Goal: Task Accomplishment & Management: Manage account settings

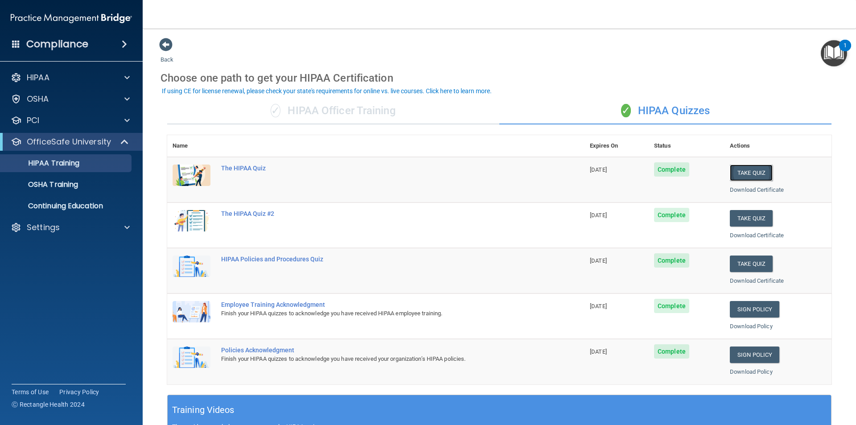
click at [760, 170] on button "Take Quiz" at bounding box center [751, 172] width 43 height 16
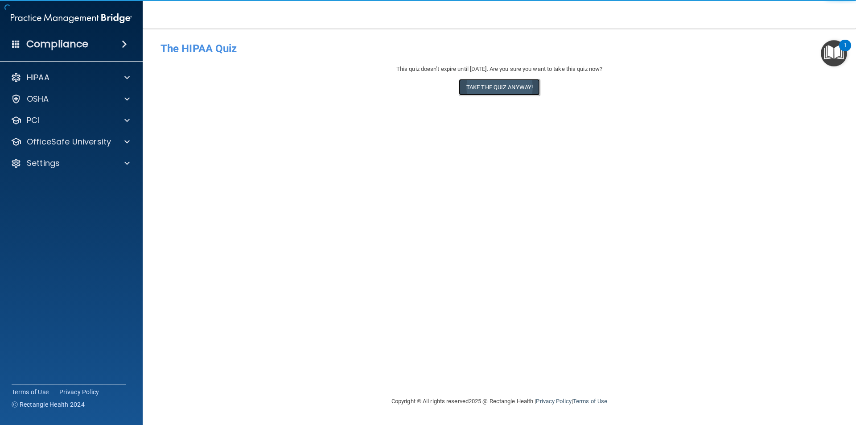
click at [509, 90] on button "Take the quiz anyway!" at bounding box center [499, 87] width 81 height 16
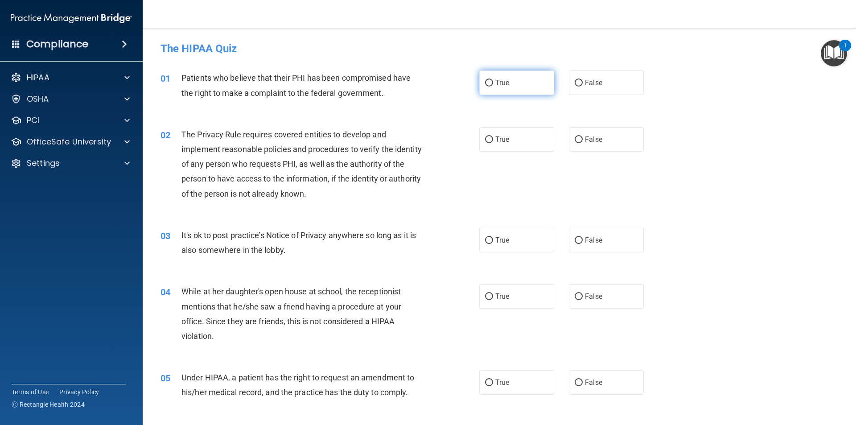
click at [485, 84] on input "True" at bounding box center [489, 83] width 8 height 7
radio input "true"
click at [490, 138] on label "True" at bounding box center [516, 139] width 75 height 25
click at [490, 138] on input "True" at bounding box center [489, 139] width 8 height 7
radio input "true"
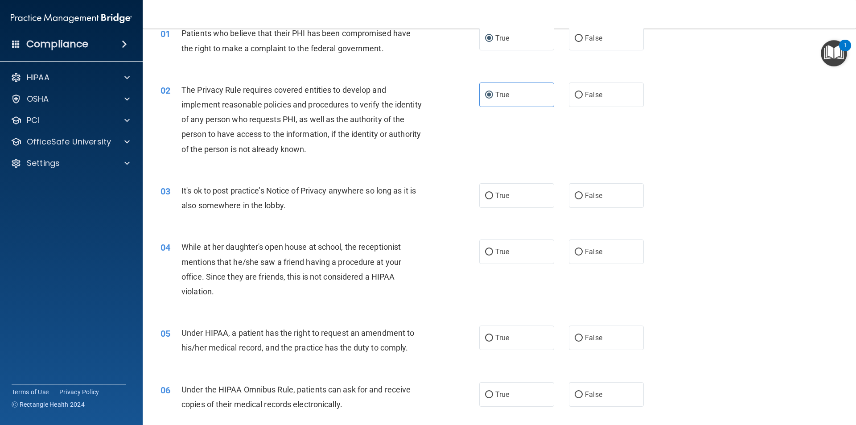
scroll to position [89, 0]
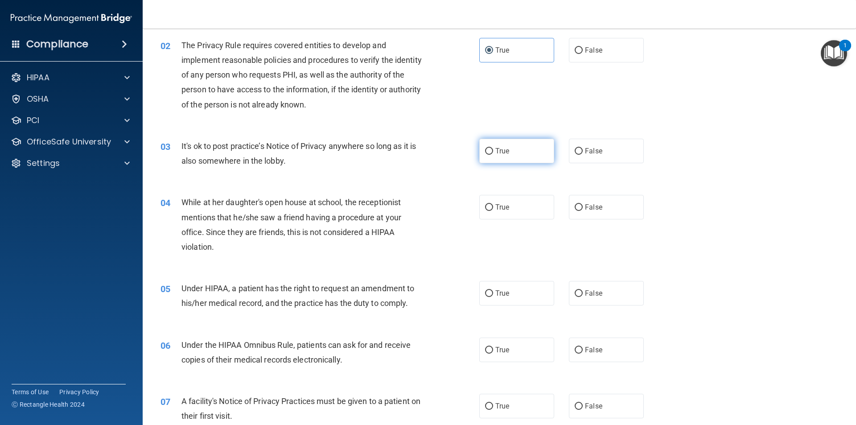
click at [488, 150] on input "True" at bounding box center [489, 151] width 8 height 7
radio input "true"
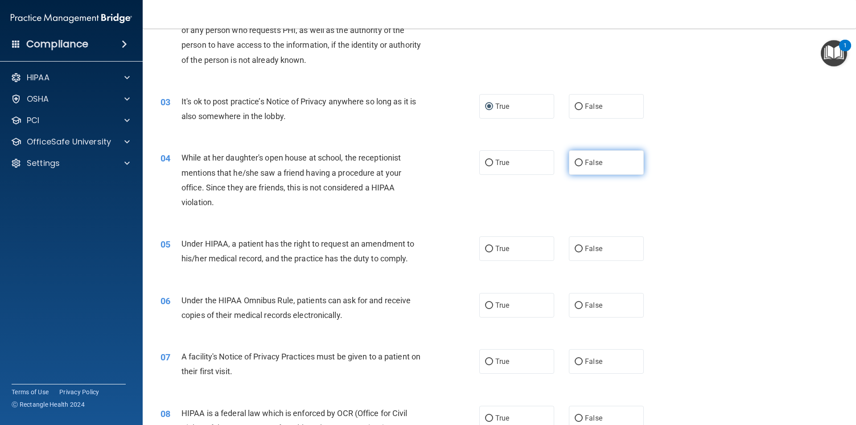
click at [575, 165] on input "False" at bounding box center [578, 163] width 8 height 7
radio input "true"
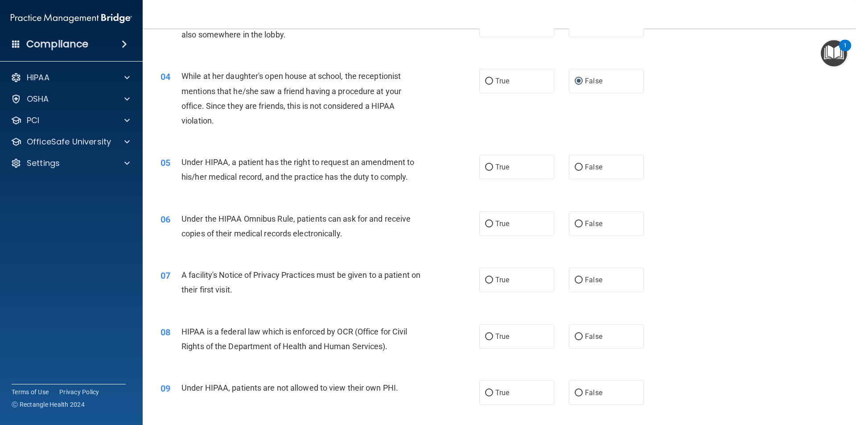
scroll to position [223, 0]
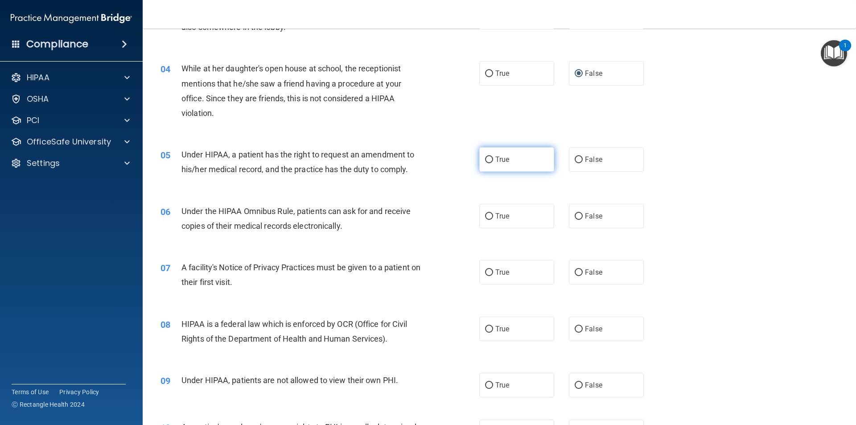
click at [485, 159] on input "True" at bounding box center [489, 159] width 8 height 7
radio input "true"
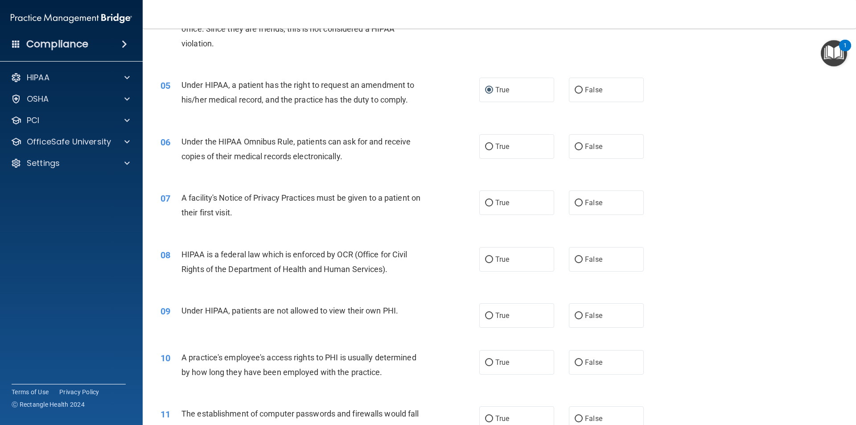
scroll to position [312, 0]
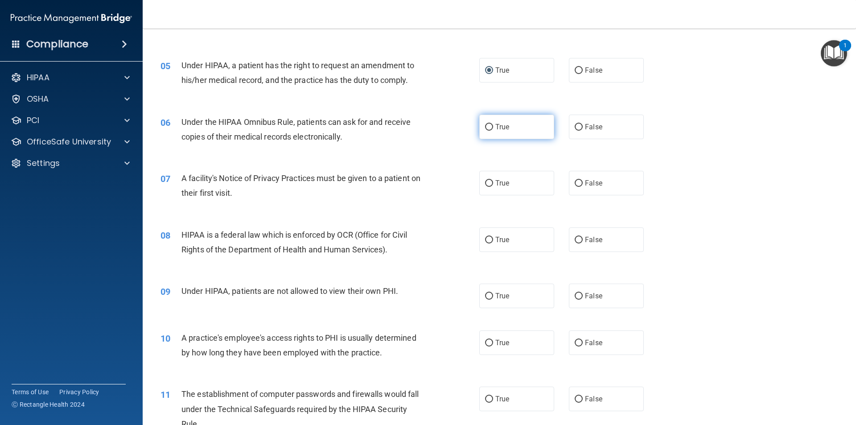
click at [485, 126] on input "True" at bounding box center [489, 127] width 8 height 7
radio input "true"
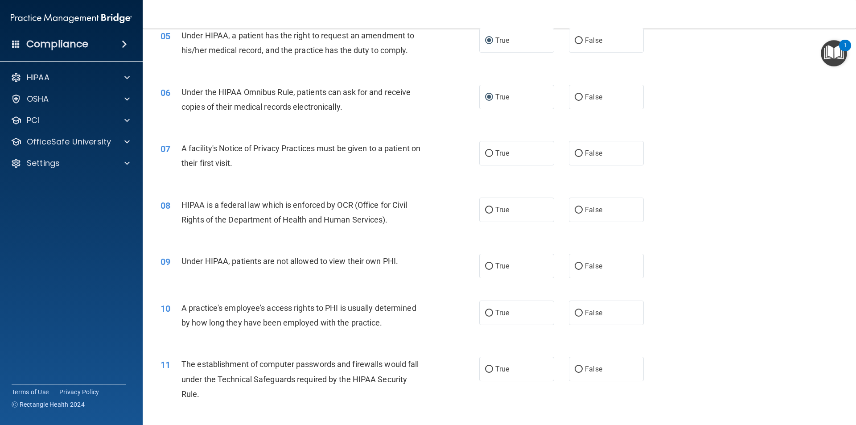
scroll to position [357, 0]
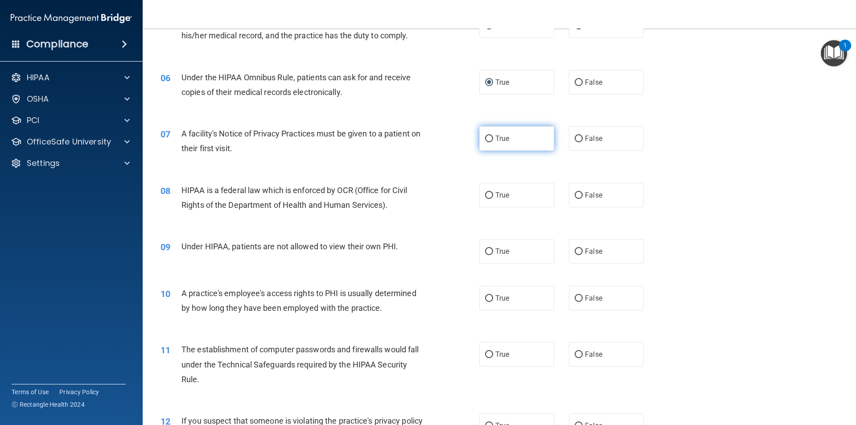
click at [486, 138] on input "True" at bounding box center [489, 138] width 8 height 7
radio input "true"
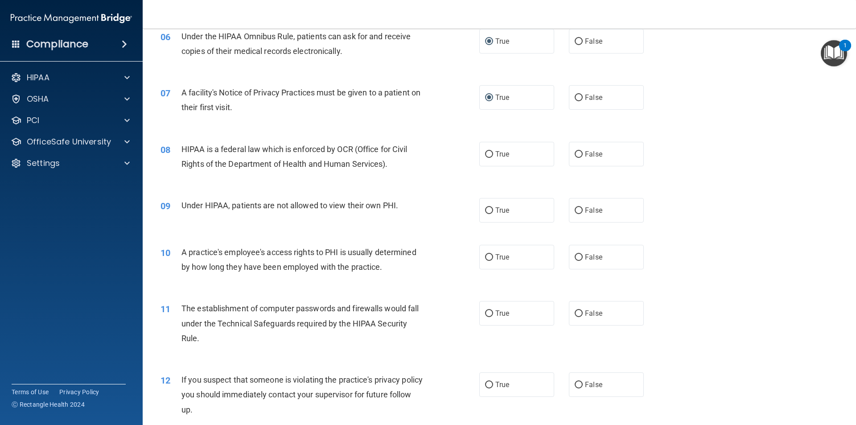
scroll to position [401, 0]
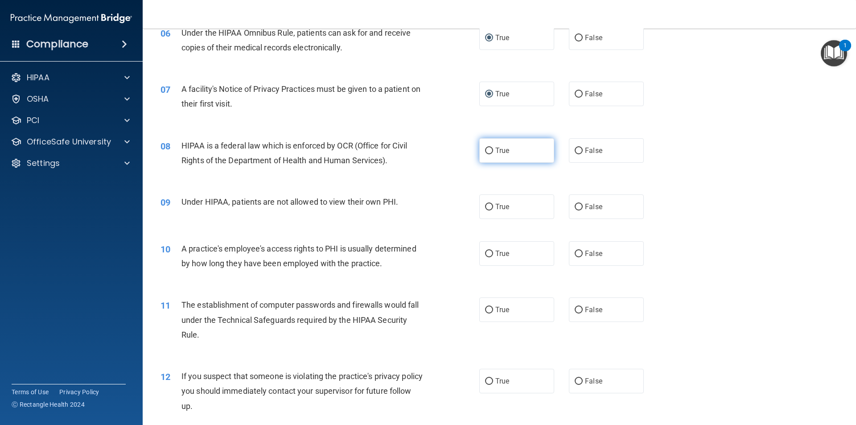
click at [485, 153] on input "True" at bounding box center [489, 151] width 8 height 7
radio input "true"
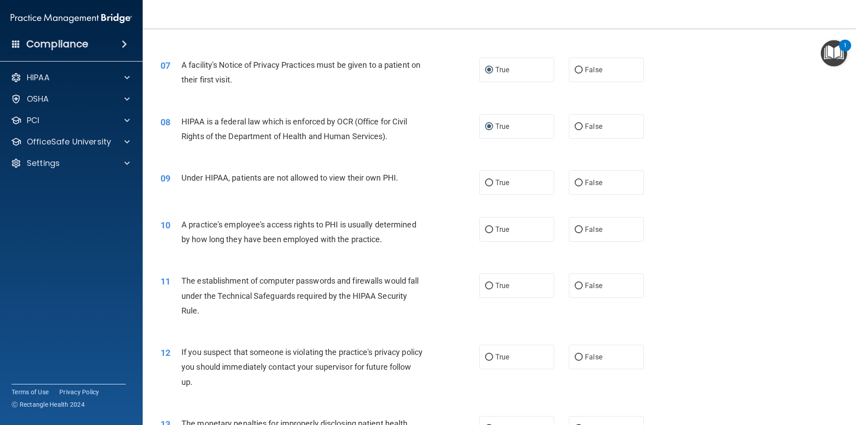
scroll to position [446, 0]
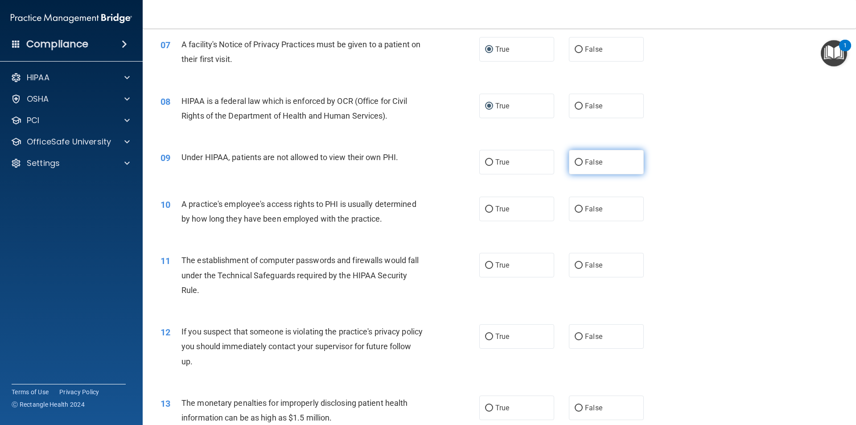
click at [574, 162] on input "False" at bounding box center [578, 162] width 8 height 7
radio input "true"
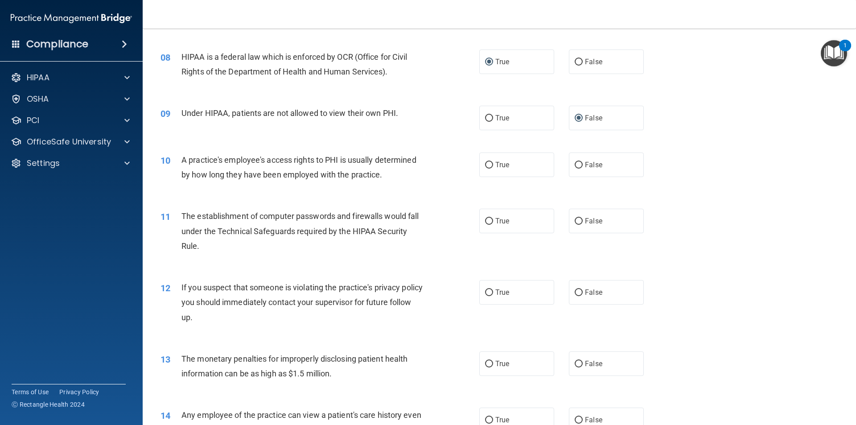
scroll to position [490, 0]
click at [578, 163] on label "False" at bounding box center [606, 164] width 75 height 25
click at [578, 163] on input "False" at bounding box center [578, 164] width 8 height 7
radio input "true"
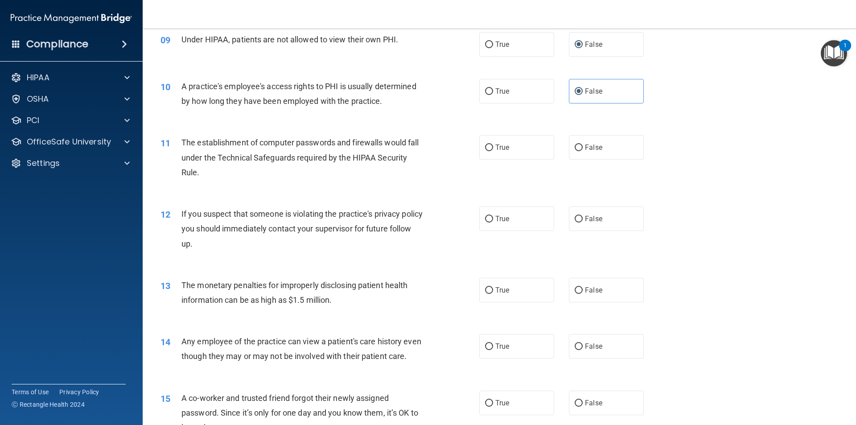
scroll to position [579, 0]
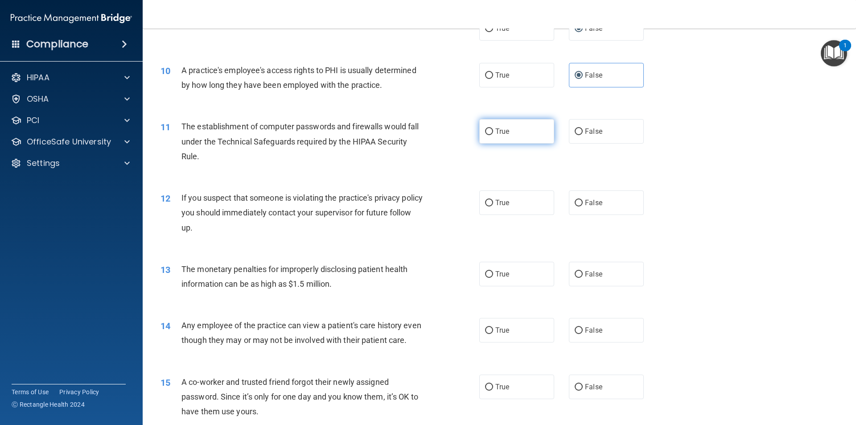
click at [487, 131] on input "True" at bounding box center [489, 131] width 8 height 7
radio input "true"
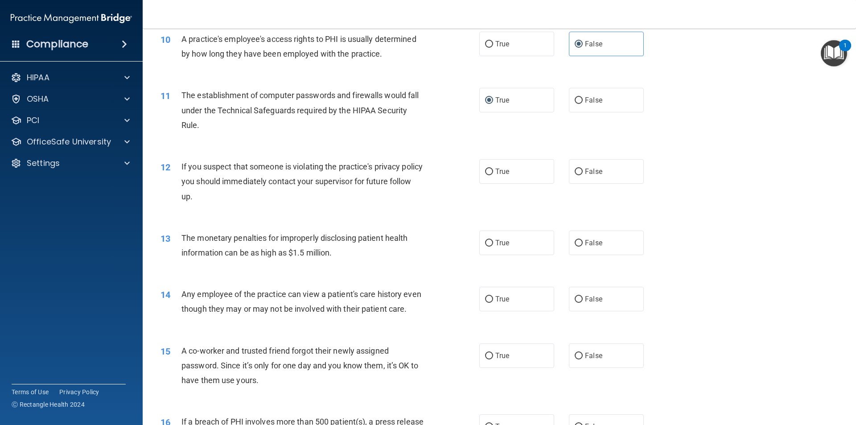
scroll to position [669, 0]
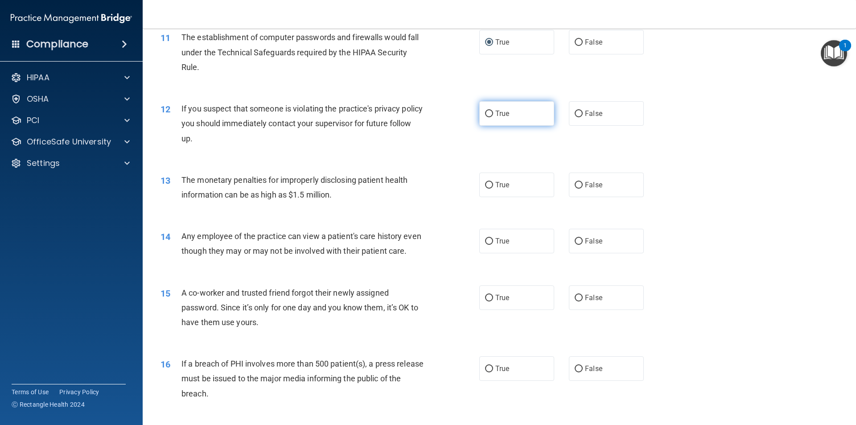
click at [486, 115] on input "True" at bounding box center [489, 114] width 8 height 7
radio input "true"
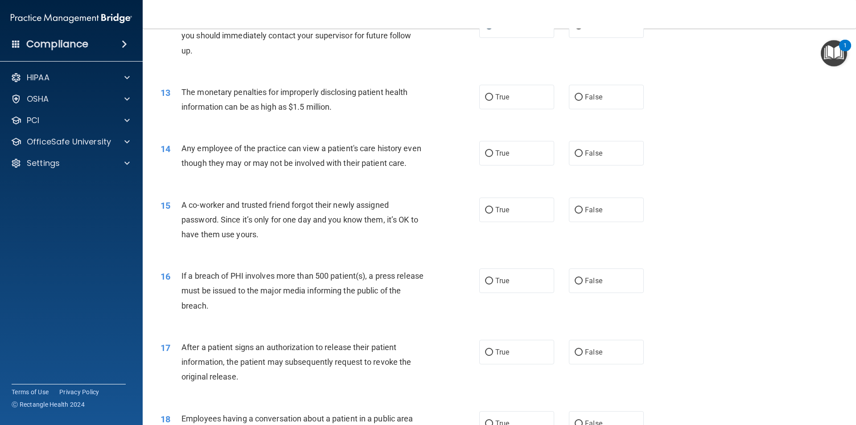
scroll to position [758, 0]
click at [487, 95] on input "True" at bounding box center [489, 96] width 8 height 7
radio input "true"
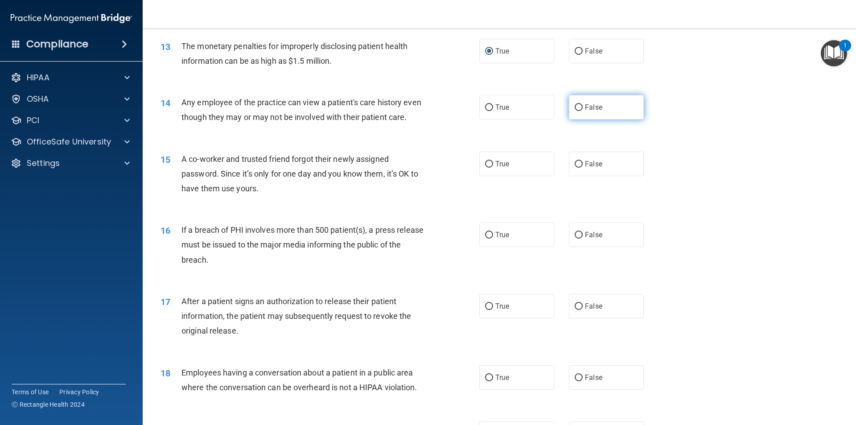
click at [574, 109] on input "False" at bounding box center [578, 107] width 8 height 7
radio input "true"
click at [575, 168] on input "False" at bounding box center [578, 164] width 8 height 7
radio input "true"
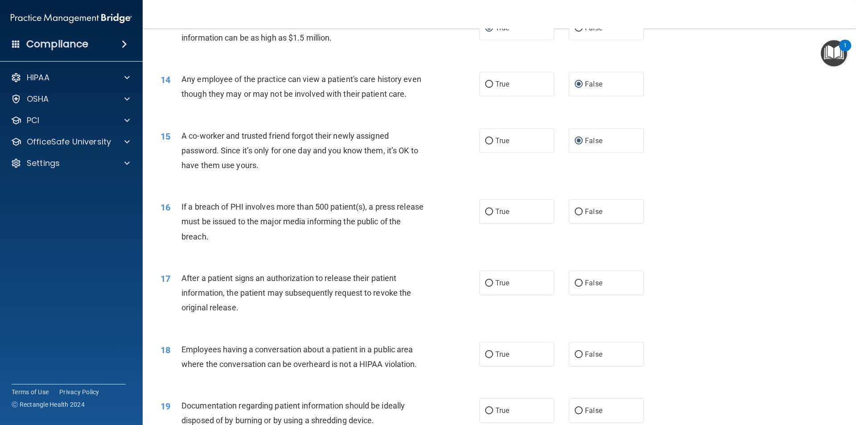
scroll to position [847, 0]
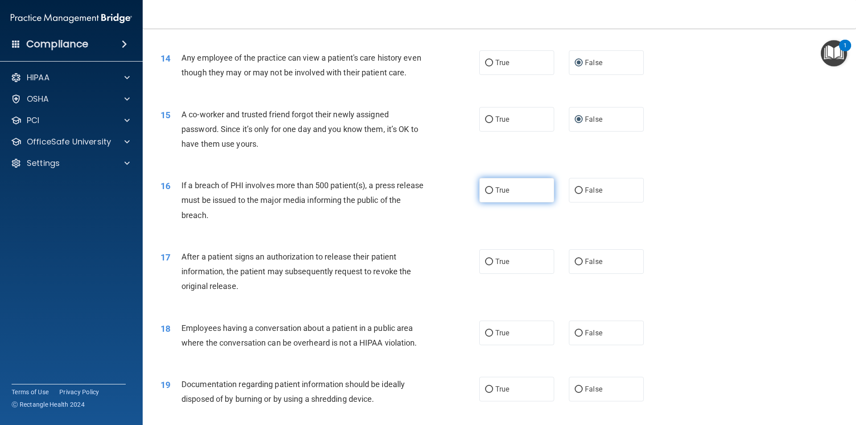
click at [485, 194] on input "True" at bounding box center [489, 190] width 8 height 7
radio input "true"
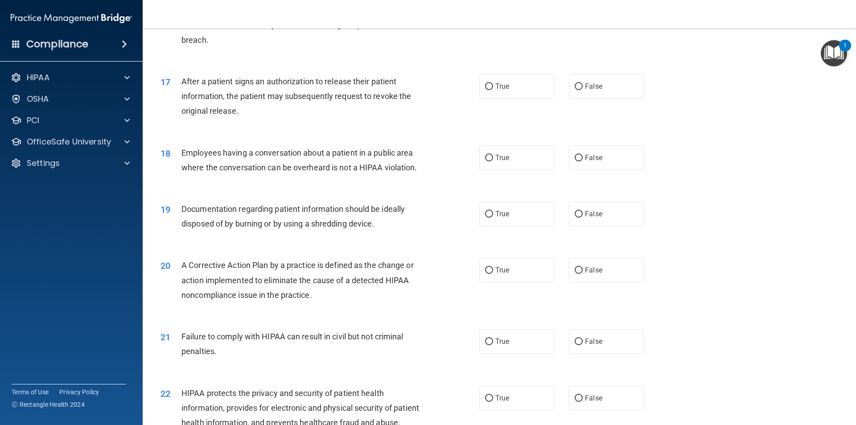
scroll to position [1025, 0]
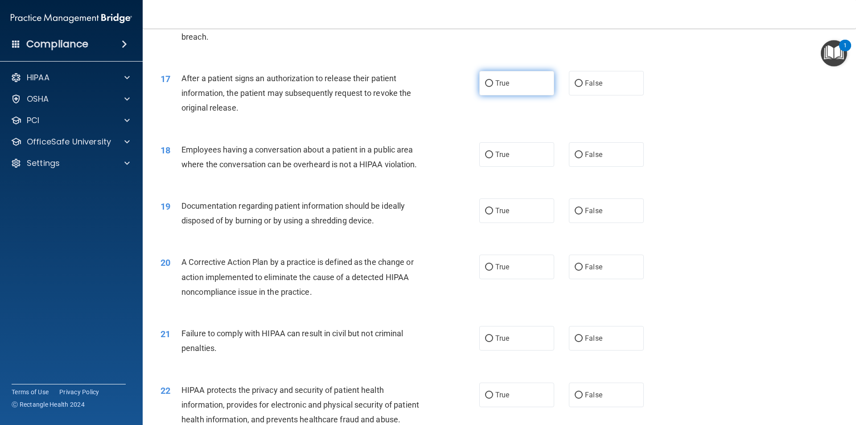
click at [489, 87] on input "True" at bounding box center [489, 83] width 8 height 7
radio input "true"
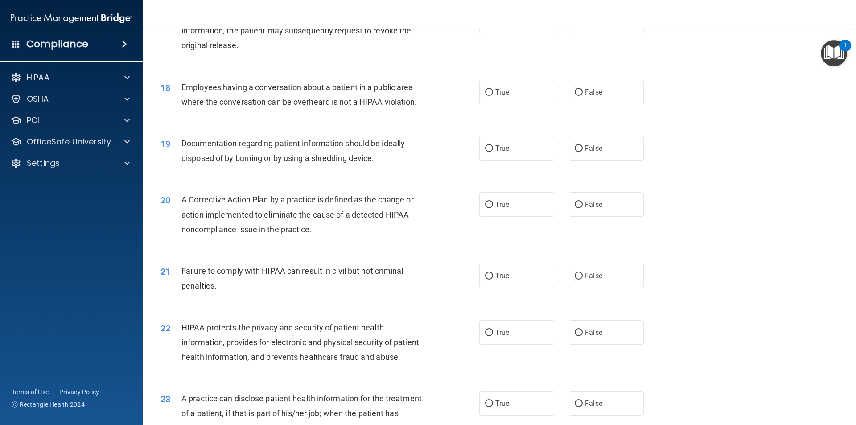
scroll to position [1114, 0]
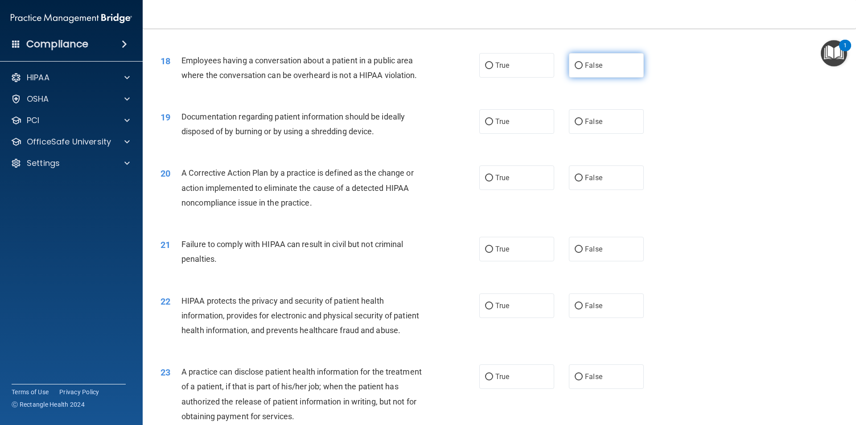
click at [570, 78] on label "False" at bounding box center [606, 65] width 75 height 25
click at [574, 69] on input "False" at bounding box center [578, 65] width 8 height 7
radio input "true"
click at [487, 125] on input "True" at bounding box center [489, 122] width 8 height 7
radio input "true"
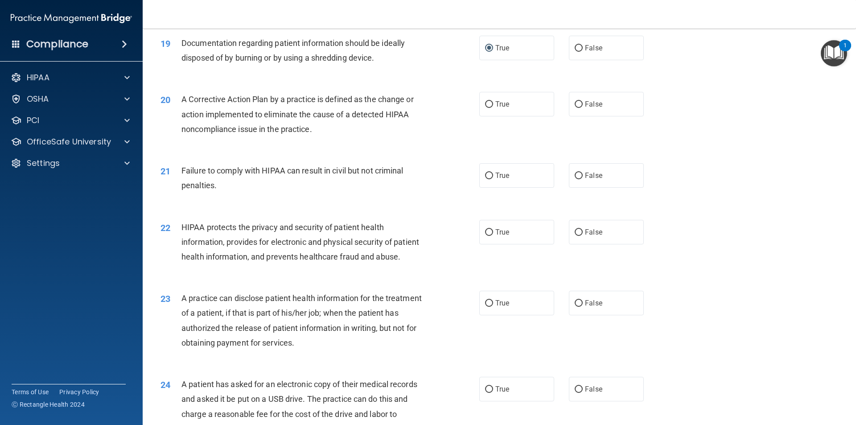
scroll to position [1203, 0]
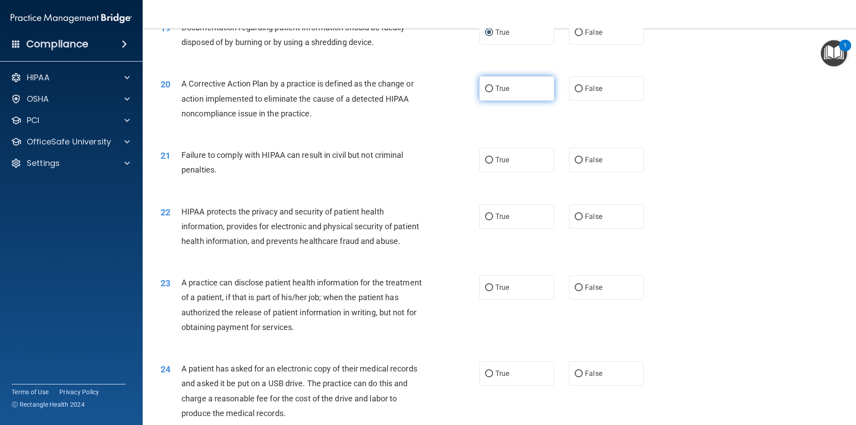
click at [485, 92] on input "True" at bounding box center [489, 89] width 8 height 7
radio input "true"
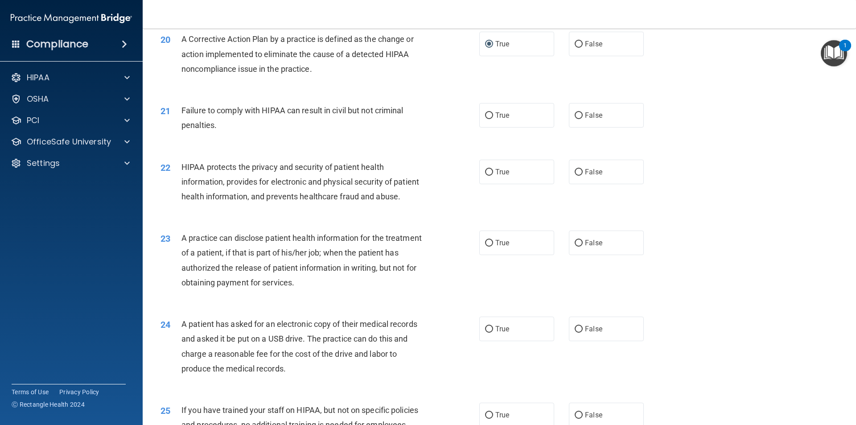
scroll to position [1292, 0]
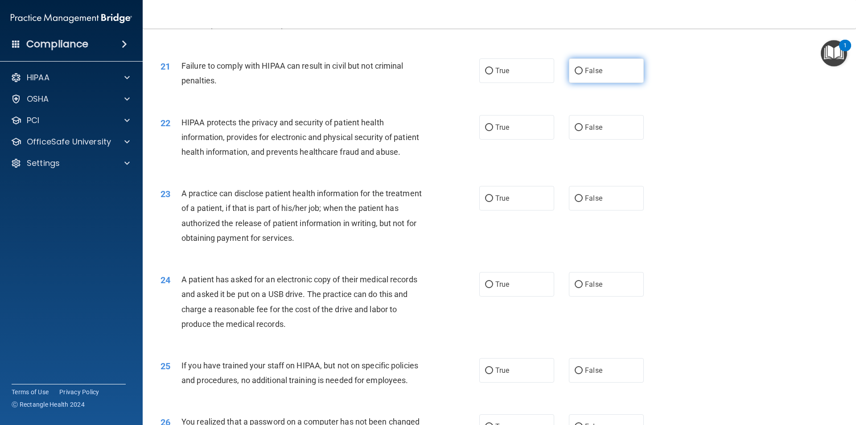
click at [574, 74] on input "False" at bounding box center [578, 71] width 8 height 7
radio input "true"
click at [488, 131] on input "True" at bounding box center [489, 127] width 8 height 7
radio input "true"
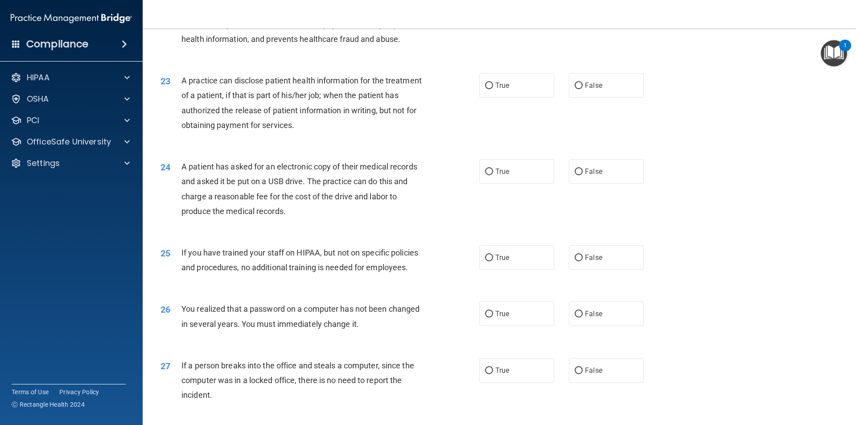
scroll to position [1426, 0]
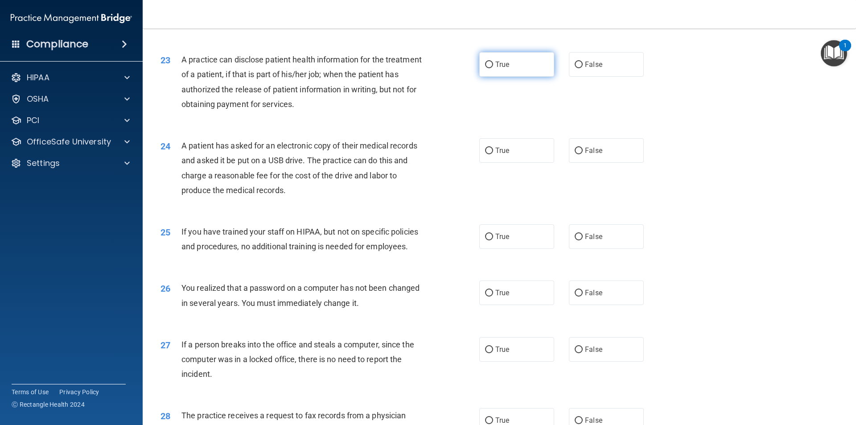
click at [486, 77] on label "True" at bounding box center [516, 64] width 75 height 25
click at [486, 68] on input "True" at bounding box center [489, 65] width 8 height 7
radio input "true"
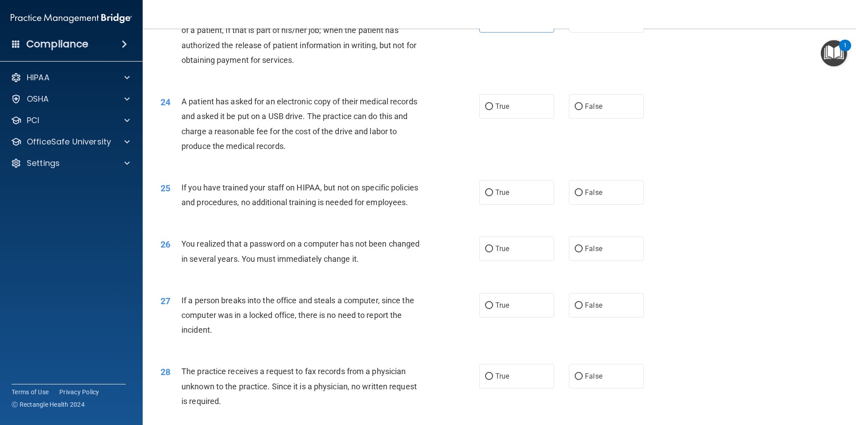
scroll to position [1471, 0]
click at [488, 110] on input "True" at bounding box center [489, 106] width 8 height 7
radio input "true"
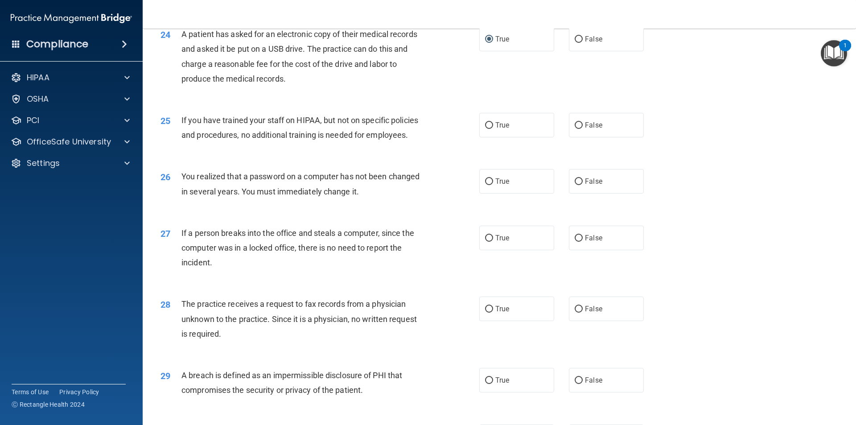
scroll to position [1560, 0]
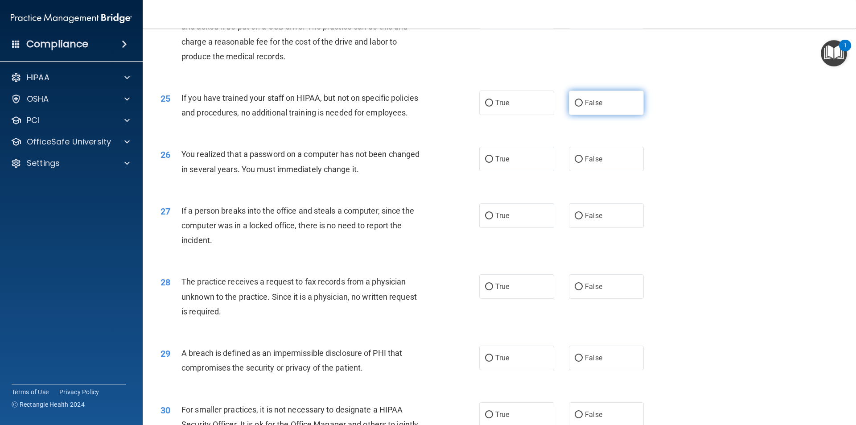
click at [574, 107] on input "False" at bounding box center [578, 103] width 8 height 7
radio input "true"
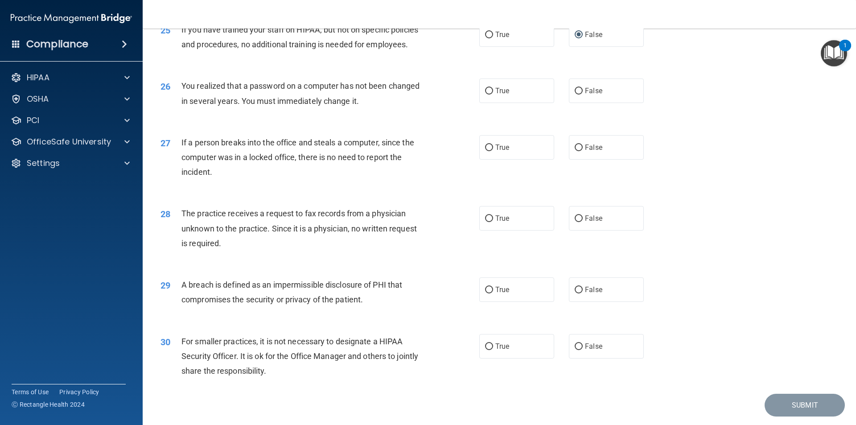
scroll to position [1649, 0]
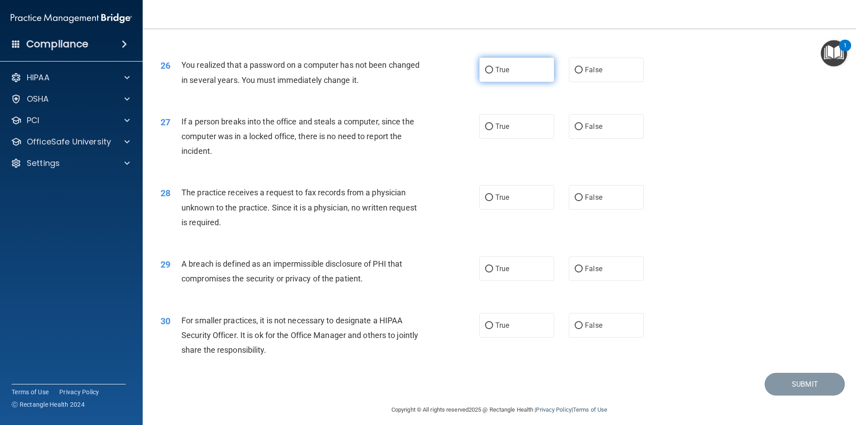
click at [488, 74] on input "True" at bounding box center [489, 70] width 8 height 7
radio input "true"
click at [574, 130] on input "False" at bounding box center [578, 126] width 8 height 7
radio input "true"
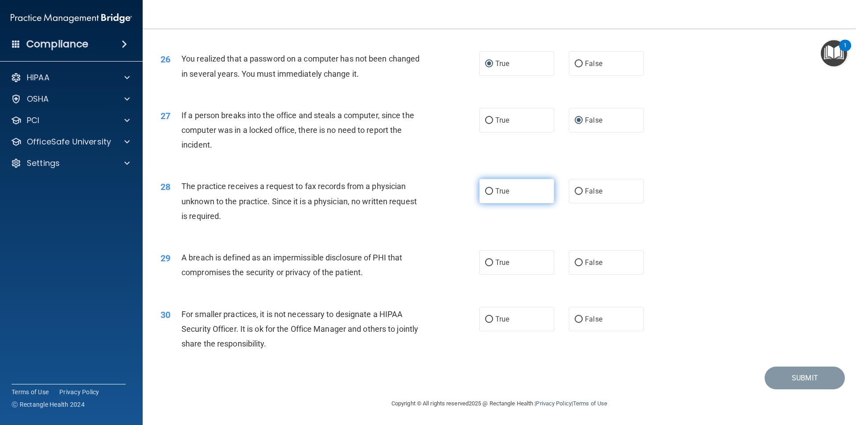
click at [485, 193] on input "True" at bounding box center [489, 191] width 8 height 7
radio input "true"
click at [487, 191] on input "True" at bounding box center [489, 191] width 8 height 7
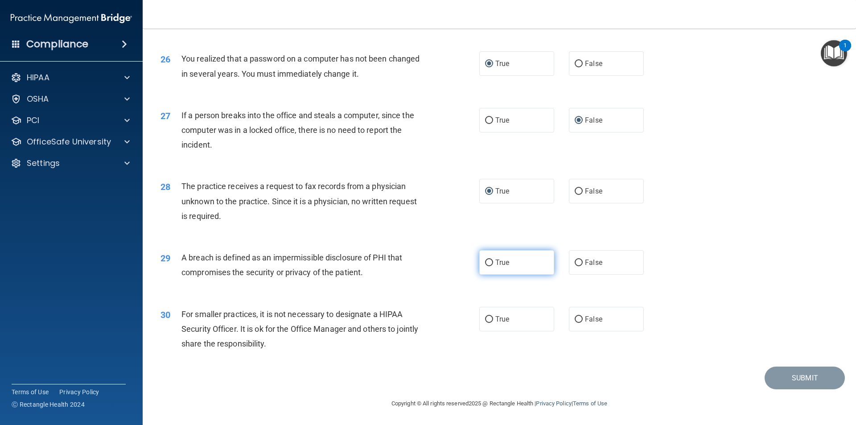
click at [485, 263] on input "True" at bounding box center [489, 262] width 8 height 7
radio input "true"
drag, startPoint x: 579, startPoint y: 319, endPoint x: 576, endPoint y: 315, distance: 5.0
click at [579, 319] on label "False" at bounding box center [606, 319] width 75 height 25
click at [579, 319] on input "False" at bounding box center [578, 319] width 8 height 7
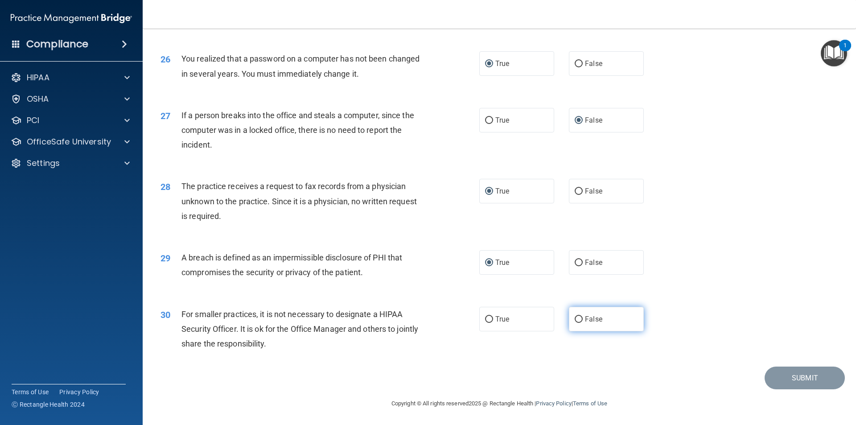
radio input "true"
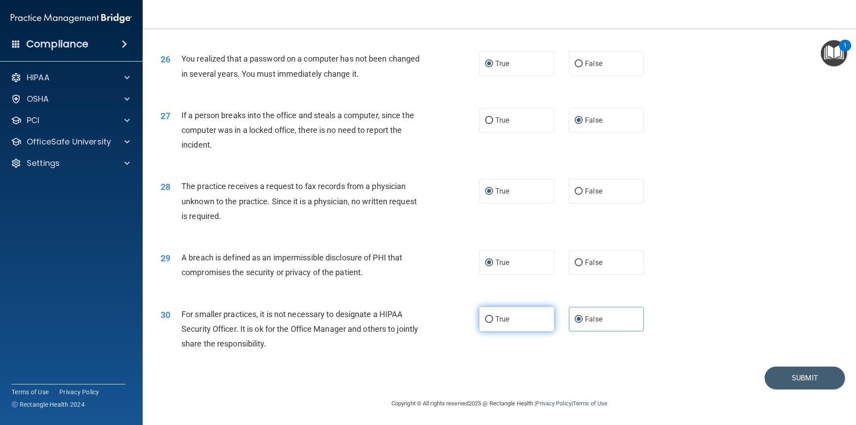
click at [485, 319] on input "True" at bounding box center [489, 319] width 8 height 7
radio input "true"
radio input "false"
click at [814, 377] on button "Submit" at bounding box center [804, 377] width 80 height 23
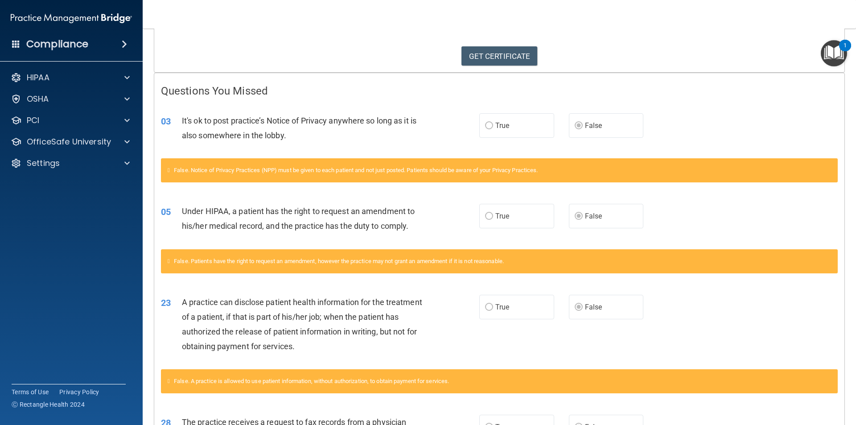
scroll to position [134, 0]
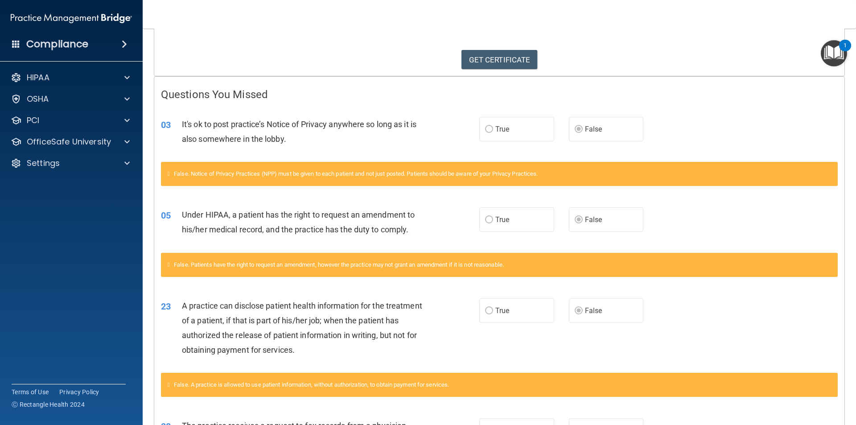
click at [490, 128] on label "True" at bounding box center [516, 129] width 75 height 25
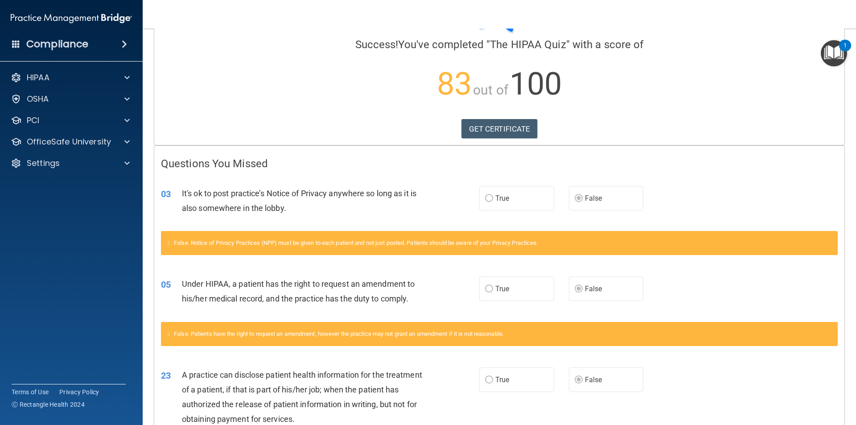
scroll to position [13, 0]
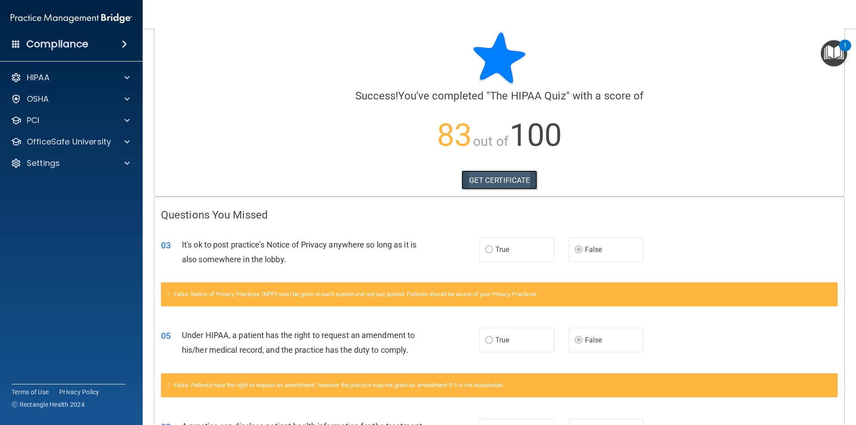
click at [482, 178] on link "GET CERTIFICATE" at bounding box center [499, 180] width 76 height 20
click at [125, 144] on span at bounding box center [126, 141] width 5 height 11
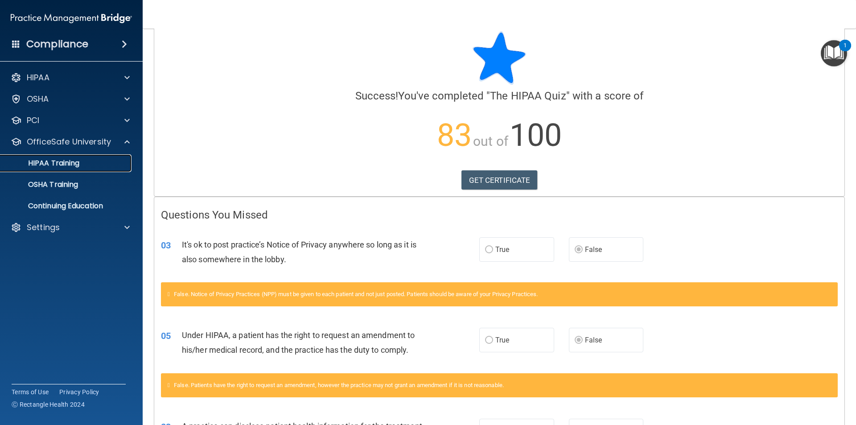
click at [95, 158] on link "HIPAA Training" at bounding box center [61, 163] width 140 height 18
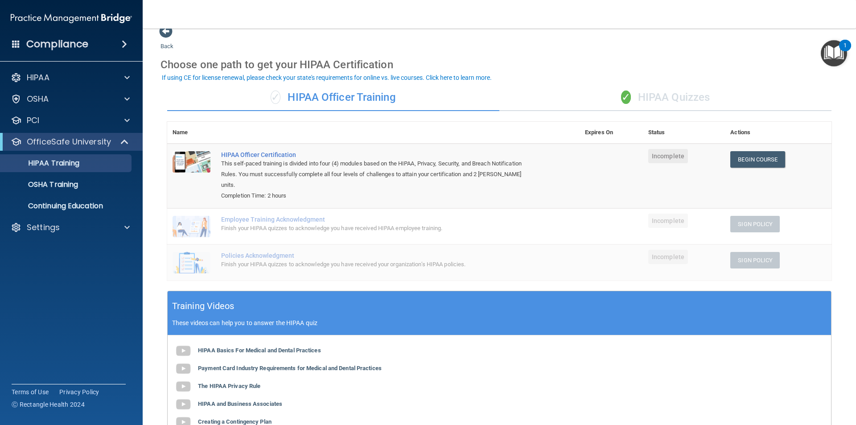
click at [593, 98] on div "✓ HIPAA Quizzes" at bounding box center [665, 97] width 332 height 27
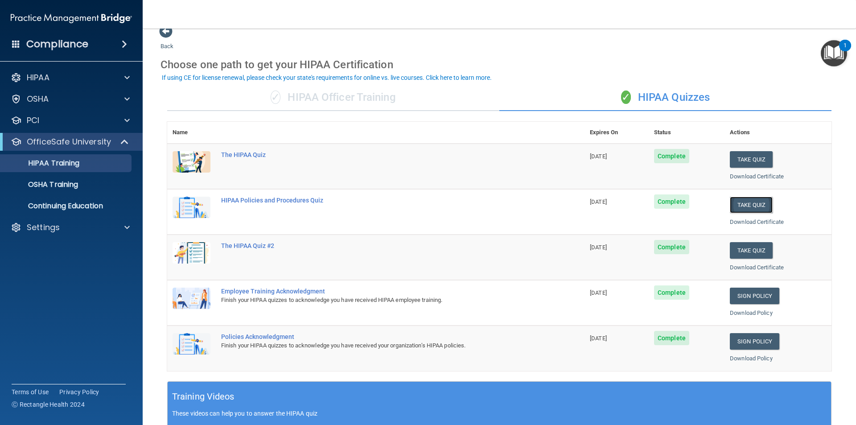
click at [738, 200] on button "Take Quiz" at bounding box center [751, 205] width 43 height 16
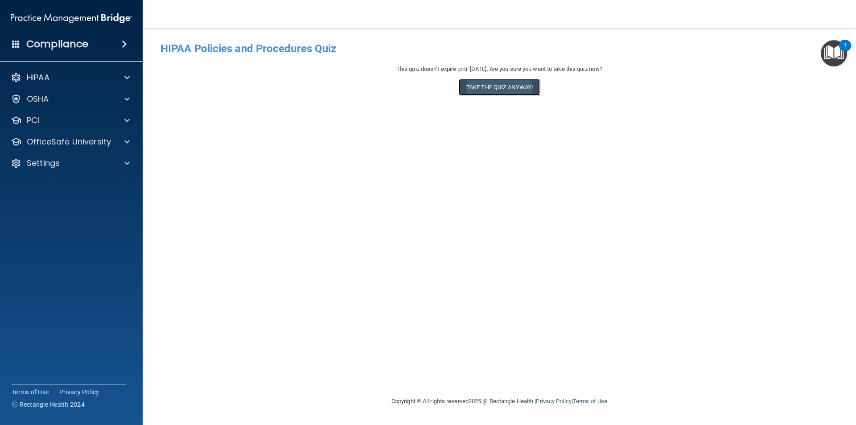
click at [525, 87] on button "Take the quiz anyway!" at bounding box center [499, 87] width 81 height 16
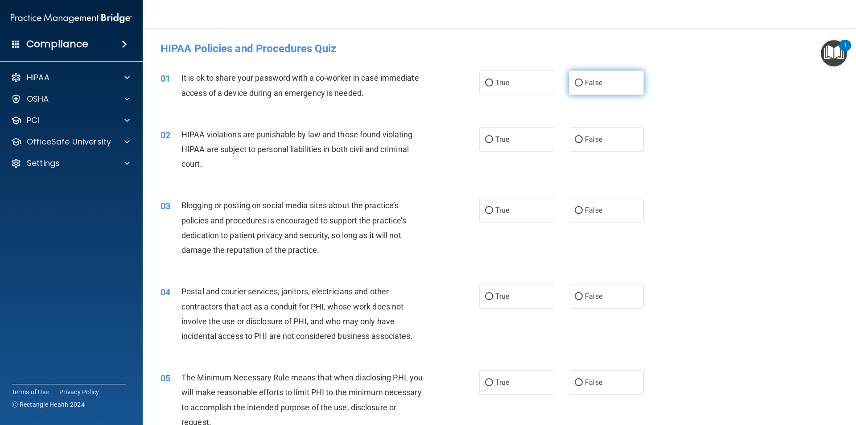
click at [574, 80] on input "False" at bounding box center [578, 83] width 8 height 7
radio input "true"
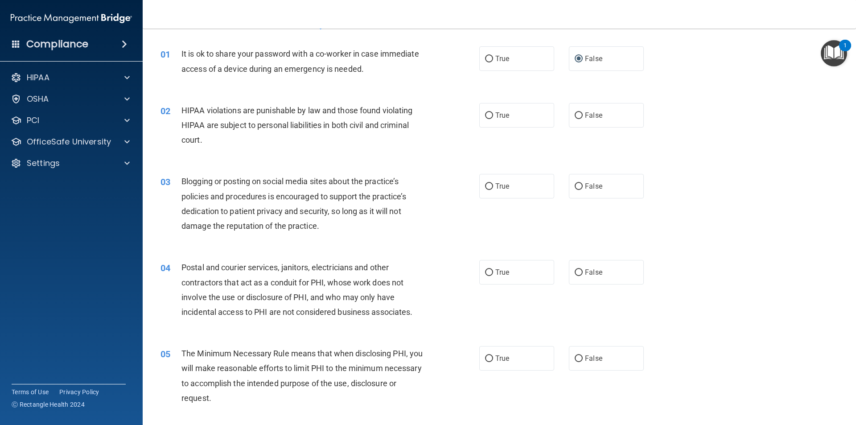
scroll to position [45, 0]
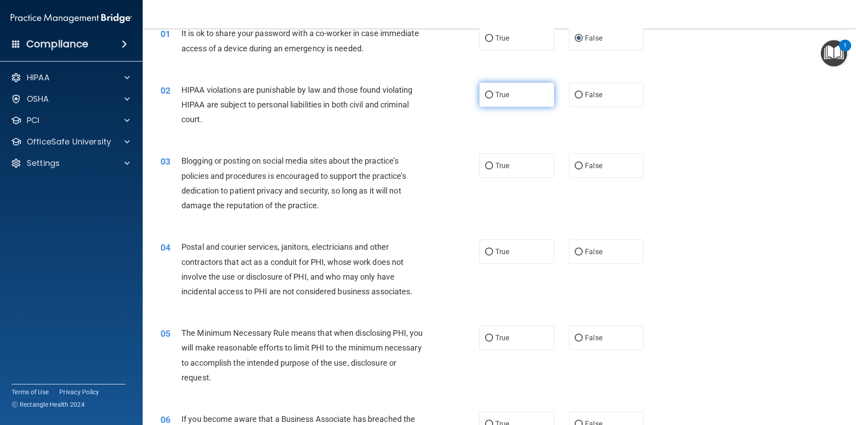
click at [485, 96] on input "True" at bounding box center [489, 95] width 8 height 7
radio input "true"
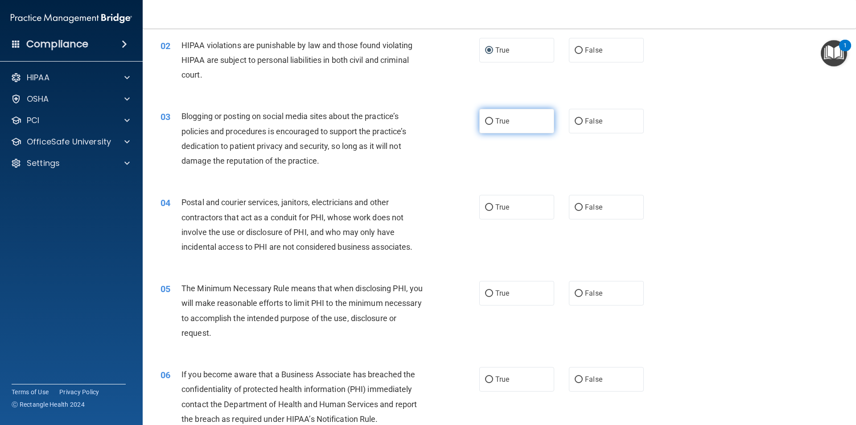
click at [480, 122] on label "True" at bounding box center [516, 121] width 75 height 25
click at [485, 122] on input "True" at bounding box center [489, 121] width 8 height 7
radio input "true"
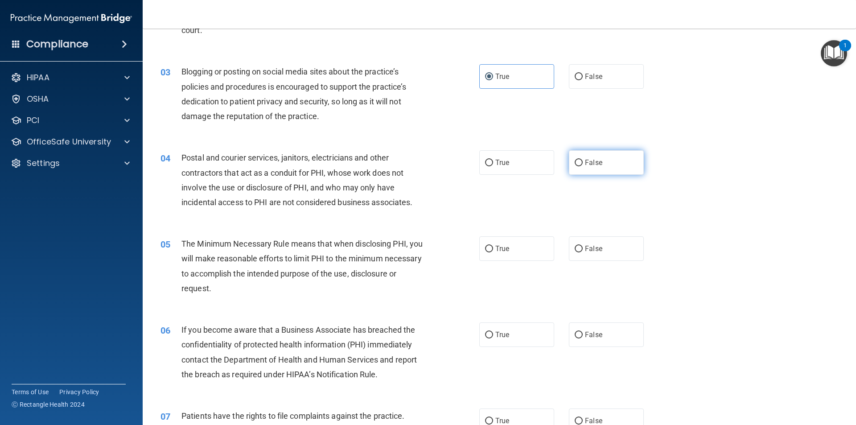
click at [574, 164] on input "False" at bounding box center [578, 163] width 8 height 7
radio input "true"
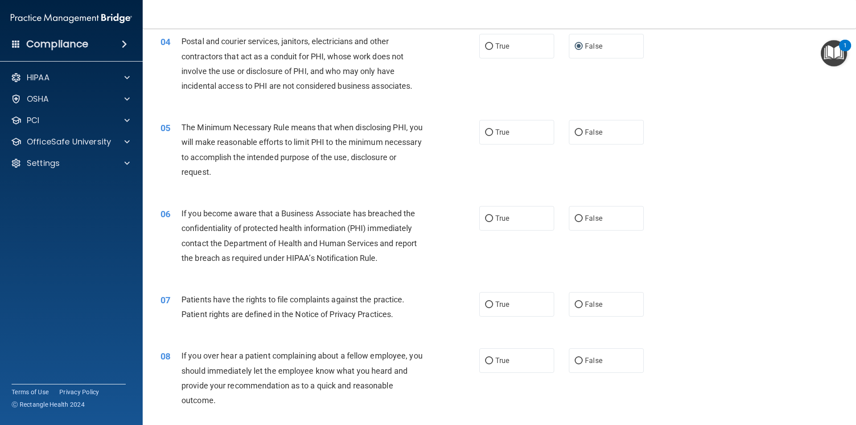
scroll to position [267, 0]
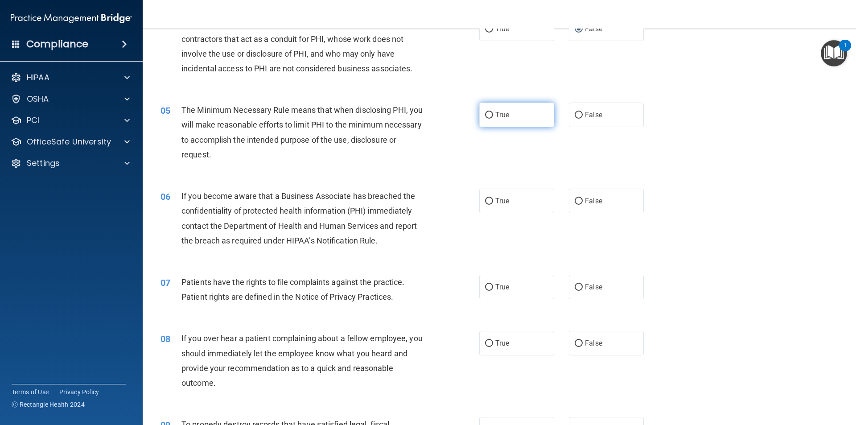
click at [495, 115] on span "True" at bounding box center [502, 115] width 14 height 8
click at [492, 115] on input "True" at bounding box center [489, 115] width 8 height 7
radio input "true"
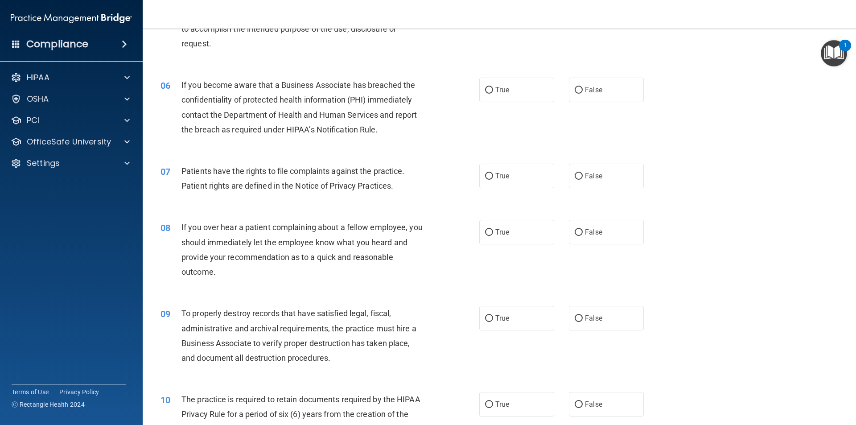
scroll to position [297, 0]
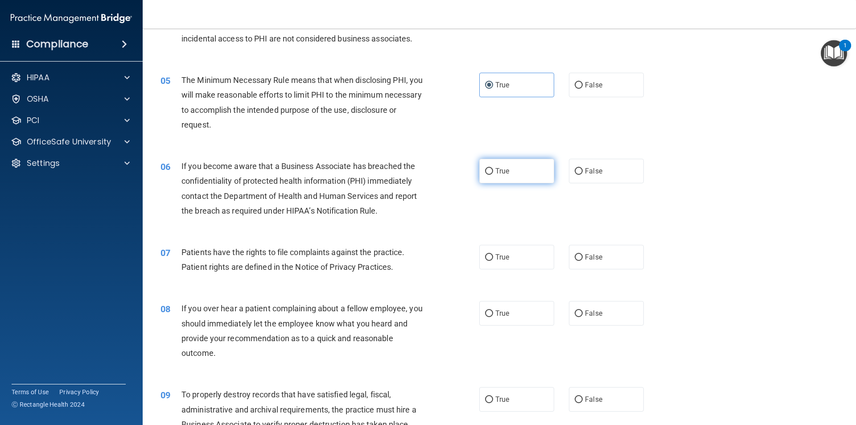
click at [485, 172] on input "True" at bounding box center [489, 171] width 8 height 7
radio input "true"
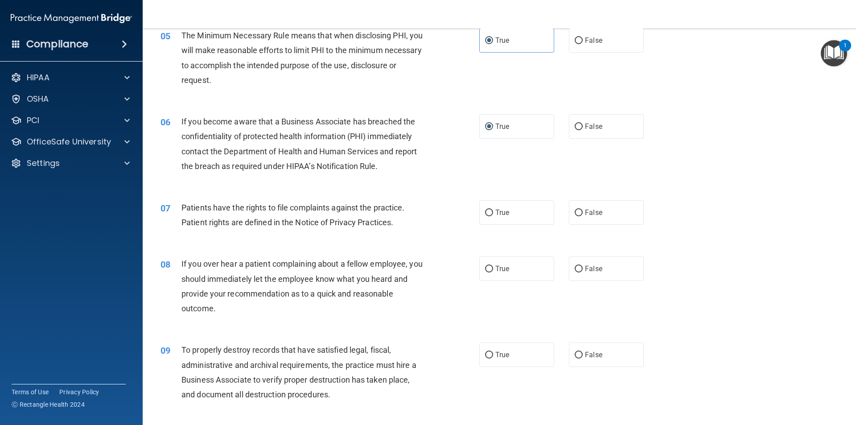
scroll to position [386, 0]
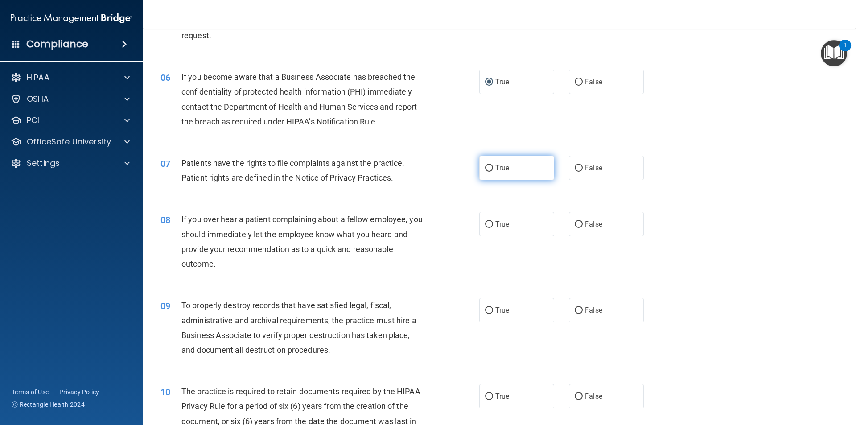
click at [488, 168] on input "True" at bounding box center [489, 168] width 8 height 7
radio input "true"
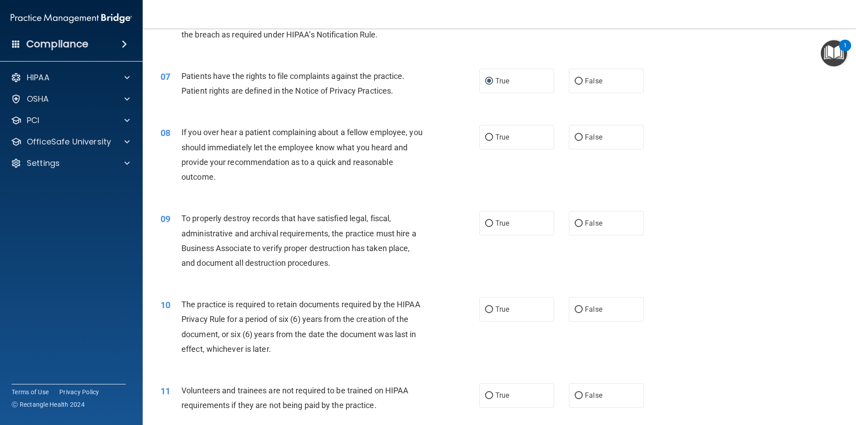
scroll to position [476, 0]
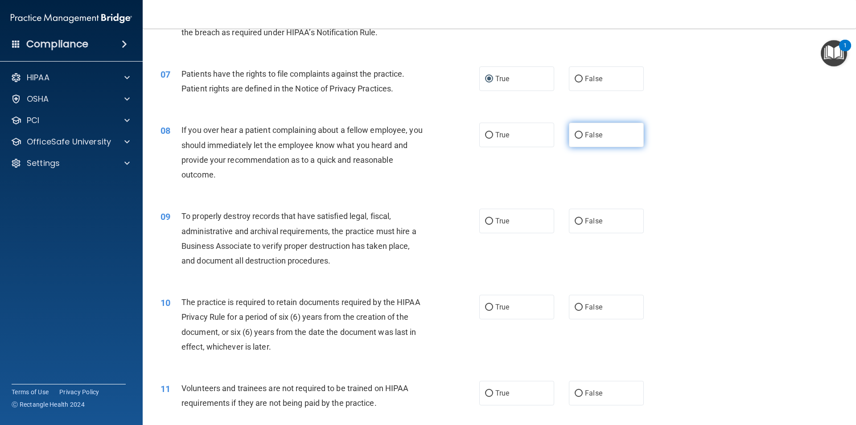
click at [574, 135] on input "False" at bounding box center [578, 135] width 8 height 7
radio input "true"
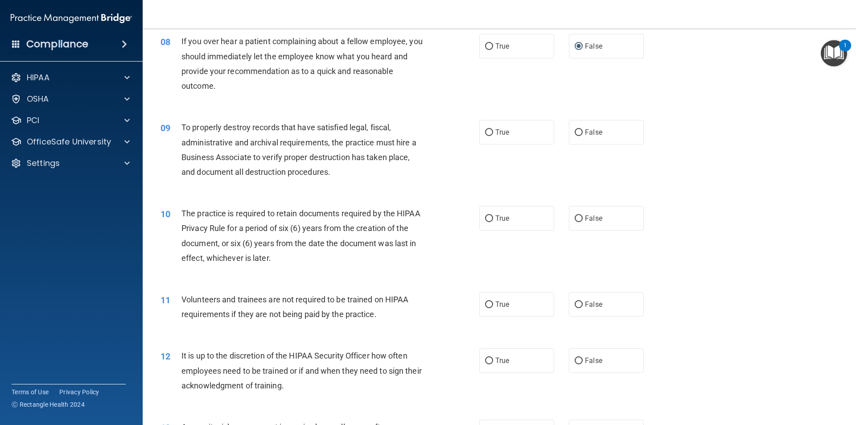
scroll to position [565, 0]
click at [574, 130] on input "False" at bounding box center [578, 132] width 8 height 7
radio input "true"
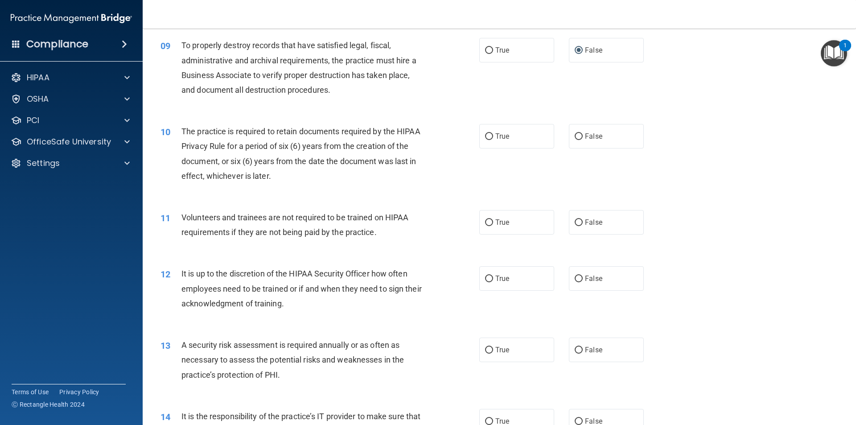
scroll to position [654, 0]
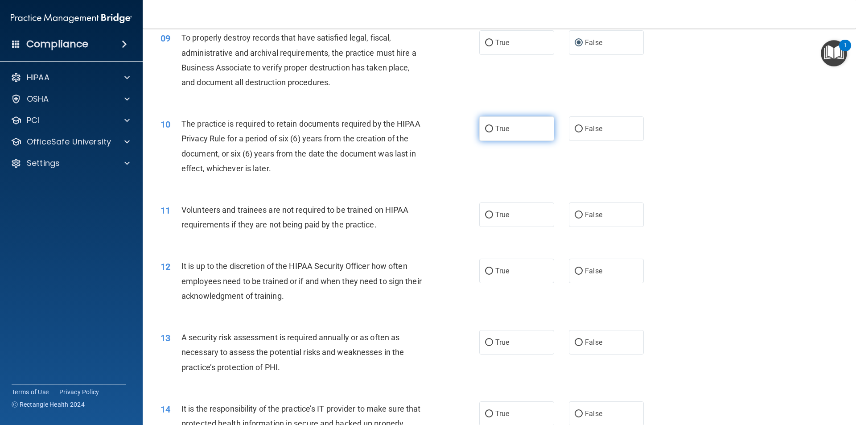
click at [488, 130] on input "True" at bounding box center [489, 129] width 8 height 7
radio input "true"
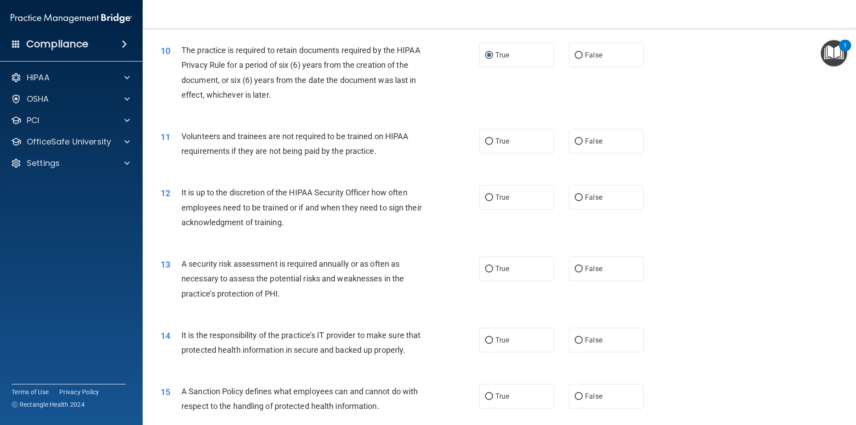
scroll to position [743, 0]
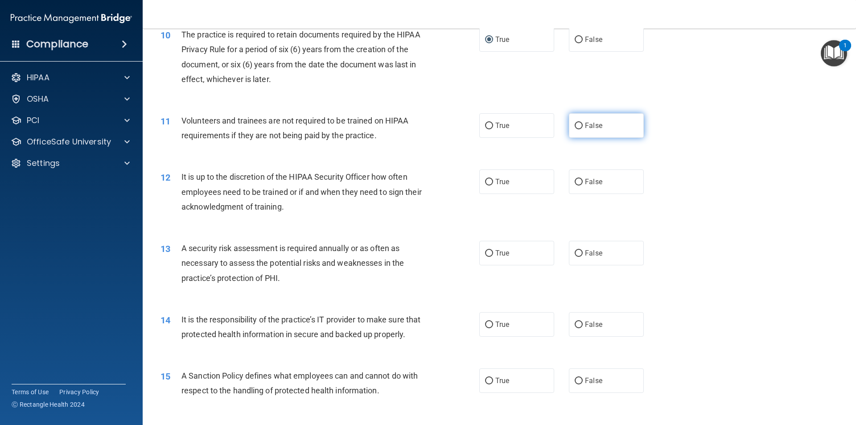
click at [574, 126] on input "False" at bounding box center [578, 126] width 8 height 7
radio input "true"
click at [574, 179] on input "False" at bounding box center [578, 182] width 8 height 7
radio input "true"
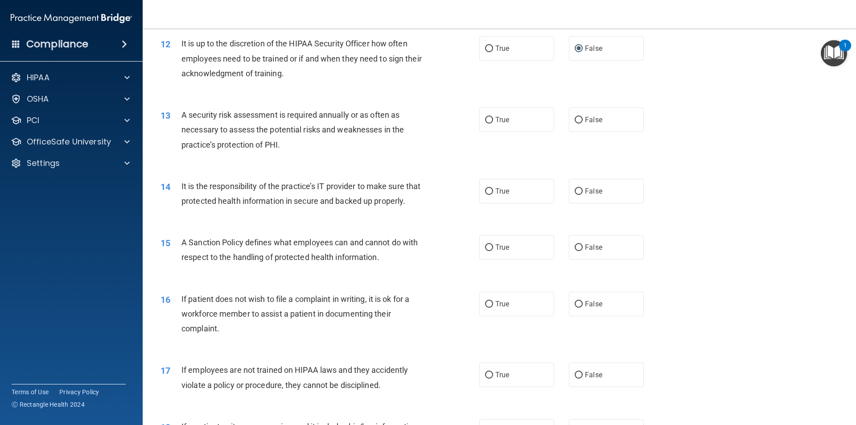
scroll to position [877, 0]
click at [486, 117] on input "True" at bounding box center [489, 119] width 8 height 7
radio input "true"
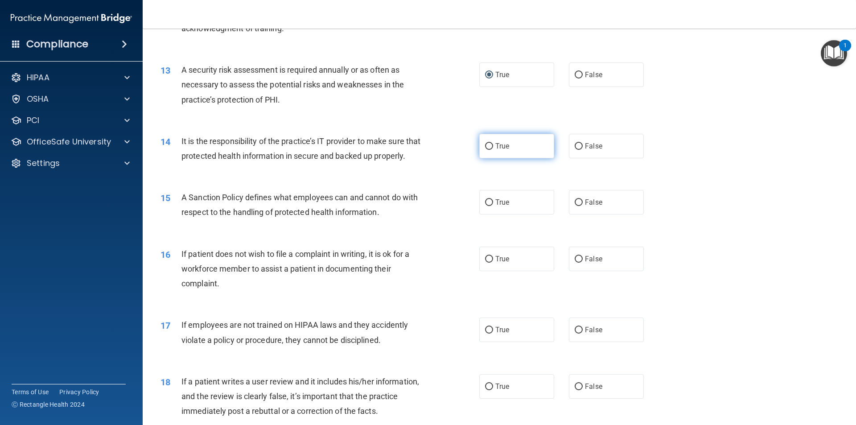
click at [487, 146] on input "True" at bounding box center [489, 146] width 8 height 7
radio input "true"
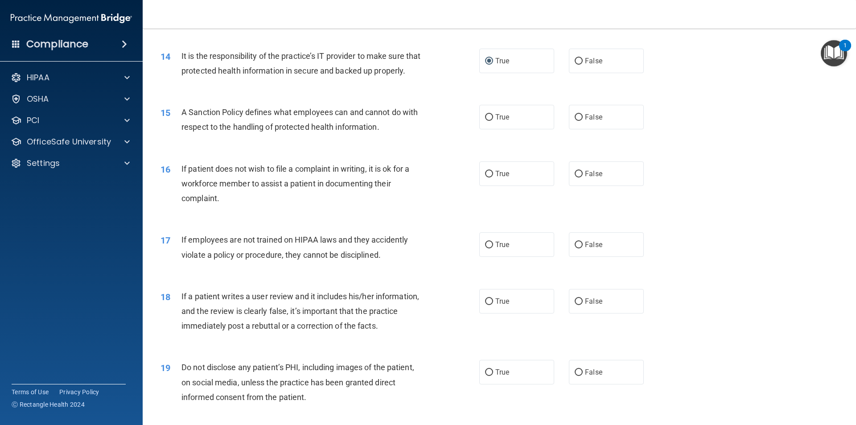
scroll to position [1055, 0]
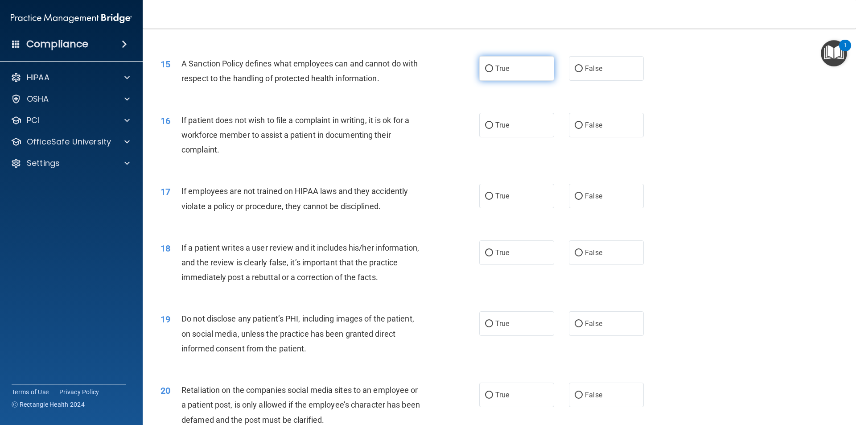
click at [488, 72] on input "True" at bounding box center [489, 69] width 8 height 7
radio input "true"
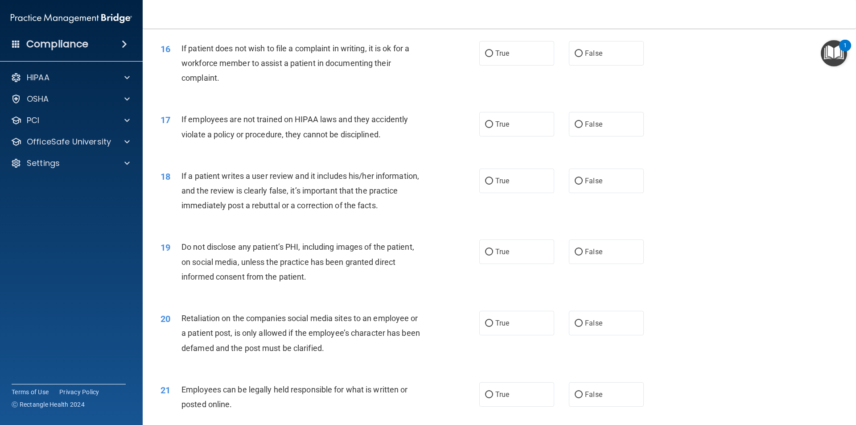
scroll to position [1144, 0]
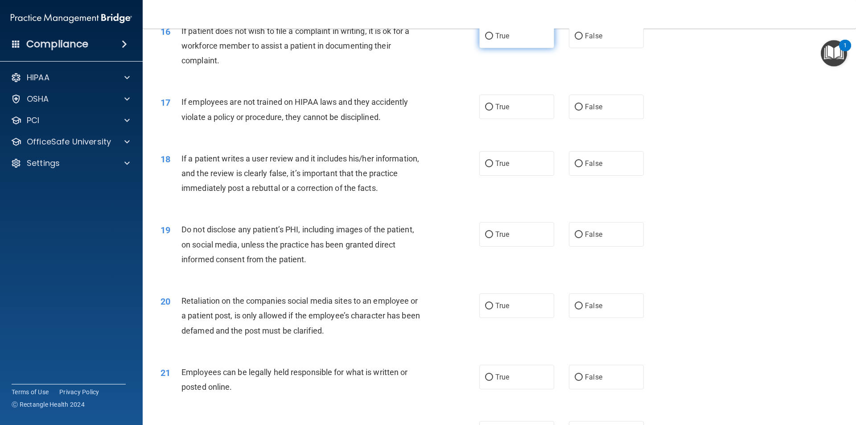
click at [485, 40] on input "True" at bounding box center [489, 36] width 8 height 7
radio input "true"
click at [574, 111] on input "False" at bounding box center [578, 107] width 8 height 7
radio input "true"
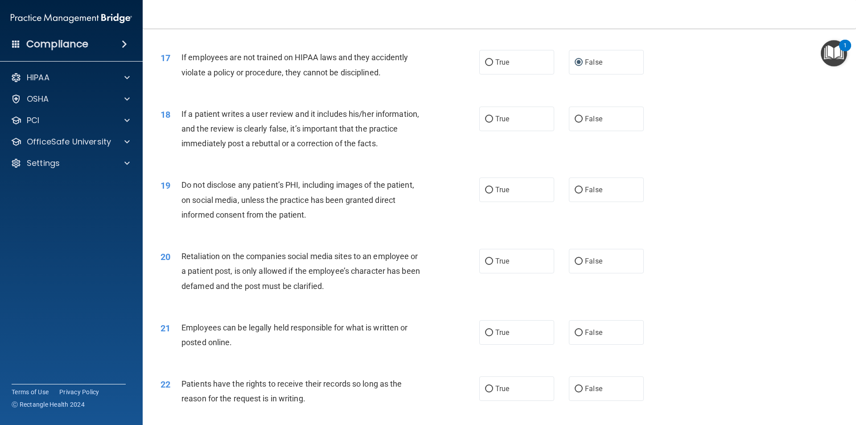
scroll to position [1233, 0]
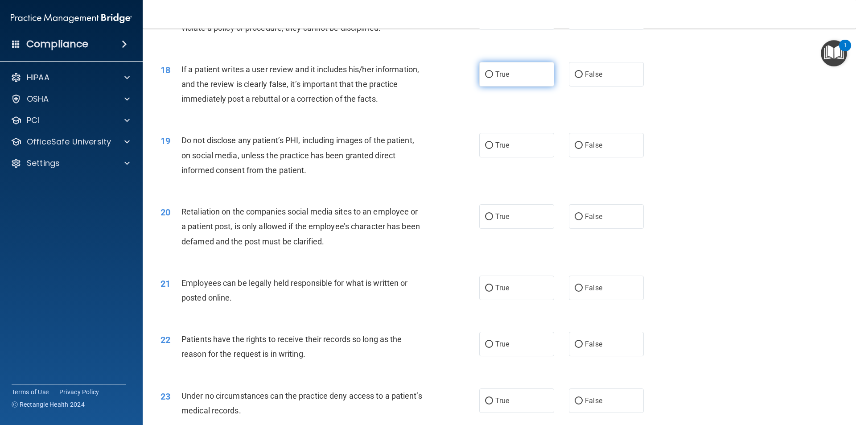
click at [489, 85] on label "True" at bounding box center [516, 74] width 75 height 25
click at [489, 78] on input "True" at bounding box center [489, 74] width 8 height 7
radio input "true"
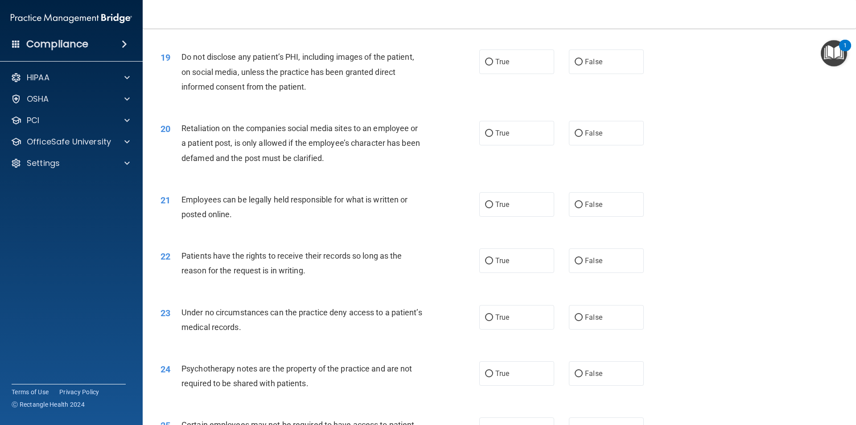
scroll to position [1322, 0]
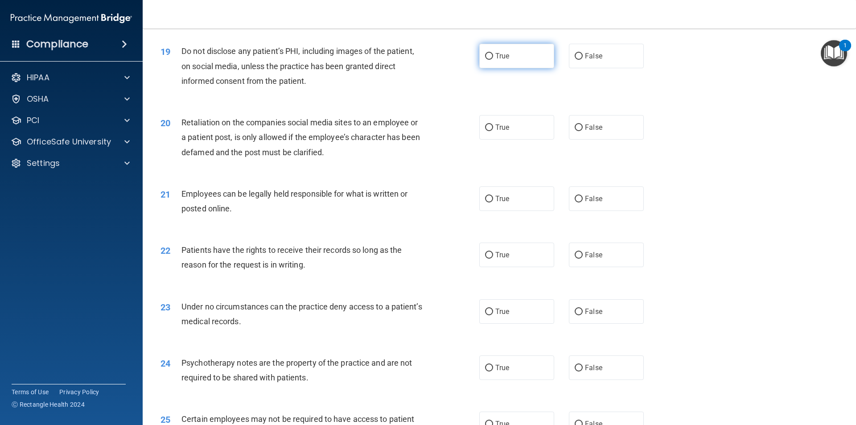
click at [485, 60] on input "True" at bounding box center [489, 56] width 8 height 7
radio input "true"
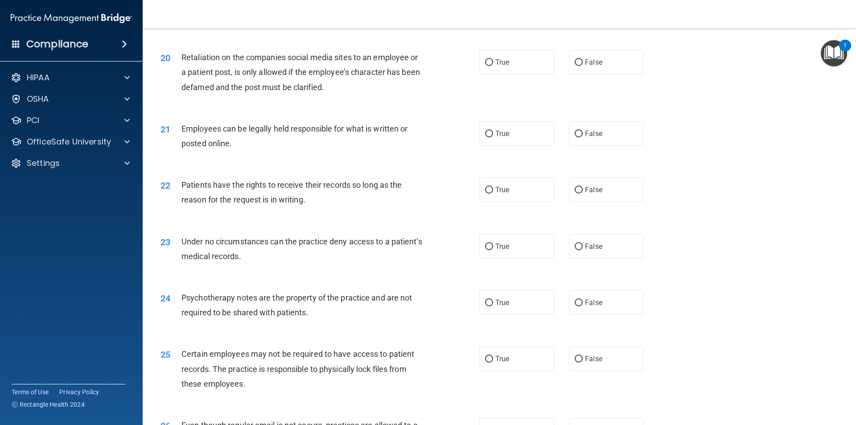
scroll to position [1411, 0]
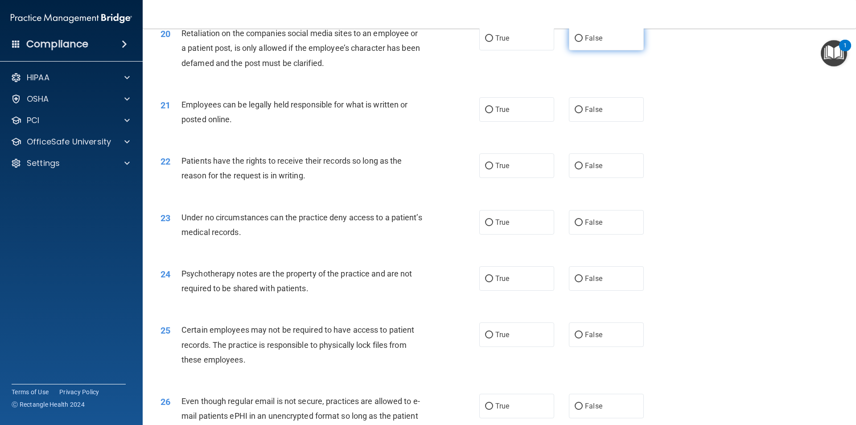
click at [574, 42] on input "False" at bounding box center [578, 38] width 8 height 7
radio input "true"
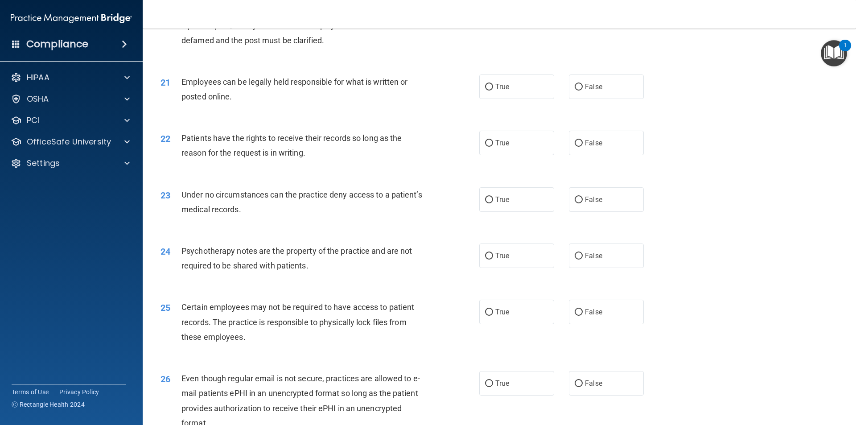
scroll to position [1456, 0]
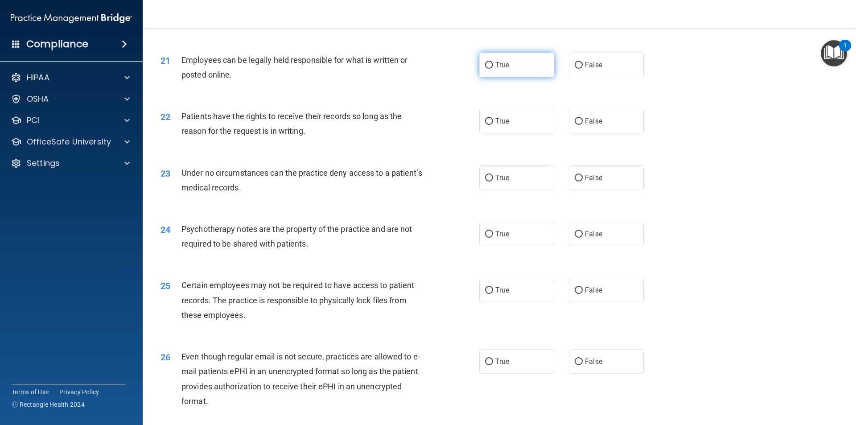
click at [487, 69] on input "True" at bounding box center [489, 65] width 8 height 7
radio input "true"
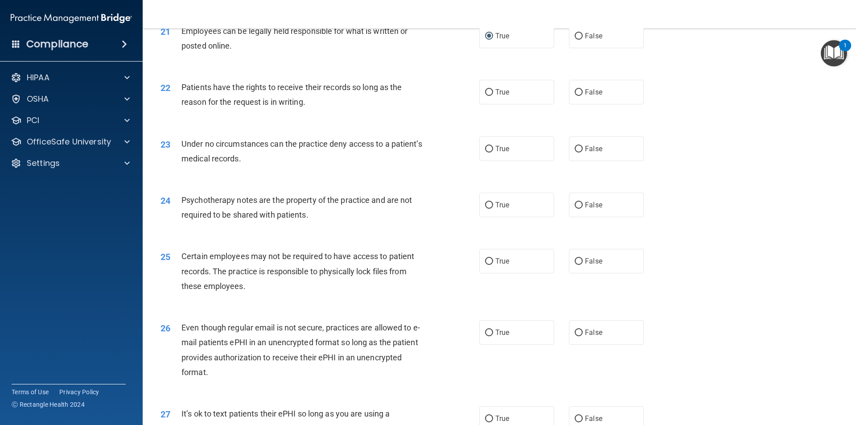
scroll to position [1501, 0]
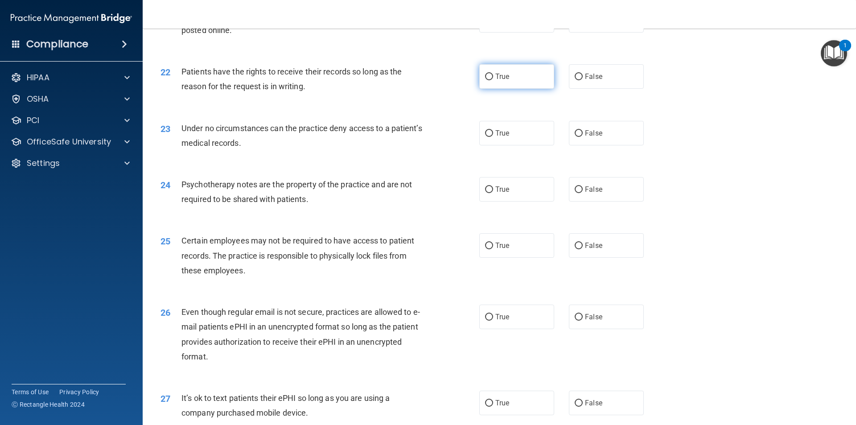
click at [490, 89] on label "True" at bounding box center [516, 76] width 75 height 25
click at [490, 80] on input "True" at bounding box center [489, 77] width 8 height 7
radio input "true"
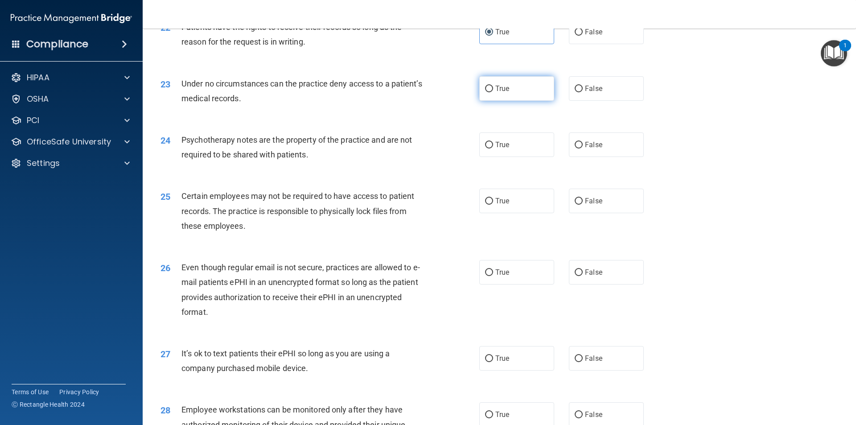
click at [489, 92] on input "True" at bounding box center [489, 89] width 8 height 7
radio input "true"
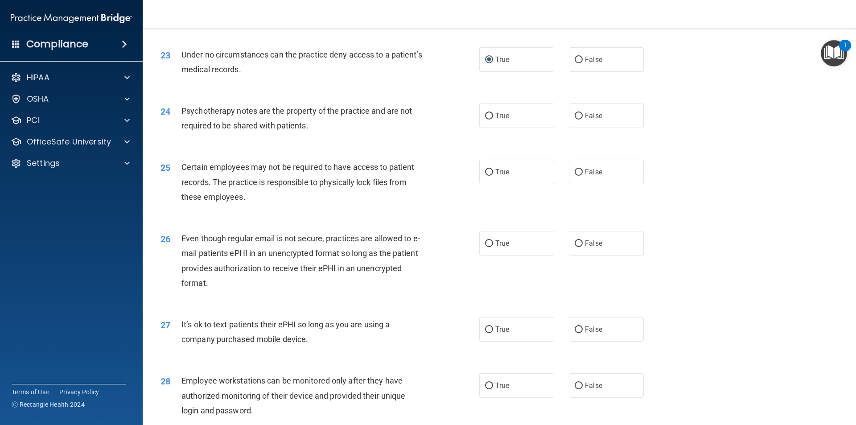
scroll to position [1590, 0]
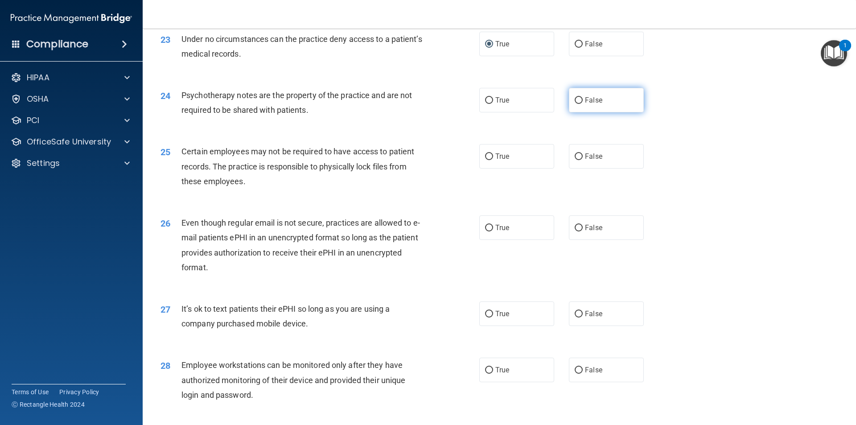
click at [574, 104] on input "False" at bounding box center [578, 100] width 8 height 7
radio input "true"
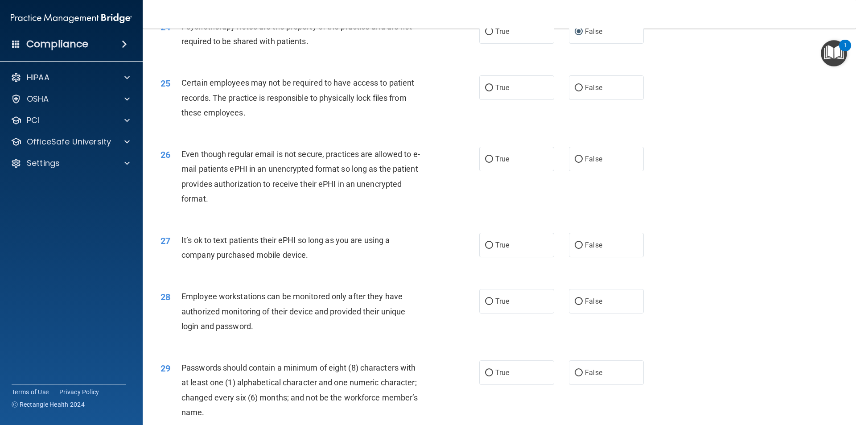
scroll to position [1679, 0]
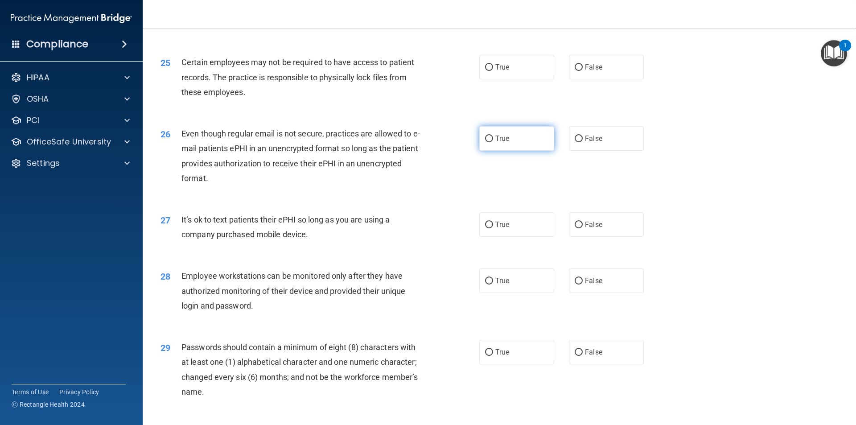
click at [485, 142] on input "True" at bounding box center [489, 138] width 8 height 7
radio input "true"
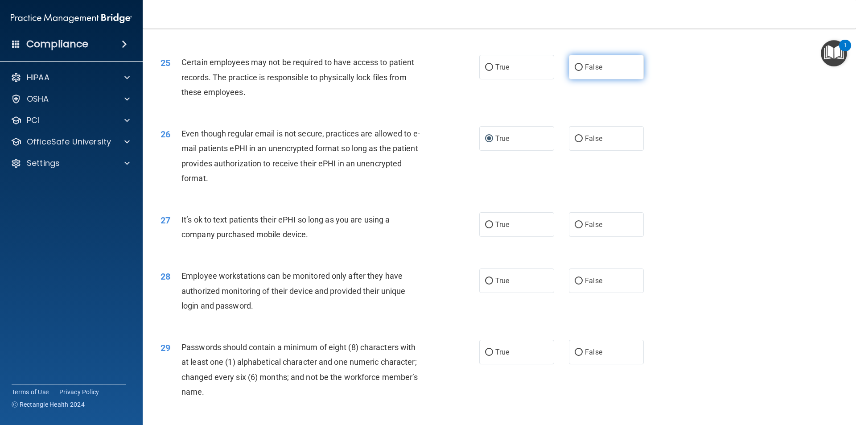
click at [576, 71] on input "False" at bounding box center [578, 67] width 8 height 7
radio input "true"
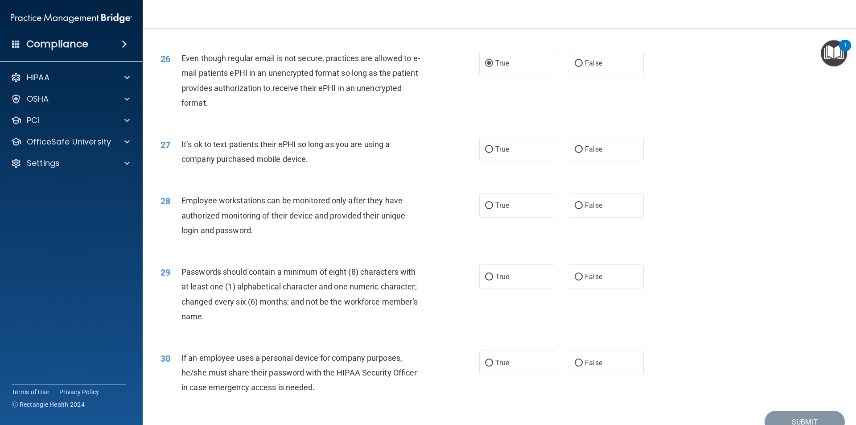
scroll to position [1813, 0]
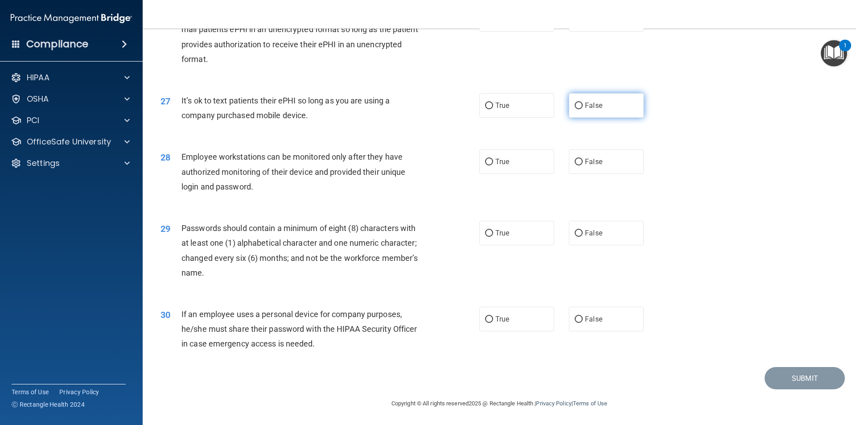
click at [578, 107] on input "False" at bounding box center [578, 106] width 8 height 7
radio input "true"
click at [489, 160] on input "True" at bounding box center [489, 162] width 8 height 7
radio input "true"
click at [486, 233] on input "True" at bounding box center [489, 233] width 8 height 7
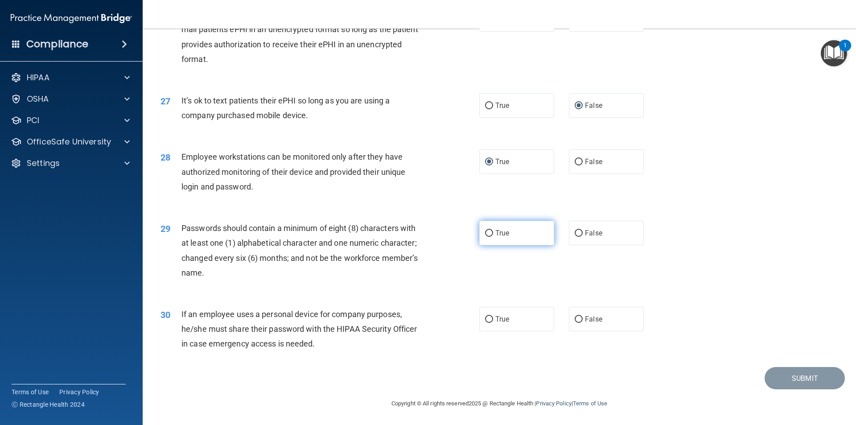
radio input "true"
click at [485, 319] on input "True" at bounding box center [489, 319] width 8 height 7
radio input "true"
click at [783, 383] on button "Submit" at bounding box center [804, 378] width 80 height 23
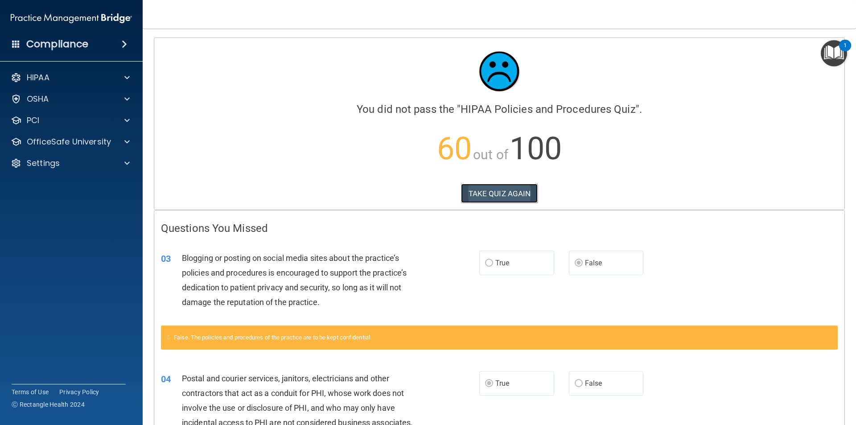
click at [507, 195] on button "TAKE QUIZ AGAIN" at bounding box center [499, 194] width 77 height 20
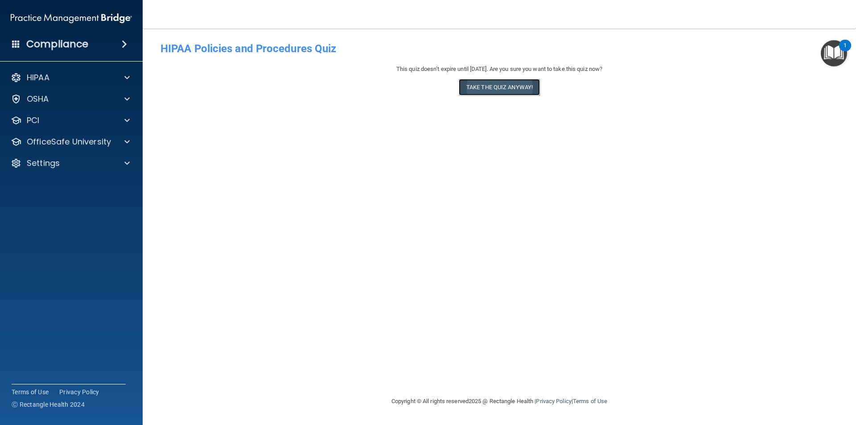
click at [501, 83] on button "Take the quiz anyway!" at bounding box center [499, 87] width 81 height 16
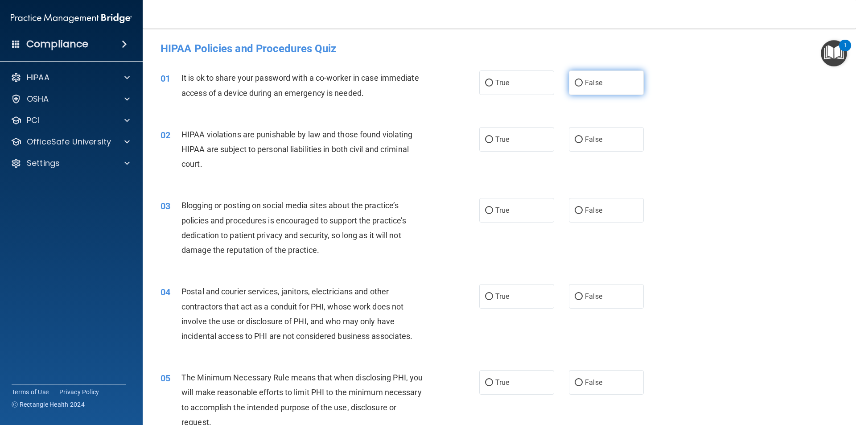
click at [578, 83] on input "False" at bounding box center [578, 83] width 8 height 7
radio input "true"
click at [485, 139] on input "True" at bounding box center [489, 139] width 8 height 7
radio input "true"
click at [575, 210] on input "False" at bounding box center [578, 210] width 8 height 7
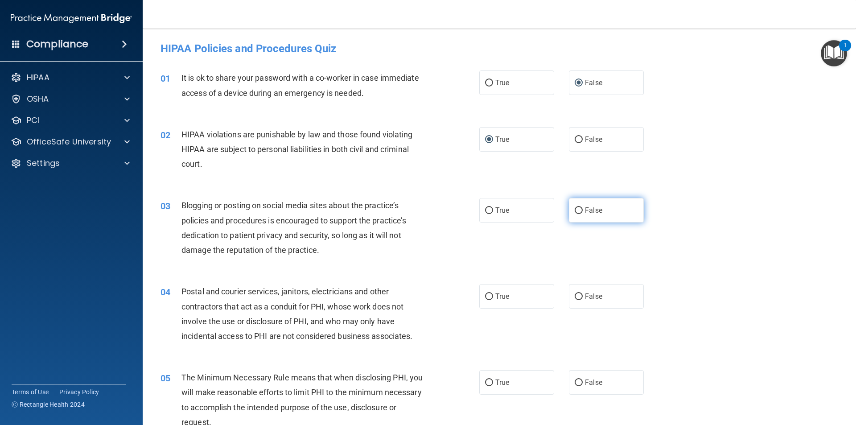
radio input "true"
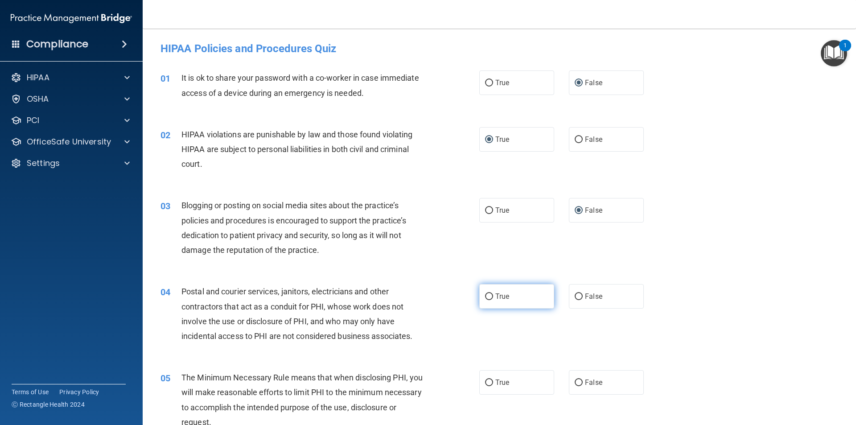
click at [485, 293] on input "True" at bounding box center [489, 296] width 8 height 7
radio input "true"
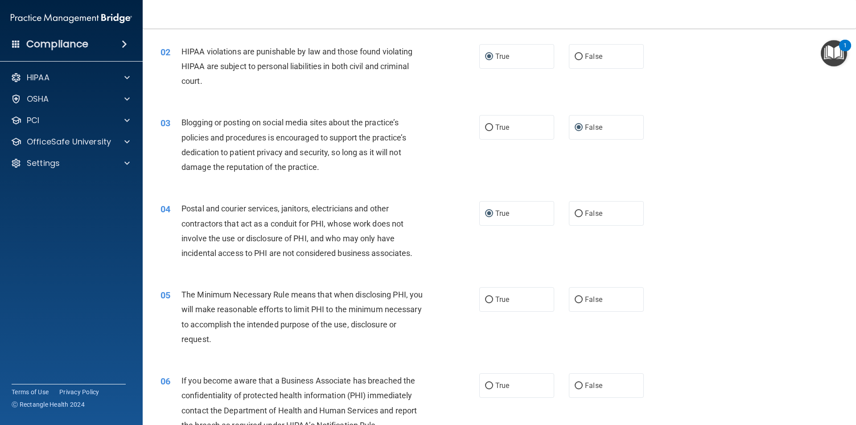
scroll to position [178, 0]
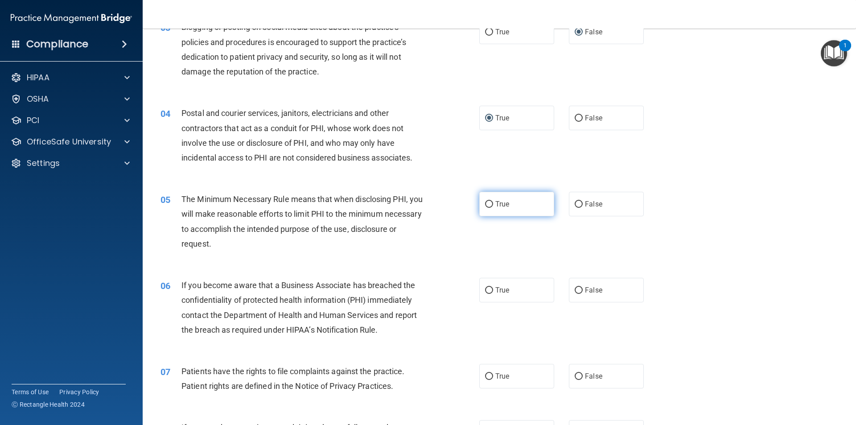
click at [486, 207] on input "True" at bounding box center [489, 204] width 8 height 7
radio input "true"
click at [574, 289] on input "False" at bounding box center [578, 290] width 8 height 7
radio input "true"
click at [485, 375] on input "True" at bounding box center [489, 376] width 8 height 7
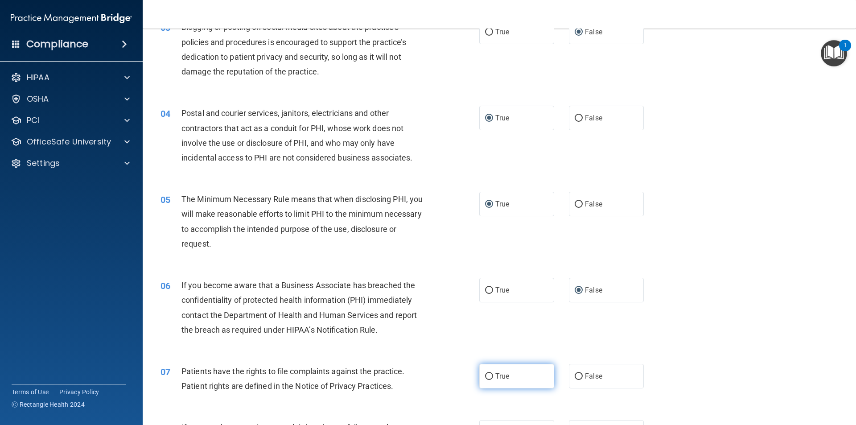
radio input "true"
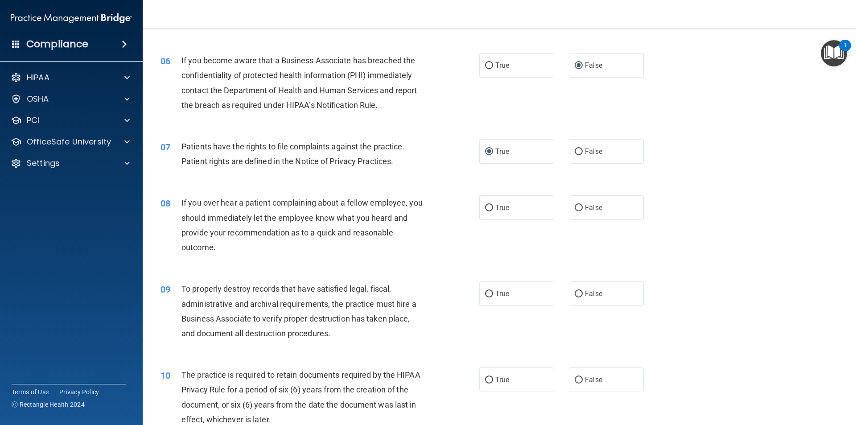
scroll to position [446, 0]
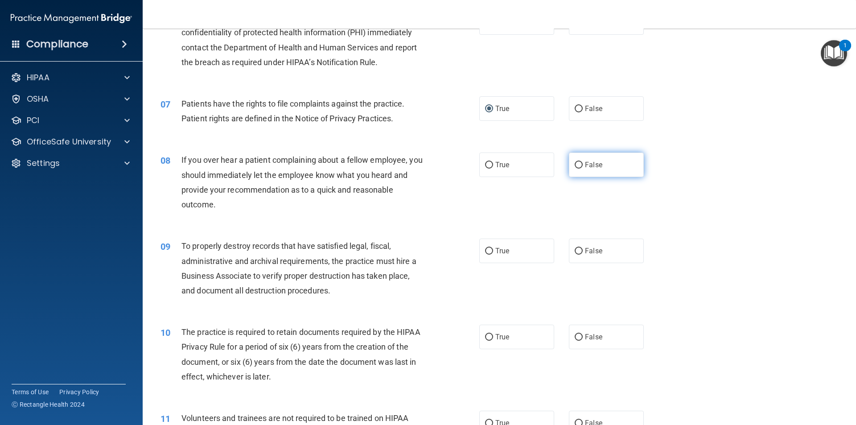
click at [574, 163] on input "False" at bounding box center [578, 165] width 8 height 7
radio input "true"
click at [574, 252] on input "False" at bounding box center [578, 251] width 8 height 7
radio input "true"
click at [486, 335] on input "True" at bounding box center [489, 337] width 8 height 7
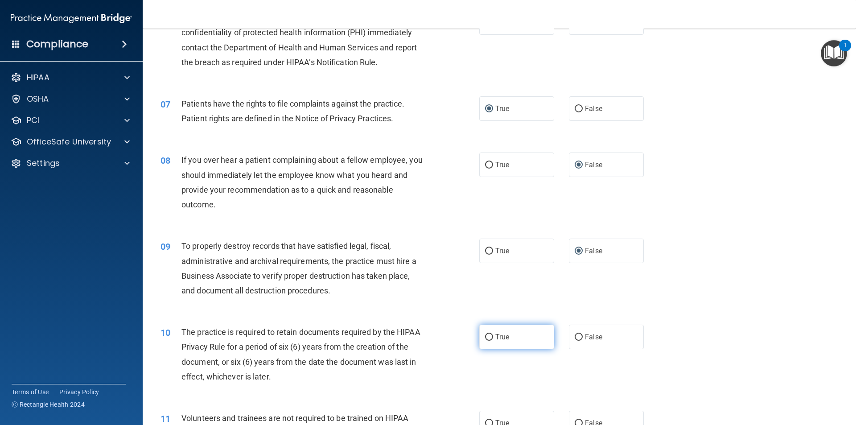
radio input "true"
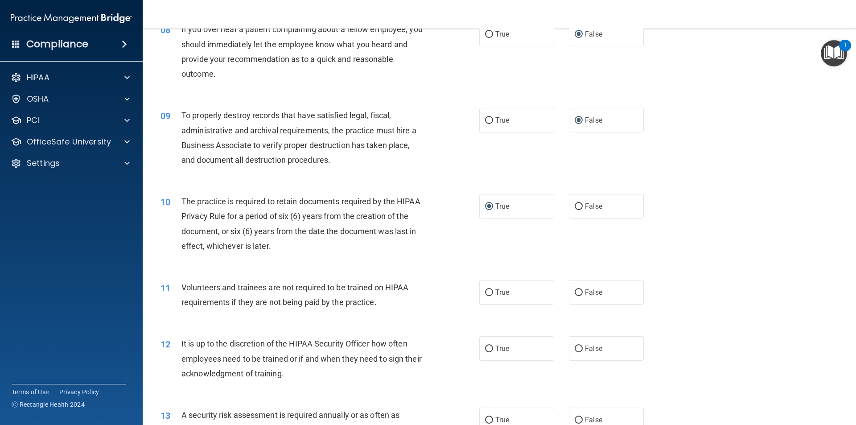
scroll to position [579, 0]
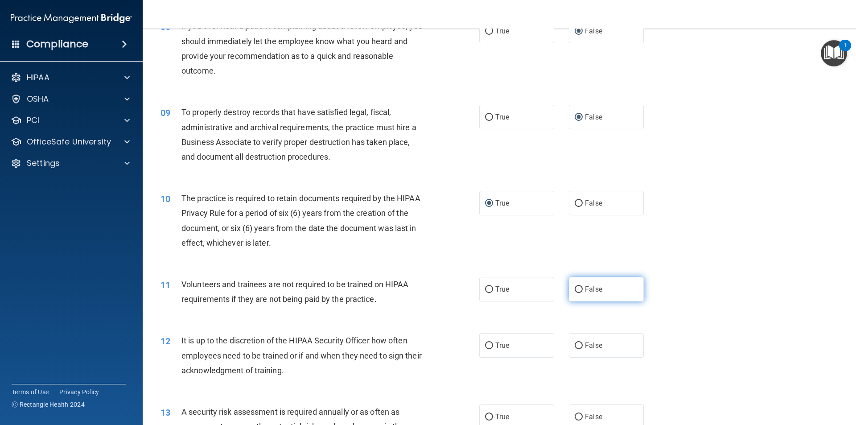
click at [577, 290] on input "False" at bounding box center [578, 289] width 8 height 7
radio input "true"
click at [575, 341] on label "False" at bounding box center [606, 345] width 75 height 25
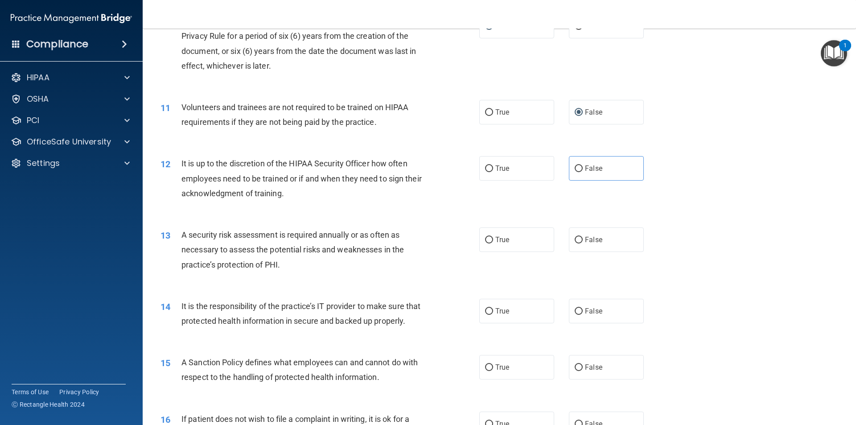
scroll to position [758, 0]
click at [574, 166] on input "False" at bounding box center [578, 167] width 8 height 7
radio input "true"
click at [485, 238] on input "True" at bounding box center [489, 238] width 8 height 7
radio input "true"
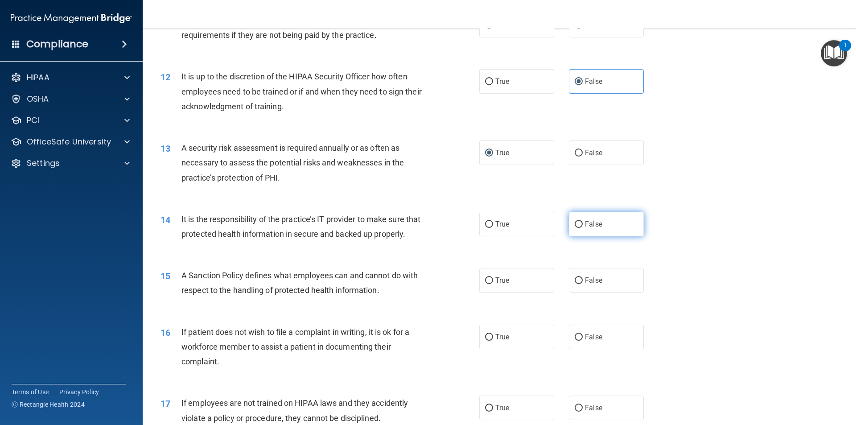
scroll to position [847, 0]
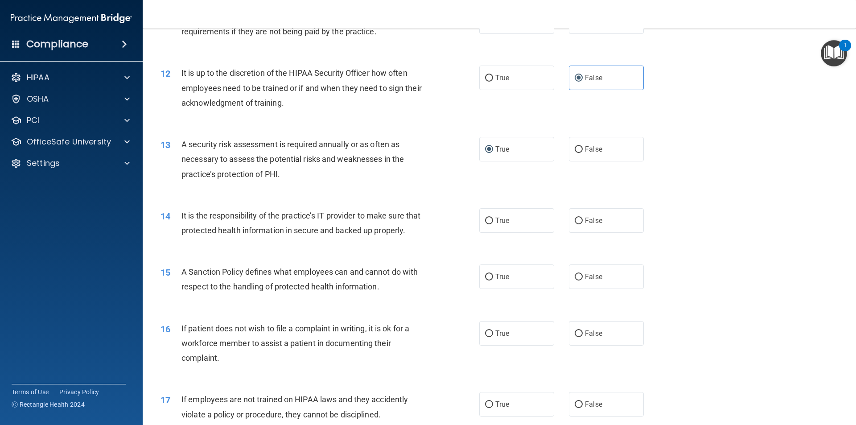
drag, startPoint x: 581, startPoint y: 216, endPoint x: 581, endPoint y: 246, distance: 30.3
click at [585, 217] on span "False" at bounding box center [593, 220] width 17 height 8
click at [581, 217] on input "False" at bounding box center [578, 220] width 8 height 7
radio input "true"
click at [578, 280] on input "False" at bounding box center [578, 277] width 8 height 7
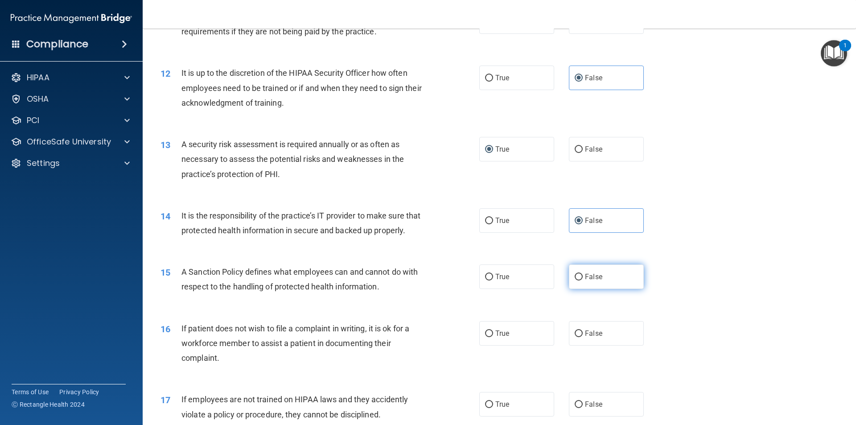
radio input "true"
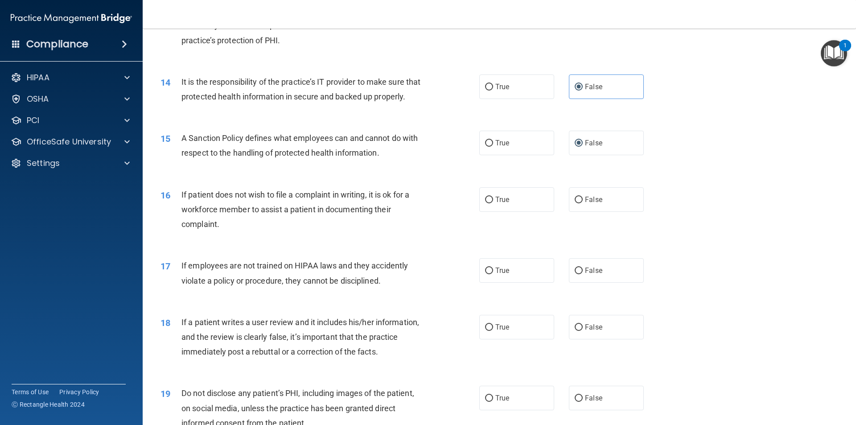
scroll to position [1070, 0]
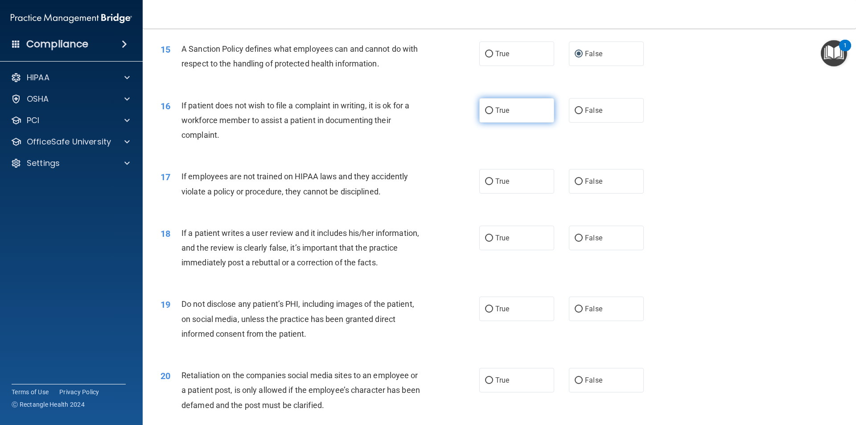
click at [495, 115] on span "True" at bounding box center [502, 110] width 14 height 8
click at [492, 114] on input "True" at bounding box center [489, 110] width 8 height 7
radio input "true"
click at [578, 193] on label "False" at bounding box center [606, 181] width 75 height 25
click at [578, 185] on input "False" at bounding box center [578, 181] width 8 height 7
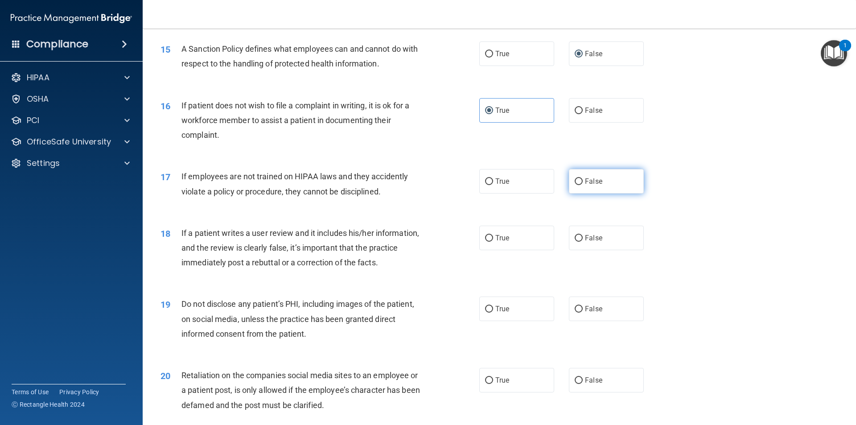
radio input "true"
click at [577, 242] on input "False" at bounding box center [578, 238] width 8 height 7
radio input "true"
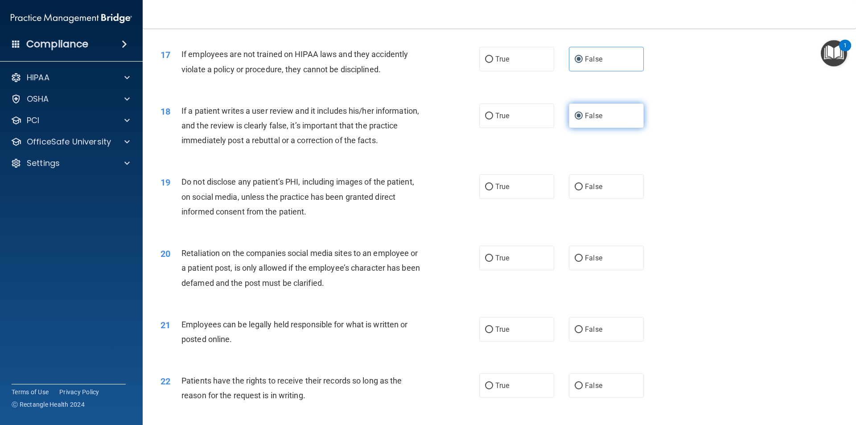
scroll to position [1203, 0]
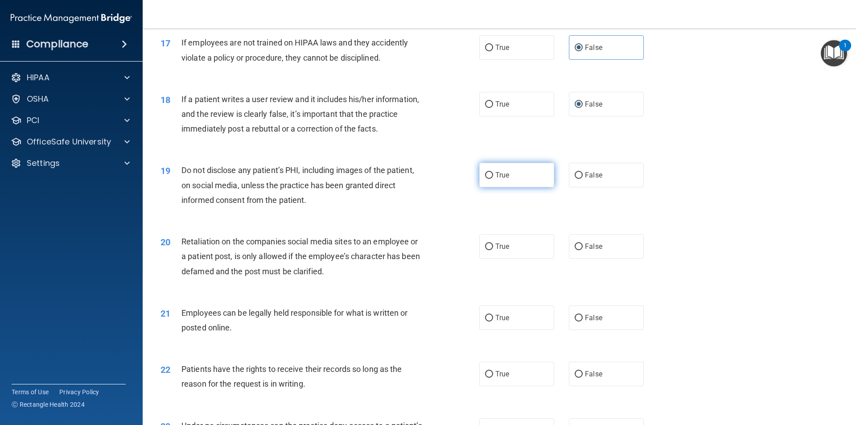
click at [496, 179] on span "True" at bounding box center [502, 175] width 14 height 8
click at [493, 179] on input "True" at bounding box center [489, 175] width 8 height 7
radio input "true"
click at [574, 250] on input "False" at bounding box center [578, 246] width 8 height 7
radio input "true"
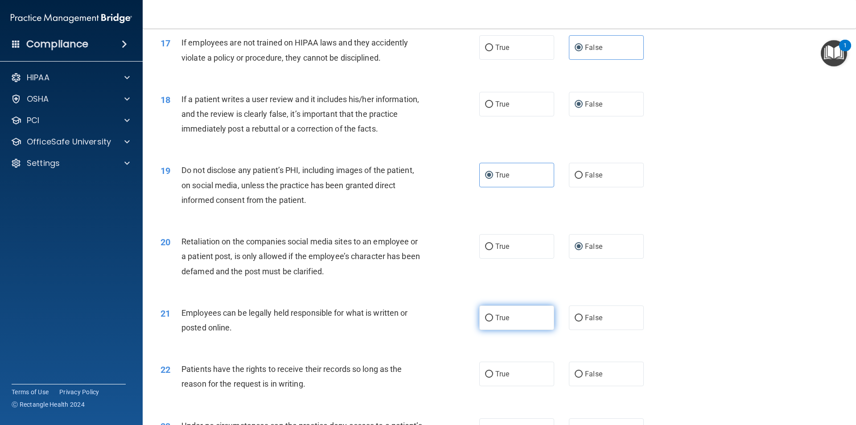
click at [495, 322] on span "True" at bounding box center [502, 317] width 14 height 8
click at [493, 321] on input "True" at bounding box center [489, 318] width 8 height 7
radio input "true"
click at [574, 377] on input "False" at bounding box center [578, 374] width 8 height 7
radio input "true"
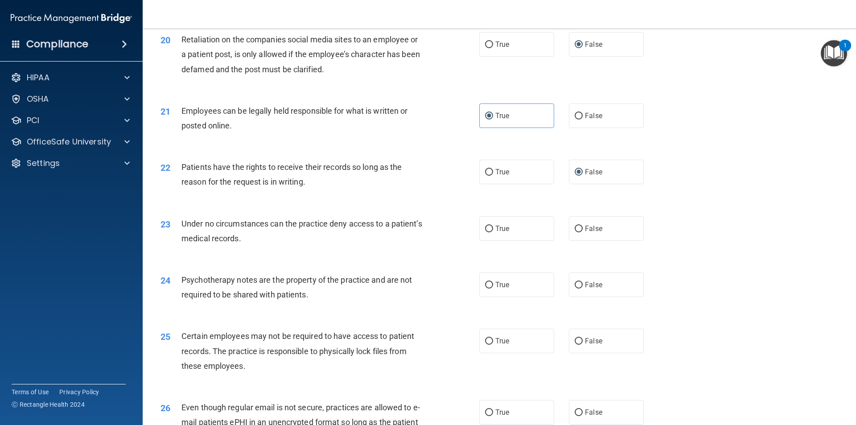
scroll to position [1426, 0]
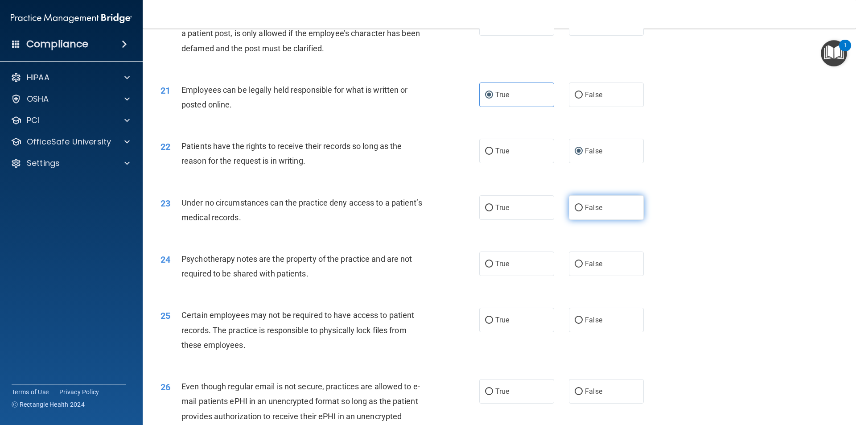
click at [578, 211] on input "False" at bounding box center [578, 208] width 8 height 7
radio input "true"
click at [500, 268] on span "True" at bounding box center [502, 263] width 14 height 8
click at [493, 267] on input "True" at bounding box center [489, 264] width 8 height 7
radio input "true"
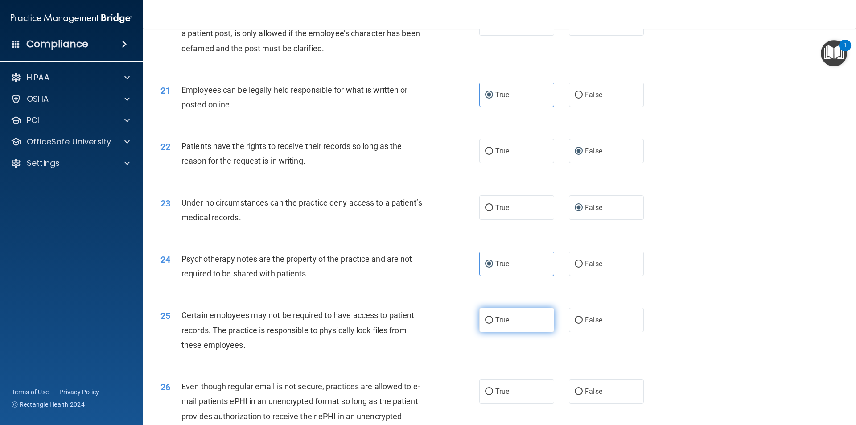
click at [497, 324] on span "True" at bounding box center [502, 320] width 14 height 8
click at [493, 324] on input "True" at bounding box center [489, 320] width 8 height 7
radio input "true"
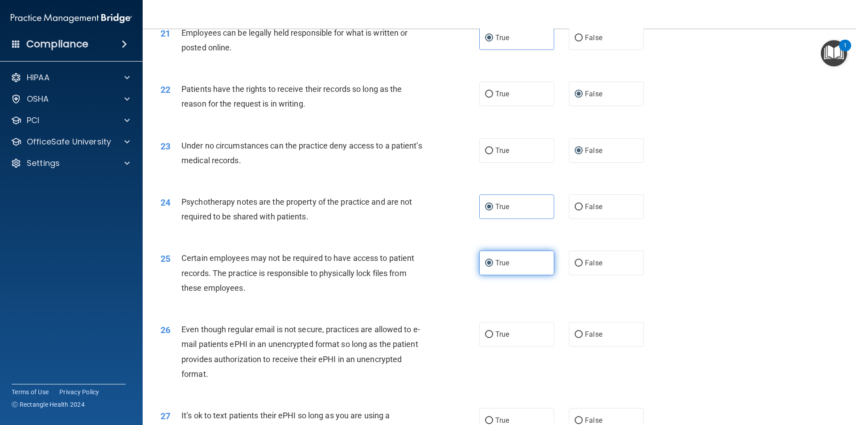
scroll to position [1515, 0]
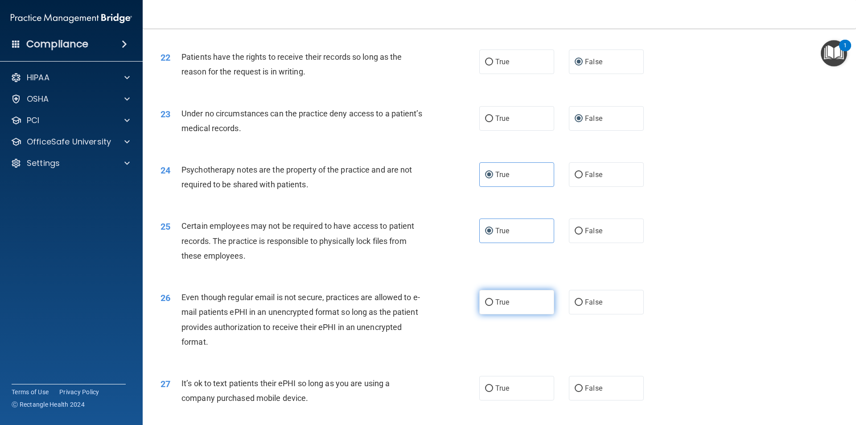
click at [490, 314] on label "True" at bounding box center [516, 302] width 75 height 25
click at [490, 306] on input "True" at bounding box center [489, 302] width 8 height 7
radio input "true"
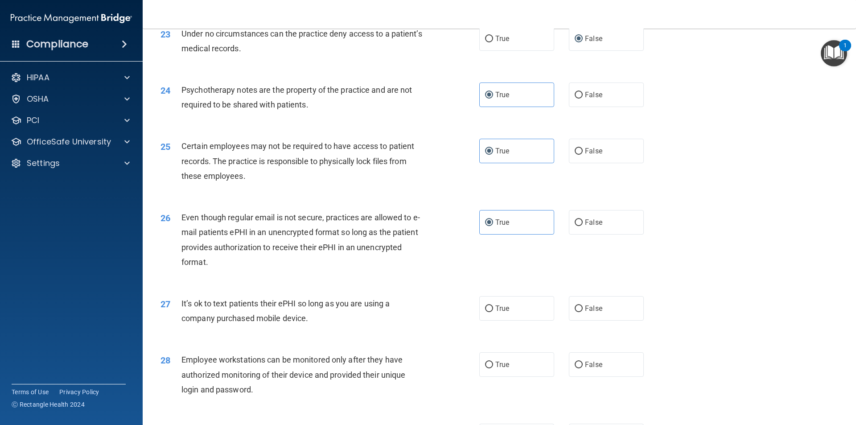
scroll to position [1604, 0]
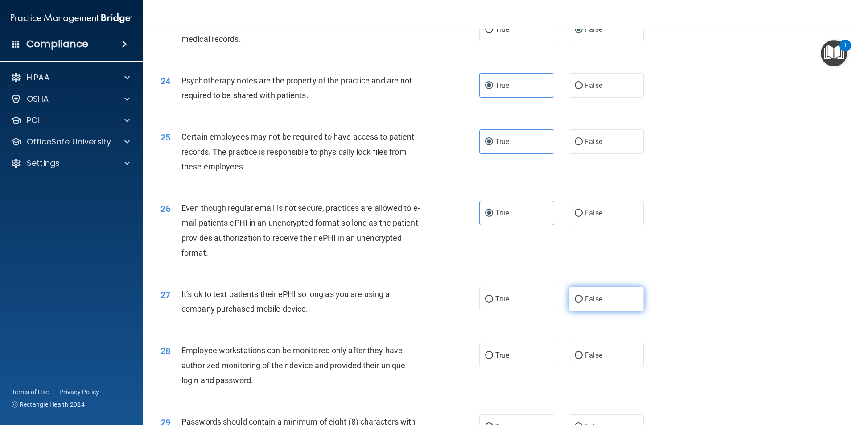
click at [578, 311] on label "False" at bounding box center [606, 299] width 75 height 25
click at [578, 303] on input "False" at bounding box center [578, 299] width 8 height 7
radio input "true"
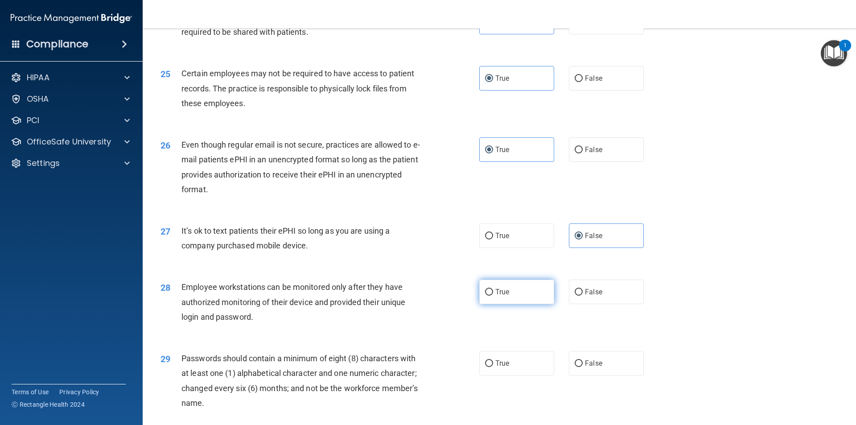
scroll to position [1694, 0]
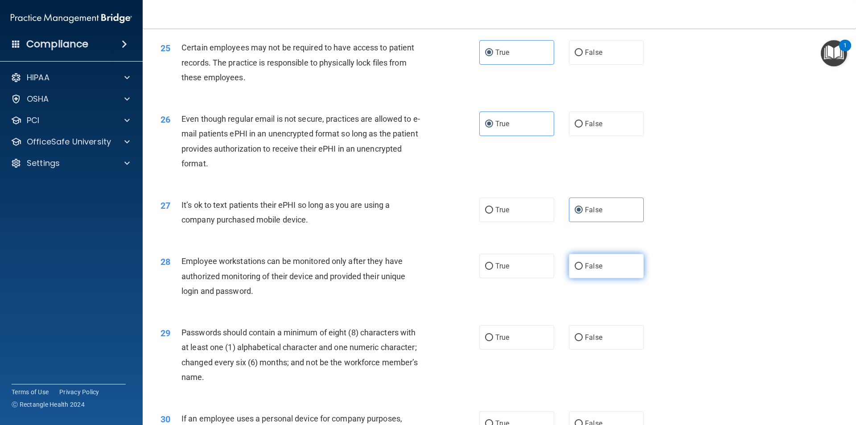
click at [577, 270] on input "False" at bounding box center [578, 266] width 8 height 7
radio input "true"
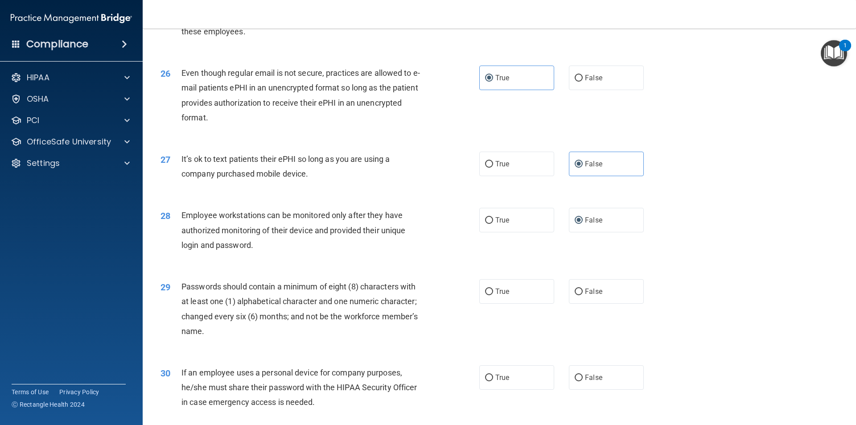
scroll to position [1783, 0]
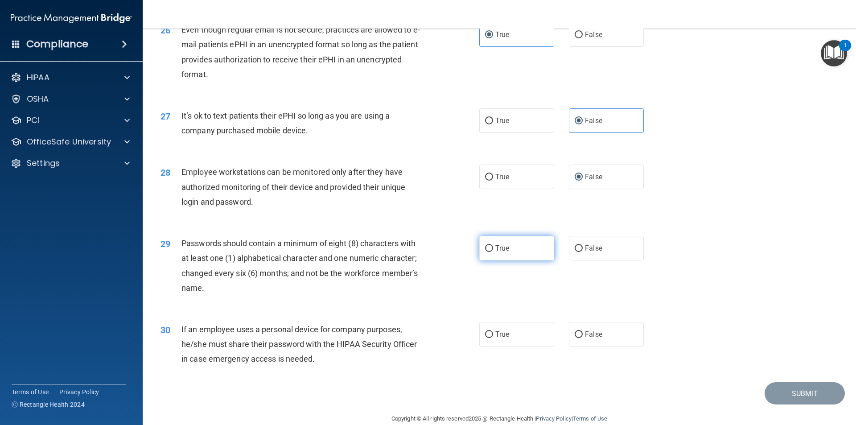
click at [495, 252] on span "True" at bounding box center [502, 248] width 14 height 8
click at [492, 252] on input "True" at bounding box center [489, 248] width 8 height 7
radio input "true"
click at [580, 345] on label "False" at bounding box center [606, 334] width 75 height 25
click at [580, 338] on input "False" at bounding box center [578, 334] width 8 height 7
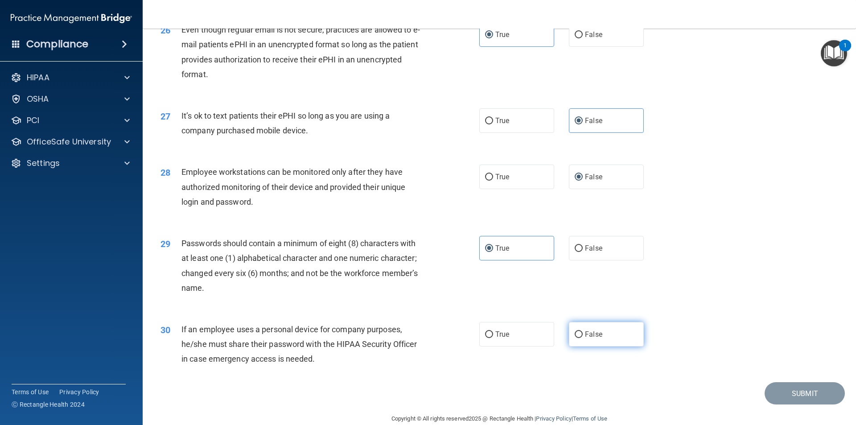
radio input "true"
click at [801, 403] on button "Submit" at bounding box center [804, 393] width 80 height 23
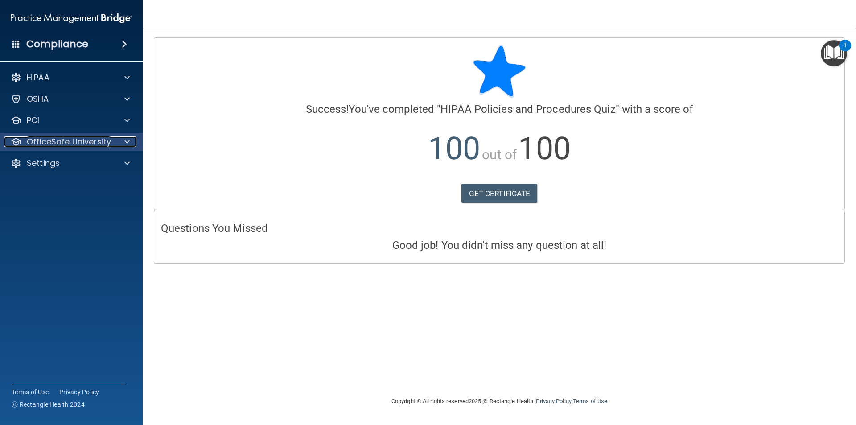
click at [131, 144] on div at bounding box center [126, 141] width 22 height 11
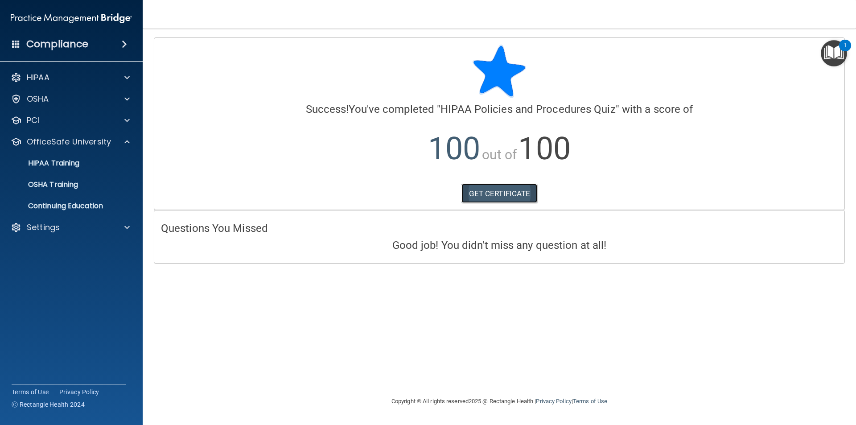
click at [501, 189] on link "GET CERTIFICATE" at bounding box center [499, 194] width 76 height 20
click at [74, 164] on p "HIPAA Training" at bounding box center [43, 163] width 74 height 9
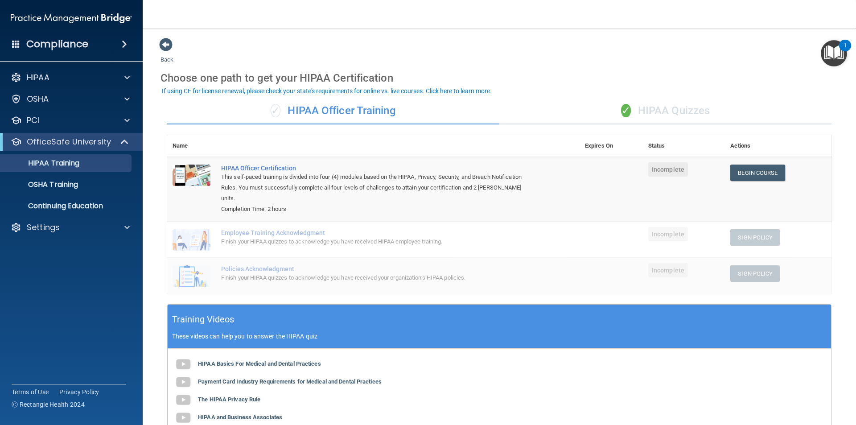
click at [621, 113] on span "✓" at bounding box center [626, 110] width 10 height 13
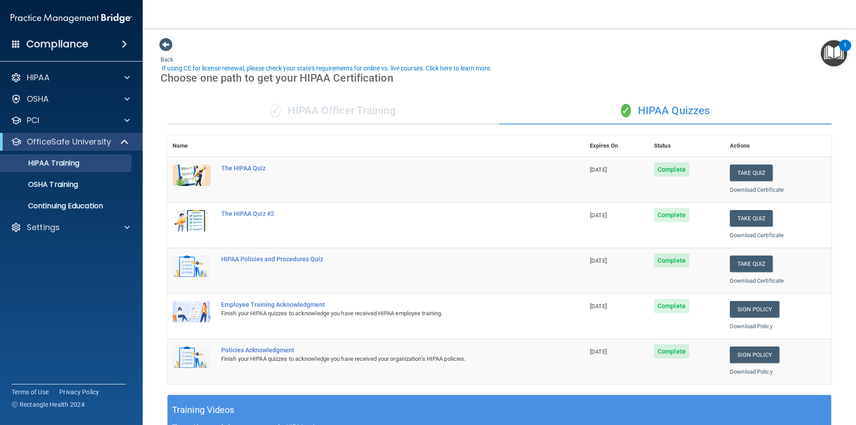
scroll to position [45, 0]
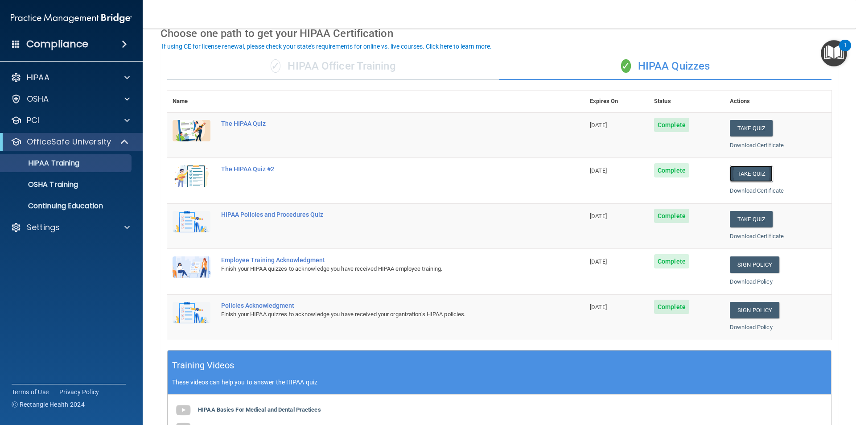
click at [751, 176] on button "Take Quiz" at bounding box center [751, 173] width 43 height 16
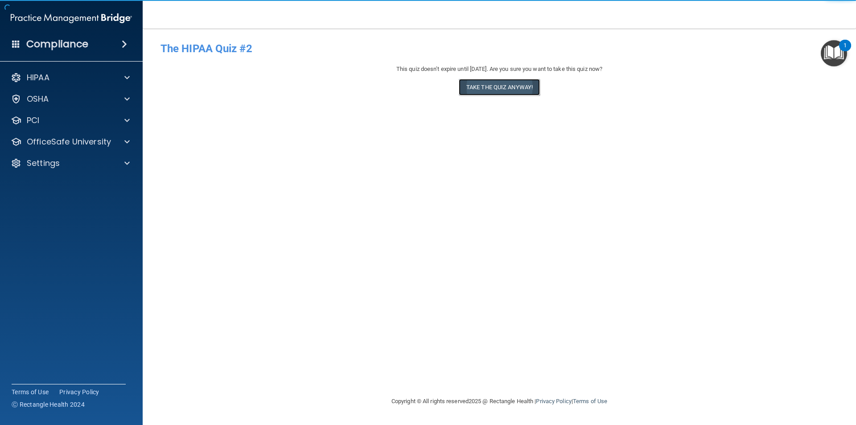
click at [517, 84] on button "Take the quiz anyway!" at bounding box center [499, 87] width 81 height 16
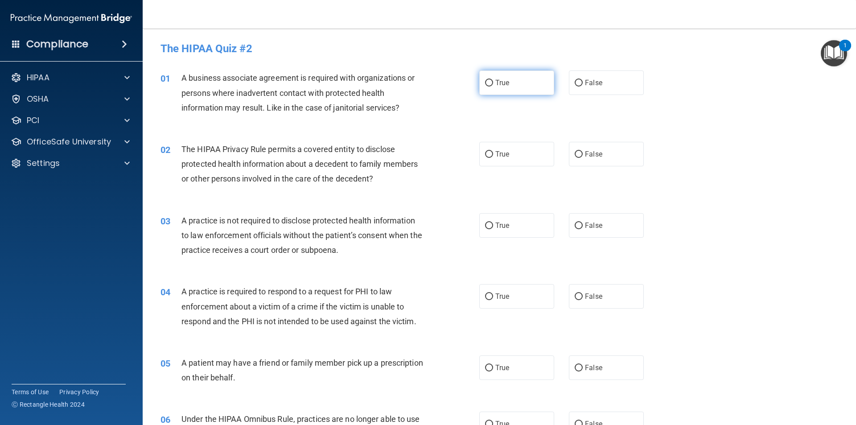
click at [495, 83] on span "True" at bounding box center [502, 82] width 14 height 8
click at [492, 83] on input "True" at bounding box center [489, 83] width 8 height 7
radio input "true"
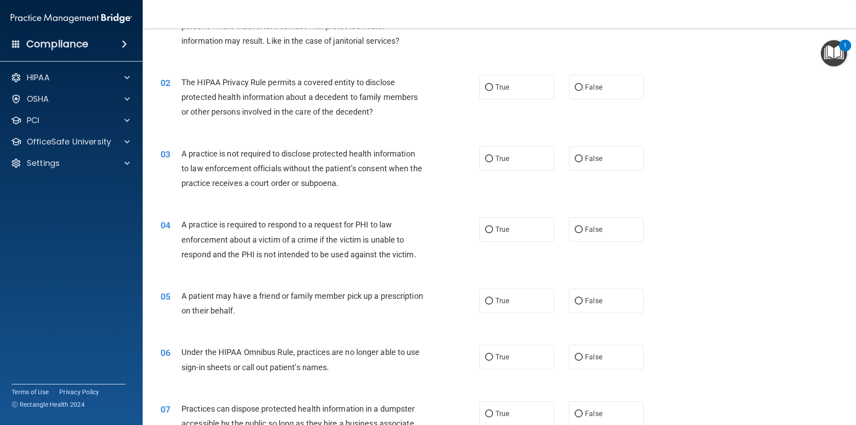
scroll to position [89, 0]
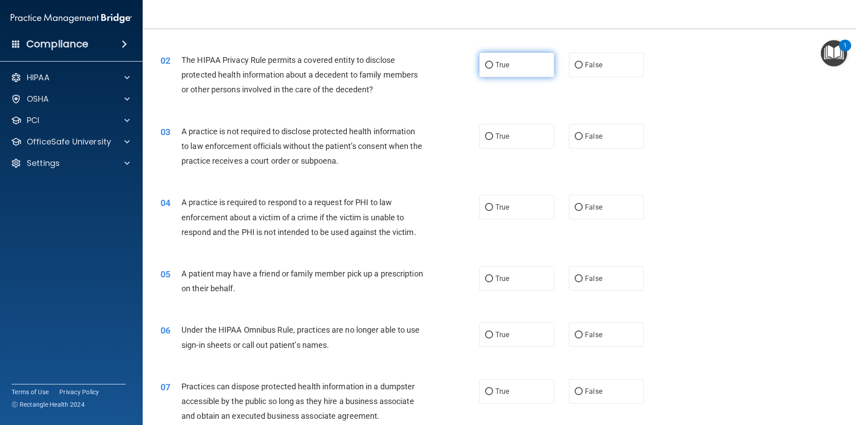
click at [487, 62] on input "True" at bounding box center [489, 65] width 8 height 7
radio input "true"
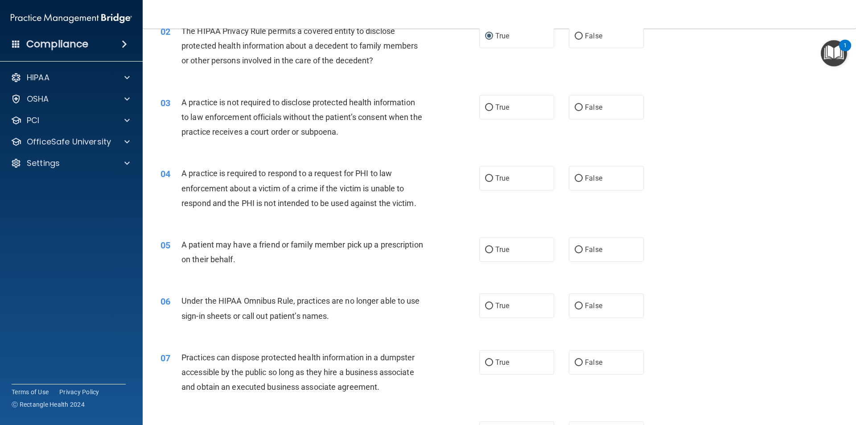
scroll to position [134, 0]
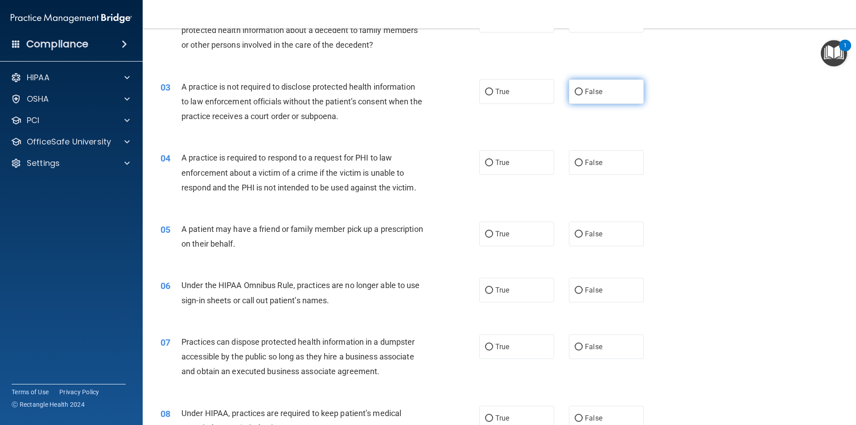
click at [575, 90] on input "False" at bounding box center [578, 92] width 8 height 7
radio input "true"
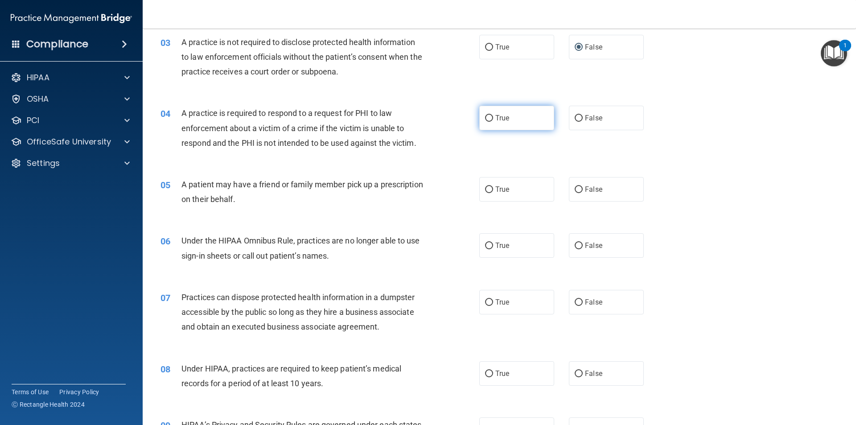
click at [490, 120] on label "True" at bounding box center [516, 118] width 75 height 25
click at [490, 120] on input "True" at bounding box center [489, 118] width 8 height 7
radio input "true"
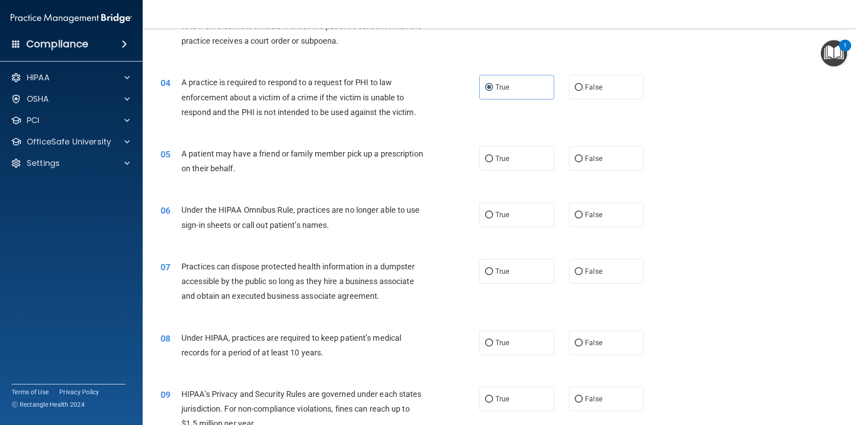
scroll to position [267, 0]
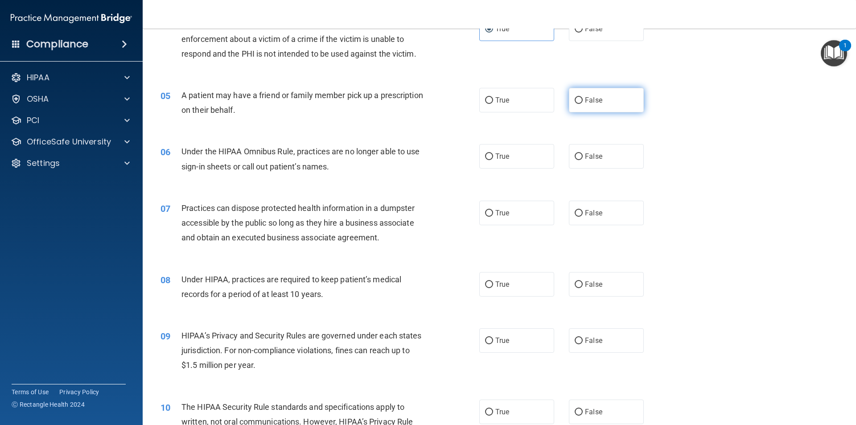
click at [580, 95] on label "False" at bounding box center [606, 100] width 75 height 25
click at [580, 97] on input "False" at bounding box center [578, 100] width 8 height 7
radio input "true"
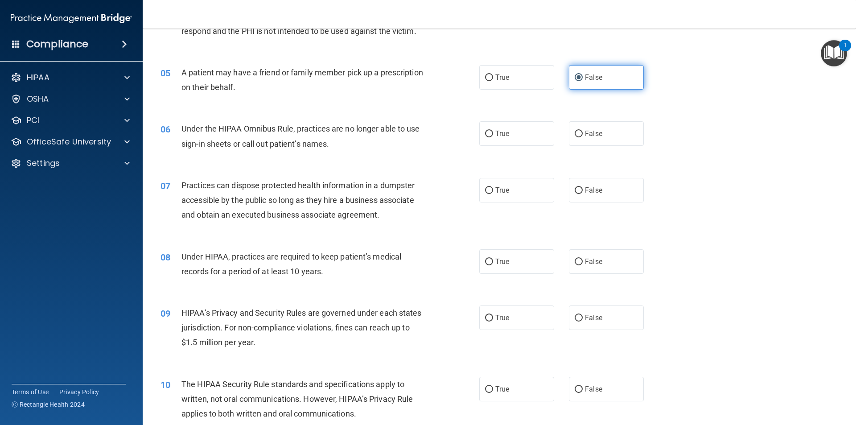
scroll to position [312, 0]
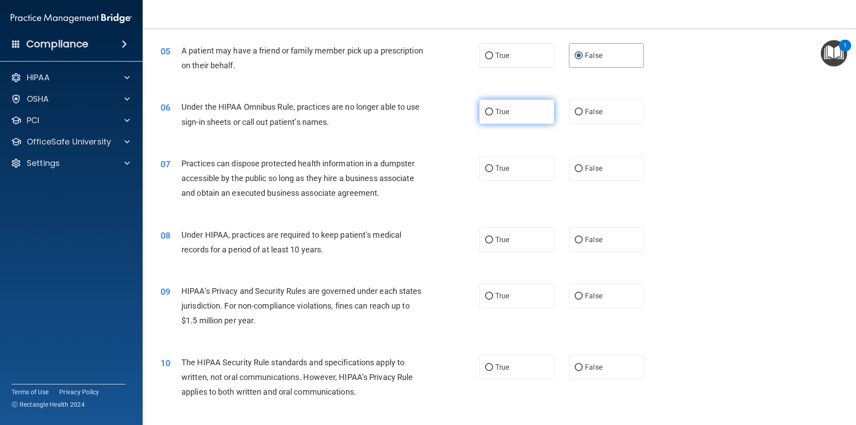
click at [491, 111] on label "True" at bounding box center [516, 111] width 75 height 25
click at [491, 111] on input "True" at bounding box center [489, 112] width 8 height 7
radio input "true"
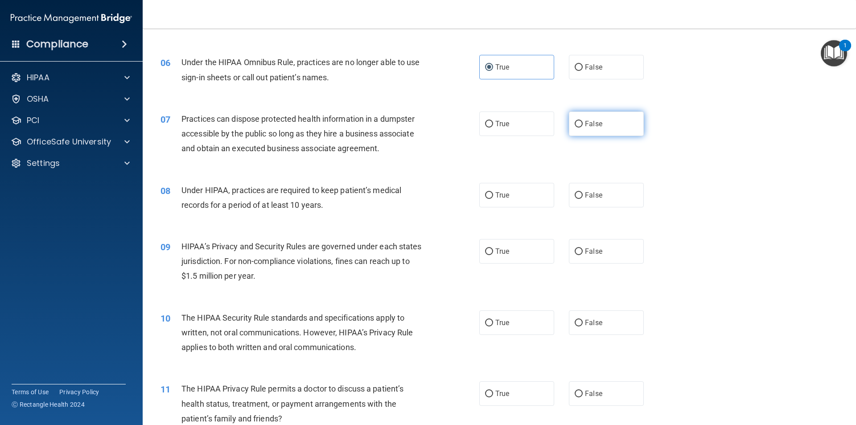
click at [577, 121] on input "False" at bounding box center [578, 124] width 8 height 7
radio input "true"
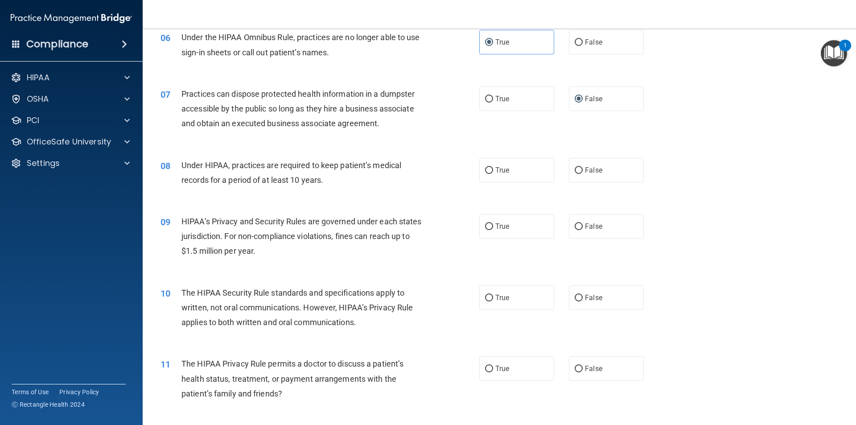
scroll to position [401, 0]
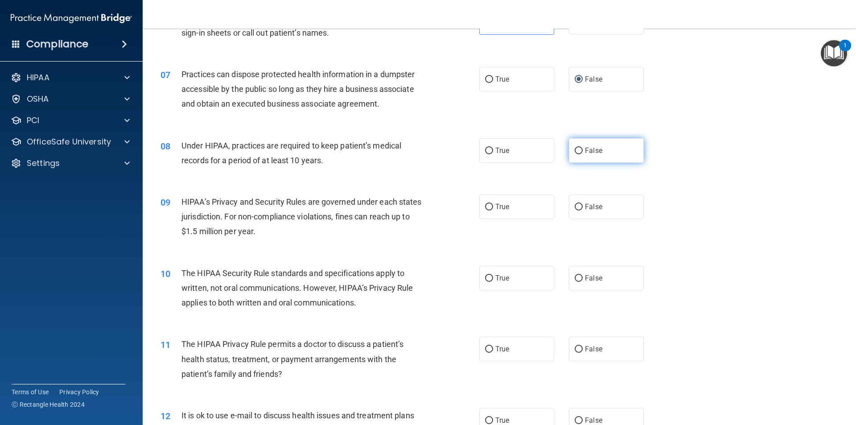
click at [576, 148] on input "False" at bounding box center [578, 151] width 8 height 7
radio input "true"
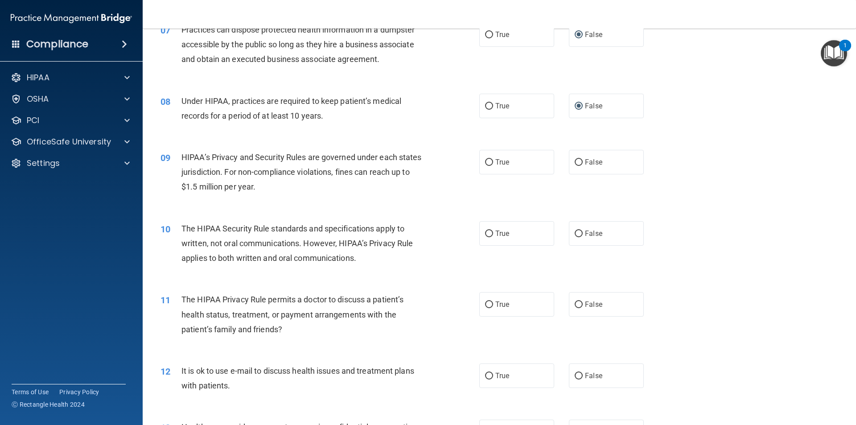
scroll to position [490, 0]
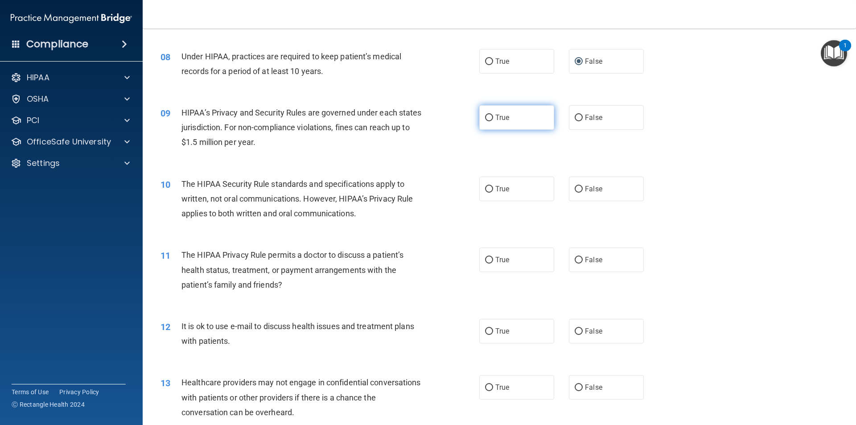
click at [485, 116] on input "True" at bounding box center [489, 118] width 8 height 7
radio input "true"
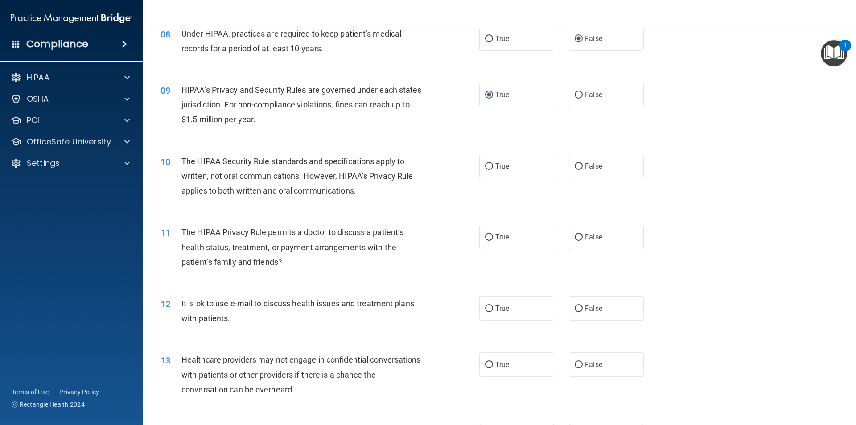
scroll to position [535, 0]
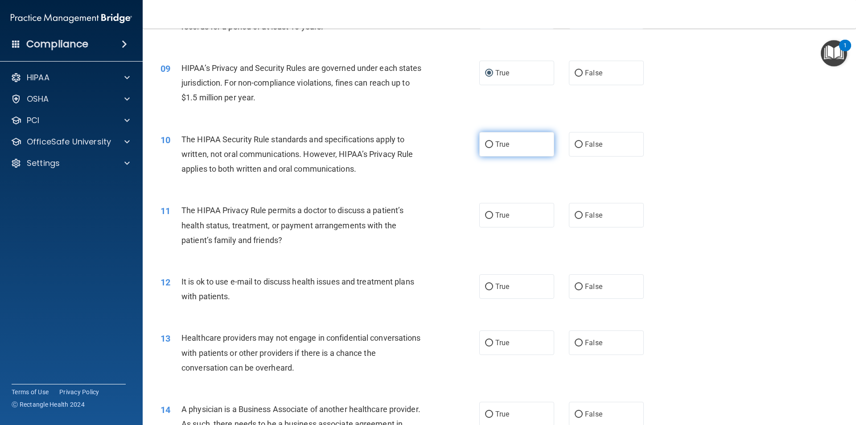
click at [487, 141] on input "True" at bounding box center [489, 144] width 8 height 7
radio input "true"
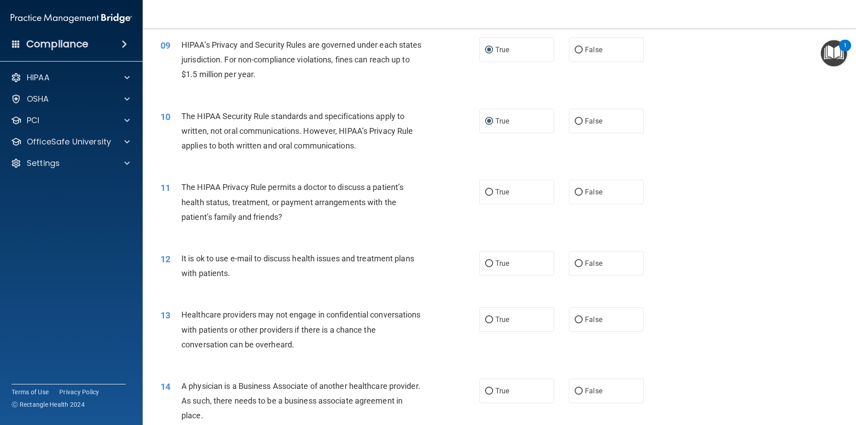
scroll to position [624, 0]
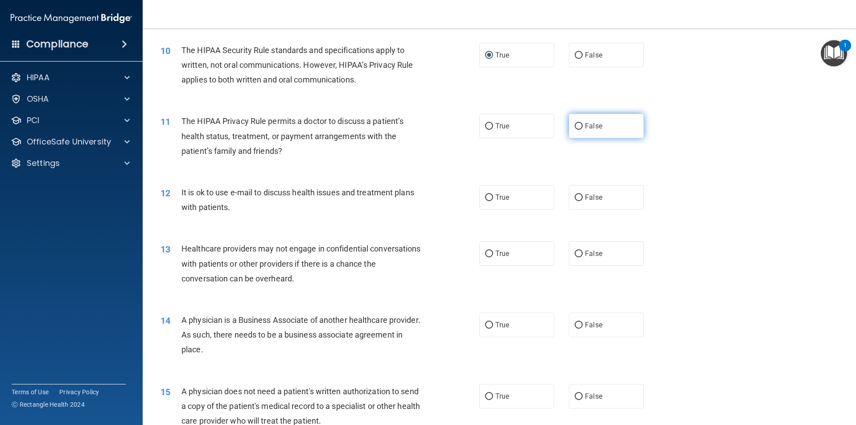
click at [574, 120] on label "False" at bounding box center [606, 126] width 75 height 25
click at [574, 123] on input "False" at bounding box center [578, 126] width 8 height 7
radio input "true"
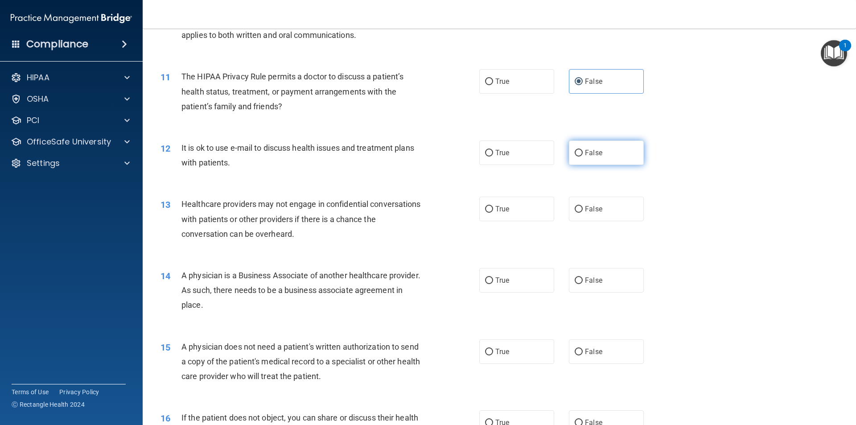
click at [574, 151] on input "False" at bounding box center [578, 153] width 8 height 7
radio input "true"
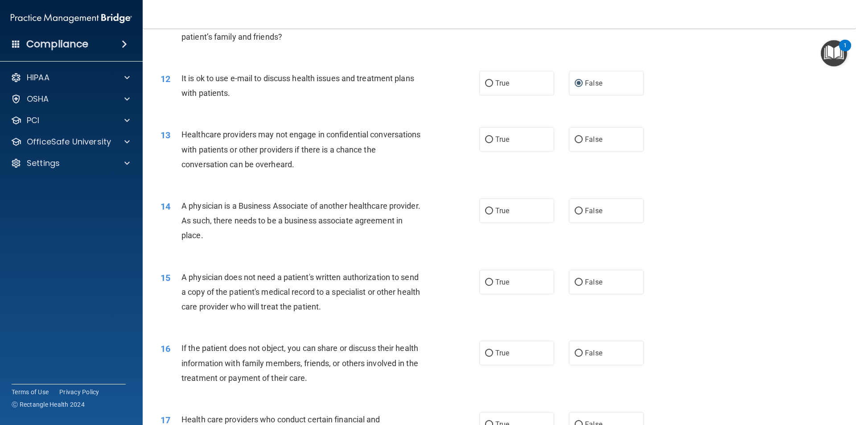
scroll to position [758, 0]
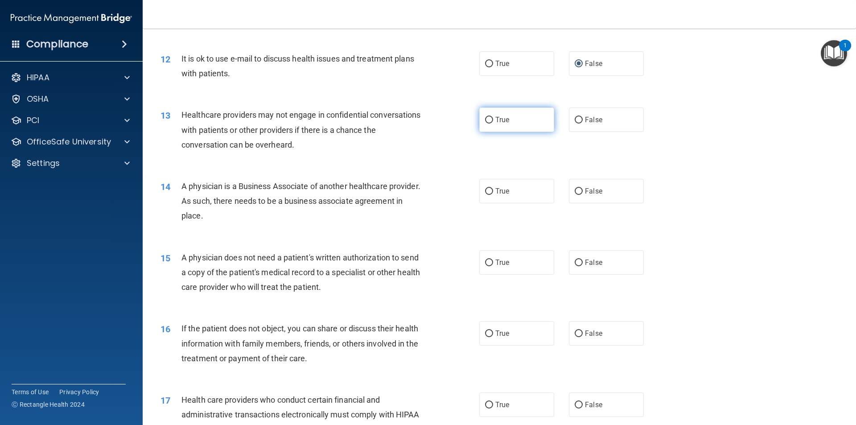
click at [485, 117] on input "True" at bounding box center [489, 120] width 8 height 7
radio input "true"
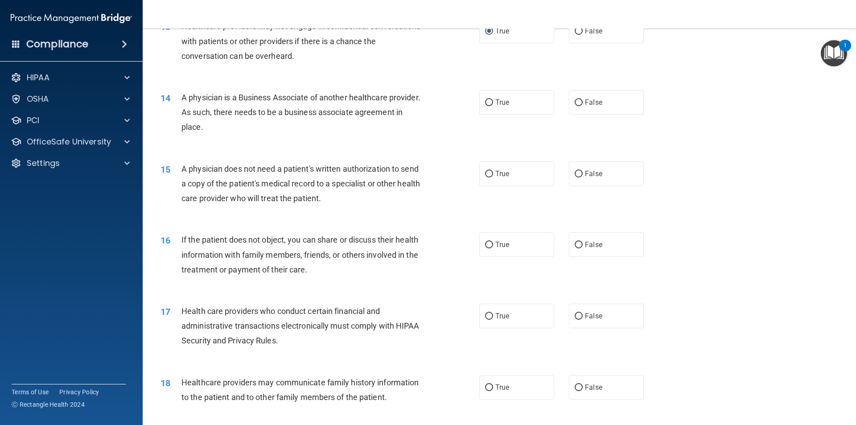
scroll to position [847, 0]
click at [487, 103] on input "True" at bounding box center [489, 102] width 8 height 7
radio input "true"
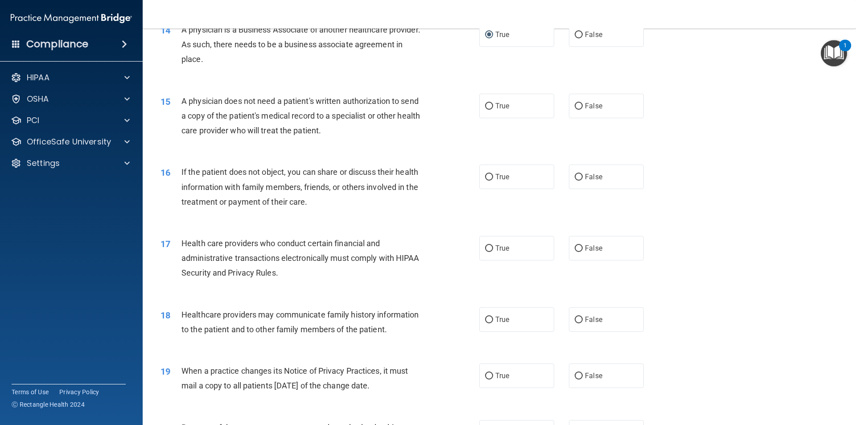
scroll to position [936, 0]
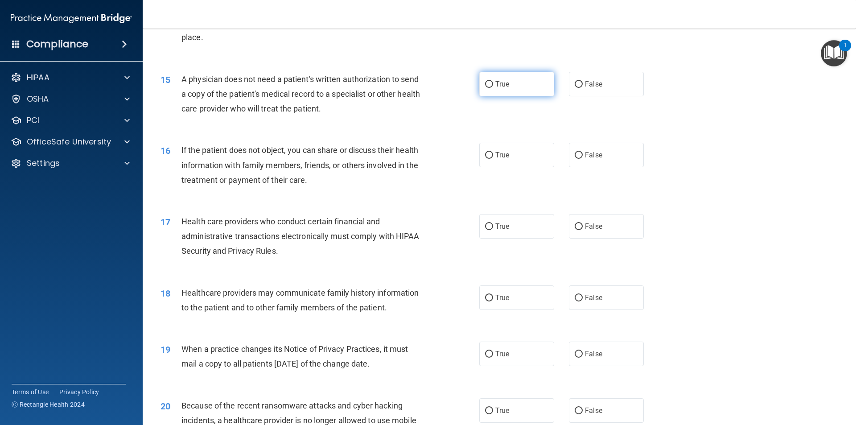
click at [495, 82] on span "True" at bounding box center [502, 84] width 14 height 8
click at [493, 82] on input "True" at bounding box center [489, 84] width 8 height 7
radio input "true"
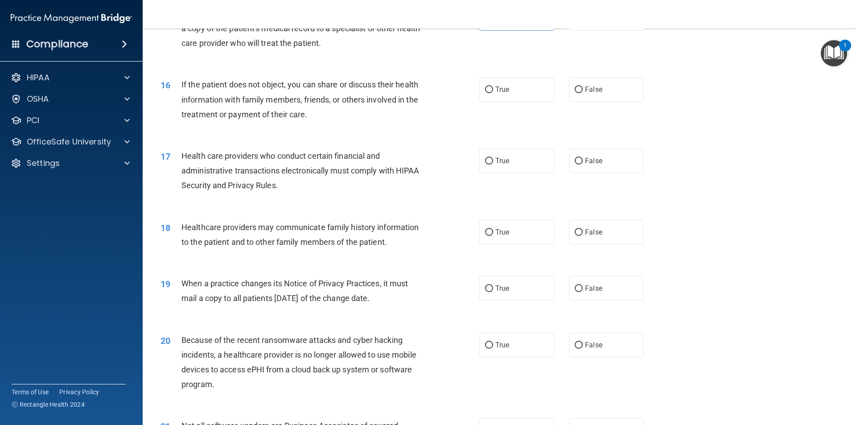
scroll to position [1025, 0]
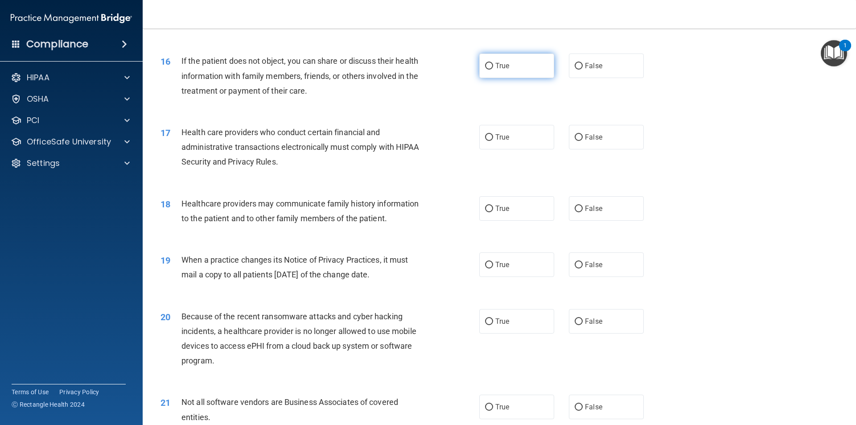
click at [485, 65] on input "True" at bounding box center [489, 66] width 8 height 7
radio input "true"
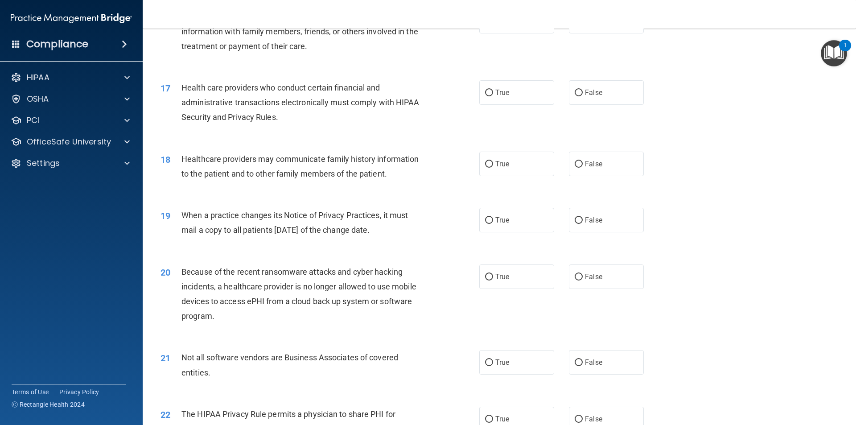
scroll to position [1114, 0]
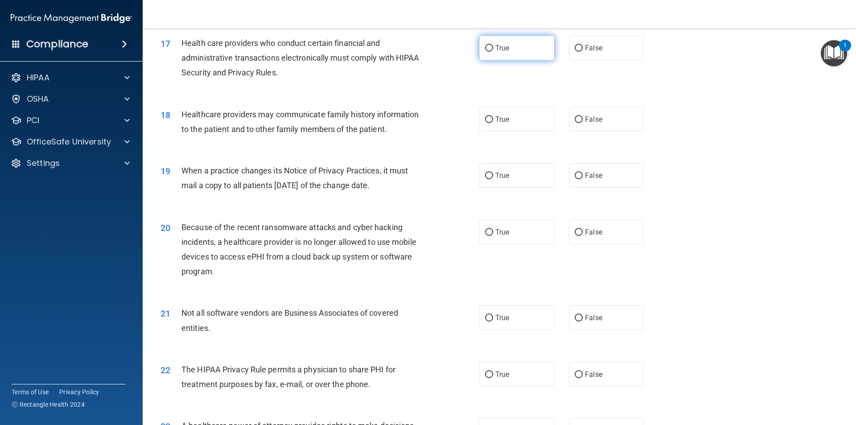
click at [488, 45] on input "True" at bounding box center [489, 48] width 8 height 7
radio input "true"
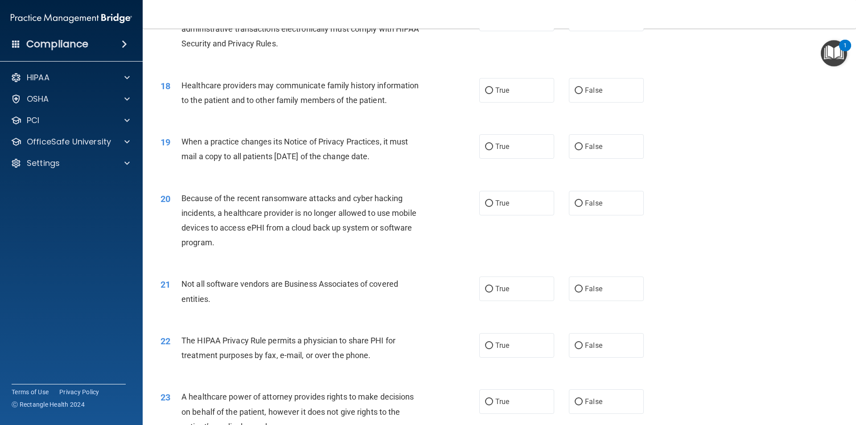
scroll to position [1159, 0]
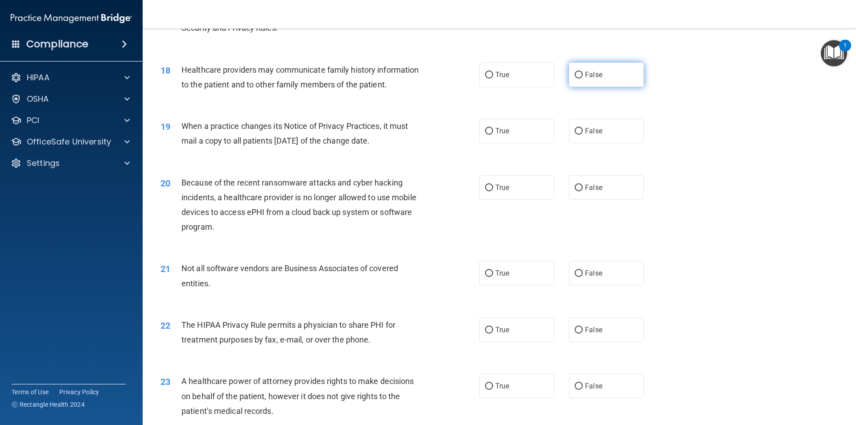
click at [574, 74] on input "False" at bounding box center [578, 75] width 8 height 7
radio input "true"
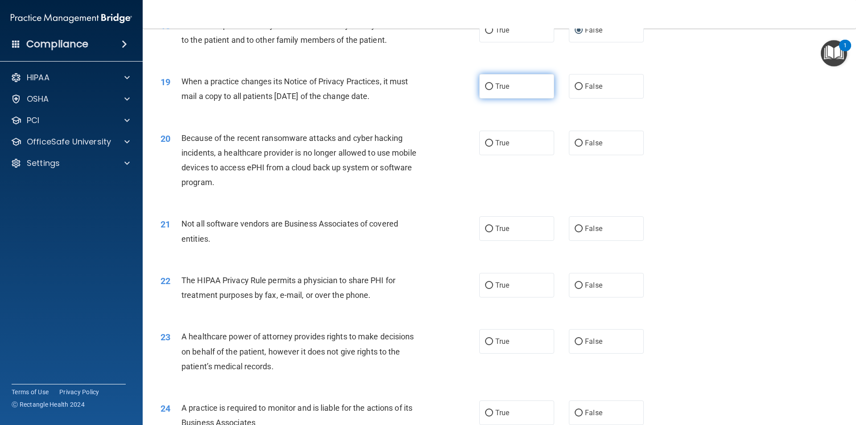
click at [489, 86] on input "True" at bounding box center [489, 86] width 8 height 7
radio input "true"
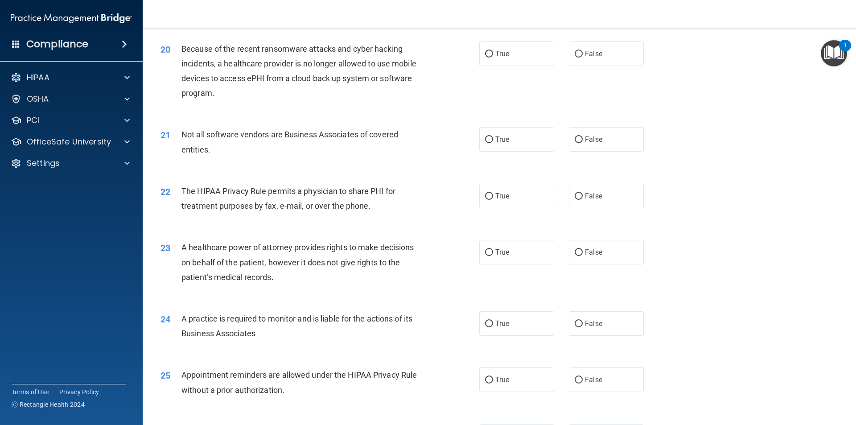
scroll to position [1248, 0]
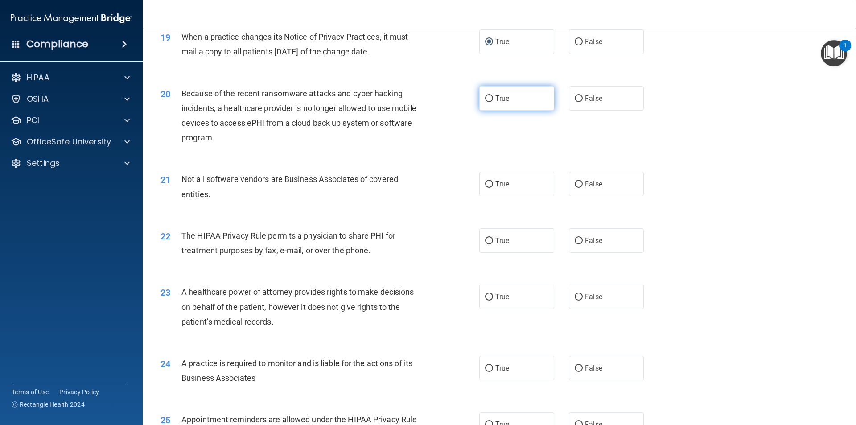
click at [485, 98] on input "True" at bounding box center [489, 98] width 8 height 7
radio input "true"
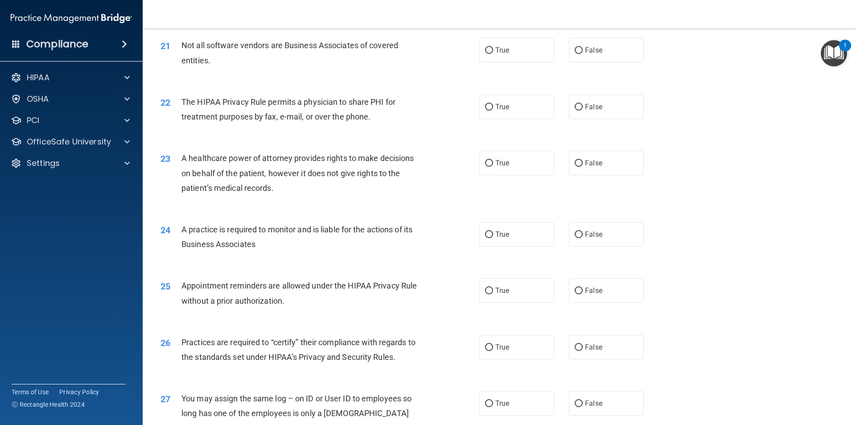
scroll to position [1337, 0]
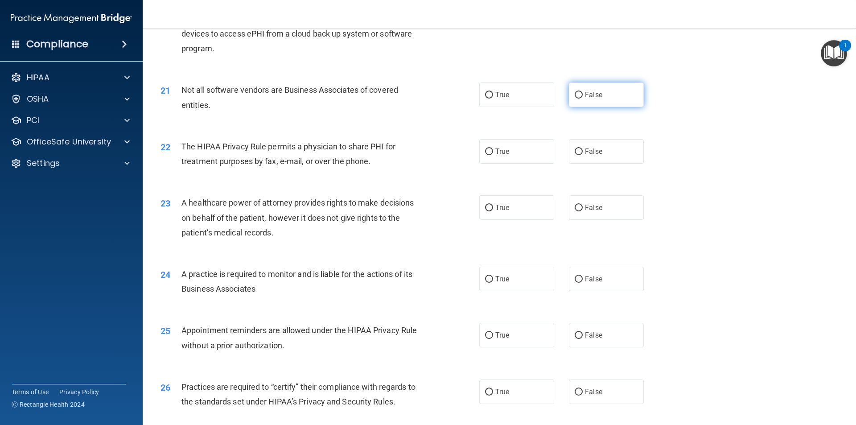
click at [569, 96] on label "False" at bounding box center [606, 94] width 75 height 25
click at [574, 96] on input "False" at bounding box center [578, 95] width 8 height 7
radio input "true"
click at [490, 152] on label "True" at bounding box center [516, 151] width 75 height 25
click at [490, 152] on input "True" at bounding box center [489, 151] width 8 height 7
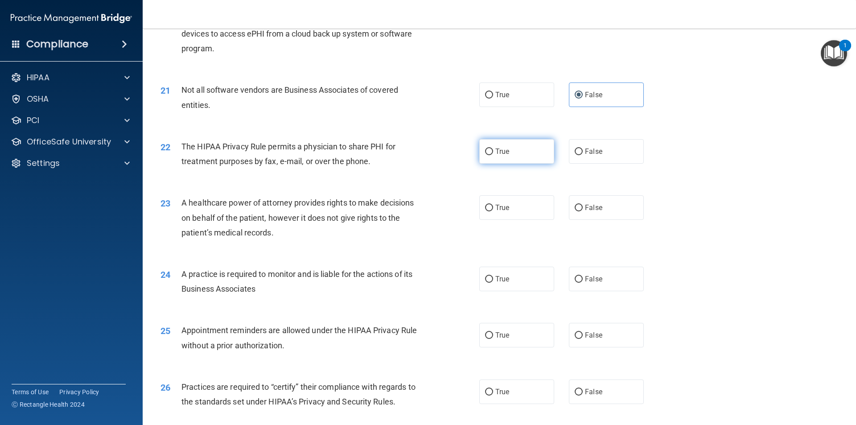
radio input "true"
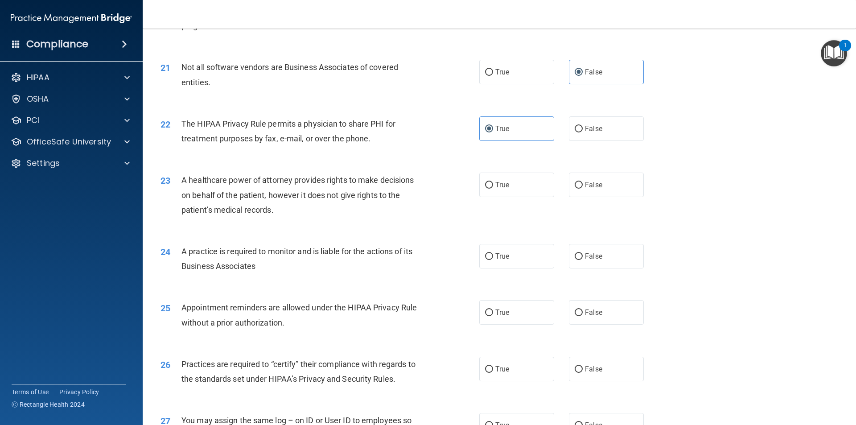
scroll to position [1382, 0]
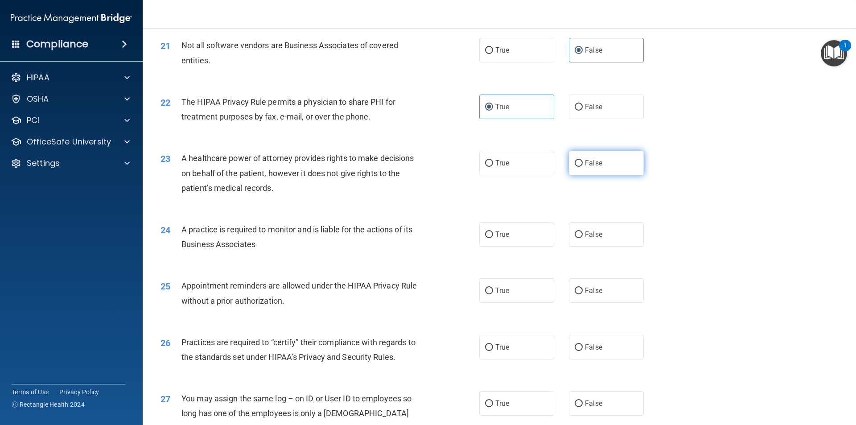
click at [575, 163] on input "False" at bounding box center [578, 163] width 8 height 7
radio input "true"
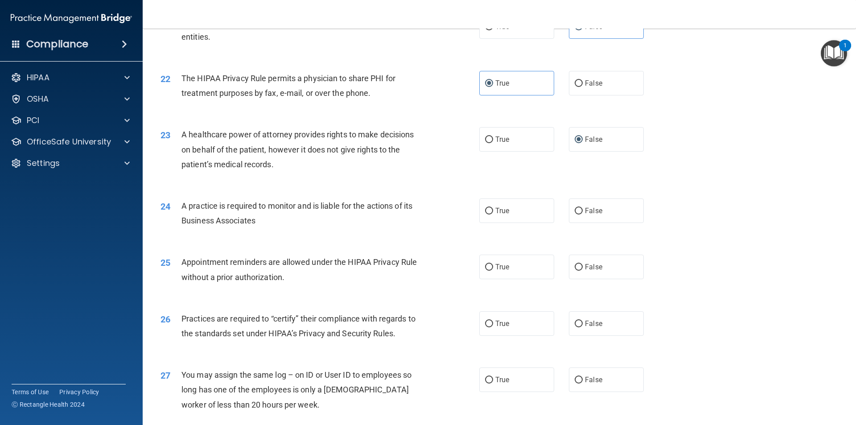
scroll to position [1426, 0]
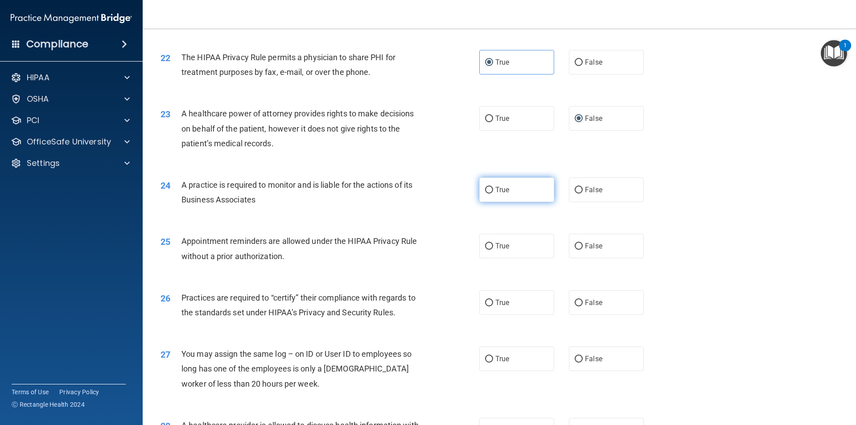
click at [490, 190] on label "True" at bounding box center [516, 189] width 75 height 25
click at [490, 190] on input "True" at bounding box center [489, 190] width 8 height 7
radio input "true"
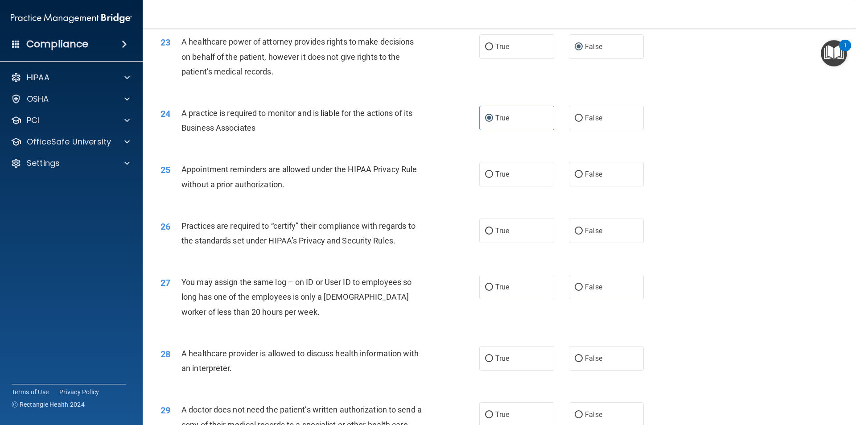
scroll to position [1515, 0]
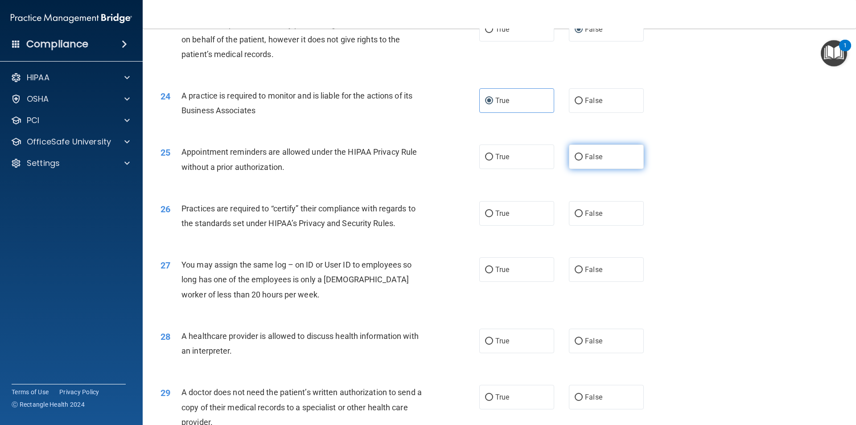
click at [574, 159] on input "False" at bounding box center [578, 157] width 8 height 7
radio input "true"
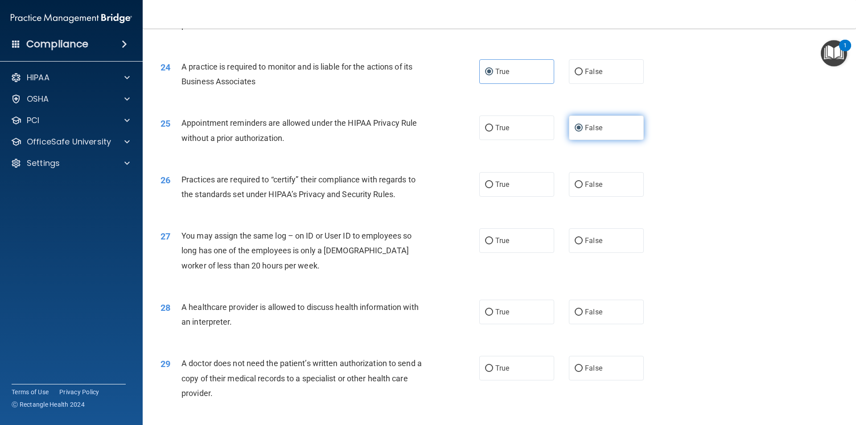
scroll to position [1560, 0]
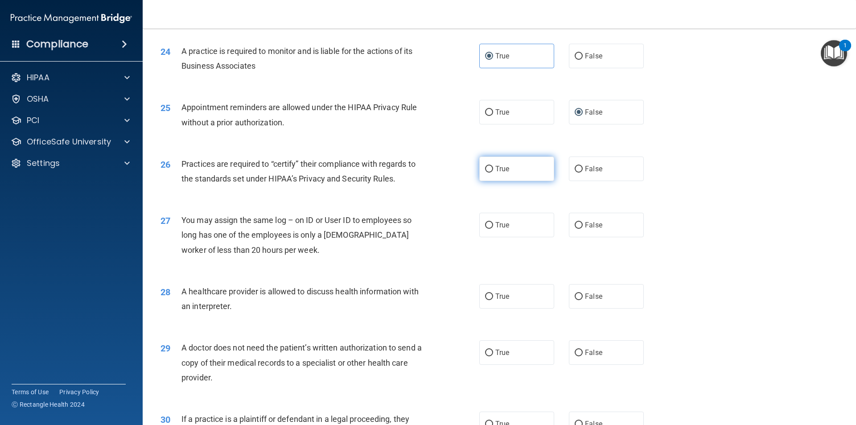
click at [488, 167] on input "True" at bounding box center [489, 169] width 8 height 7
radio input "true"
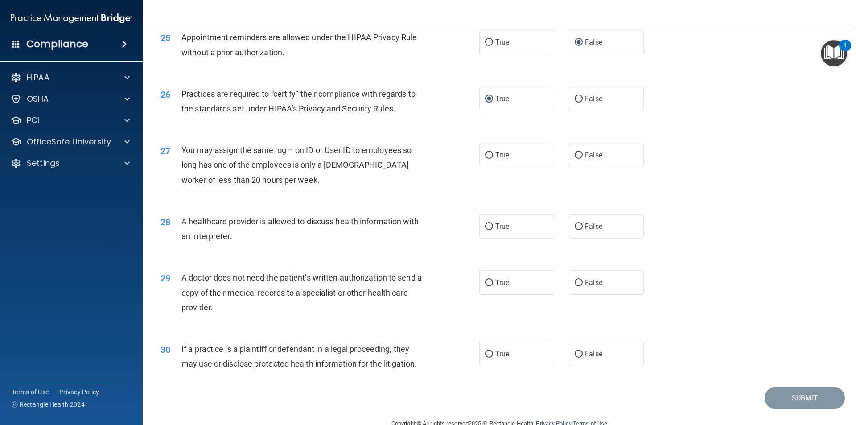
scroll to position [1649, 0]
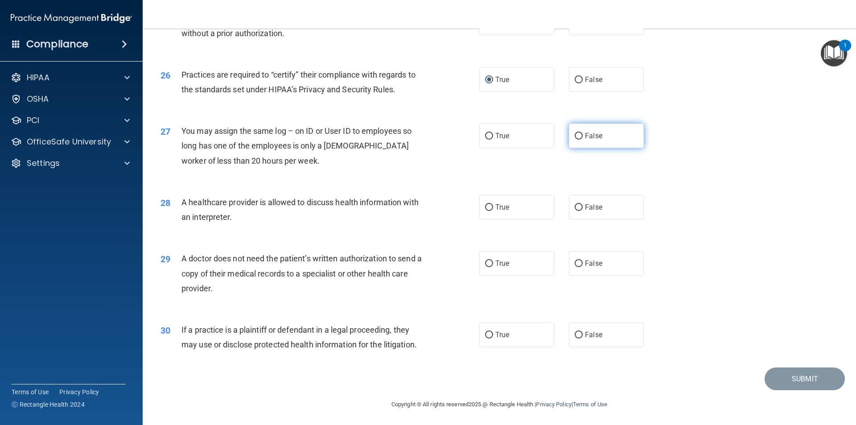
click at [578, 135] on input "False" at bounding box center [578, 136] width 8 height 7
radio input "true"
click at [505, 209] on span "True" at bounding box center [502, 207] width 14 height 8
click at [493, 209] on input "True" at bounding box center [489, 207] width 8 height 7
radio input "true"
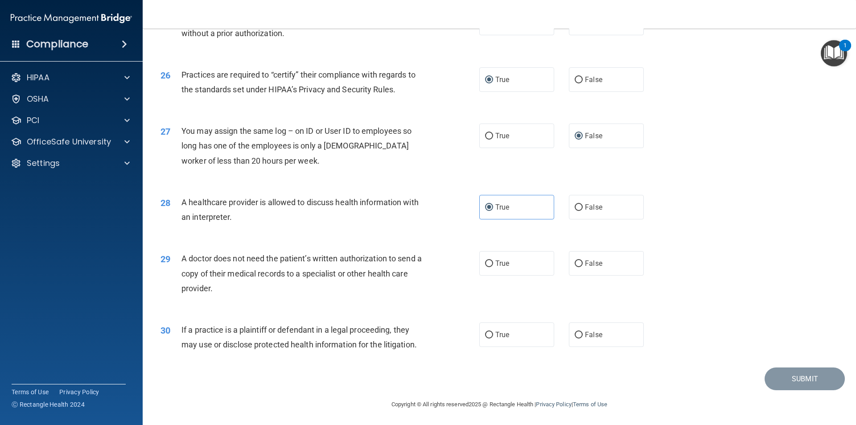
scroll to position [1650, 0]
click at [492, 265] on label "True" at bounding box center [516, 262] width 75 height 25
click at [492, 265] on input "True" at bounding box center [489, 262] width 8 height 7
radio input "true"
click at [496, 337] on span "True" at bounding box center [502, 333] width 14 height 8
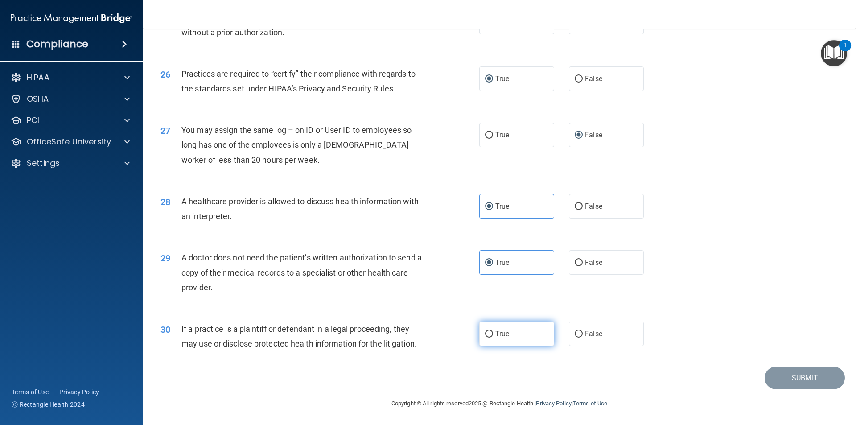
click at [493, 337] on input "True" at bounding box center [489, 334] width 8 height 7
radio input "true"
click at [780, 374] on button "Submit" at bounding box center [804, 377] width 80 height 23
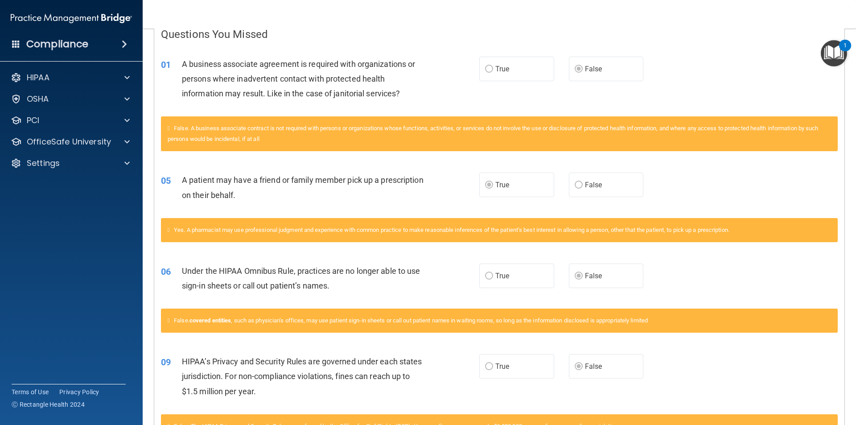
scroll to position [66, 0]
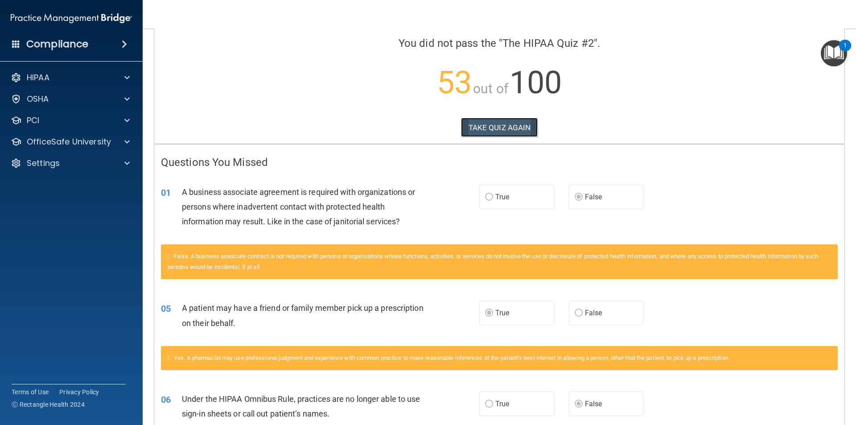
click at [517, 123] on button "TAKE QUIZ AGAIN" at bounding box center [499, 128] width 77 height 20
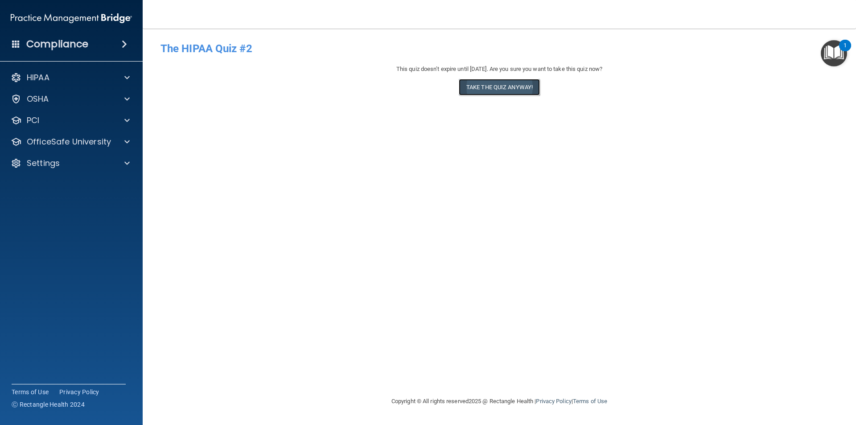
click at [484, 87] on button "Take the quiz anyway!" at bounding box center [499, 87] width 81 height 16
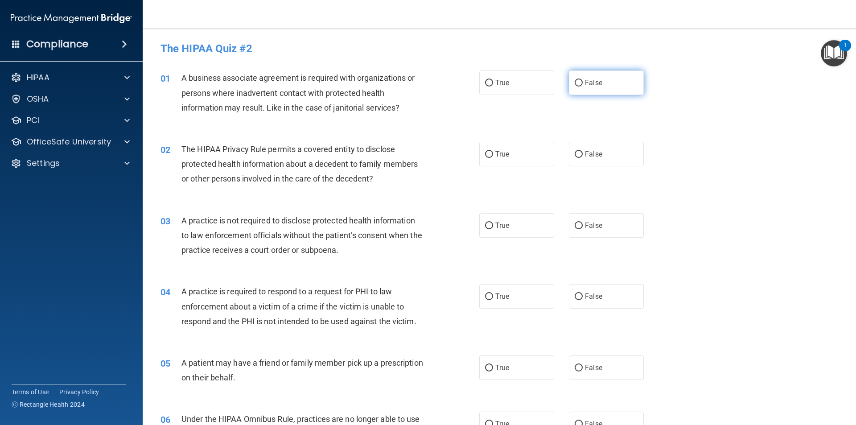
click at [574, 84] on input "False" at bounding box center [578, 83] width 8 height 7
radio input "true"
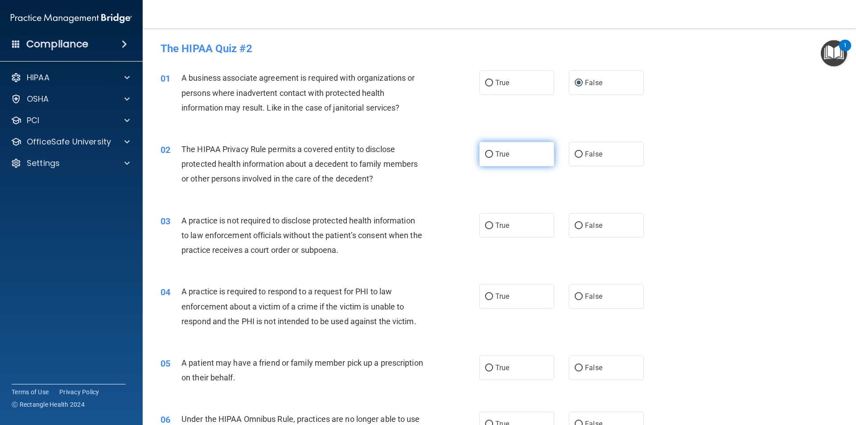
click at [491, 154] on label "True" at bounding box center [516, 154] width 75 height 25
click at [491, 154] on input "True" at bounding box center [489, 154] width 8 height 7
radio input "true"
click at [585, 223] on span "False" at bounding box center [593, 225] width 17 height 8
click at [581, 223] on input "False" at bounding box center [578, 225] width 8 height 7
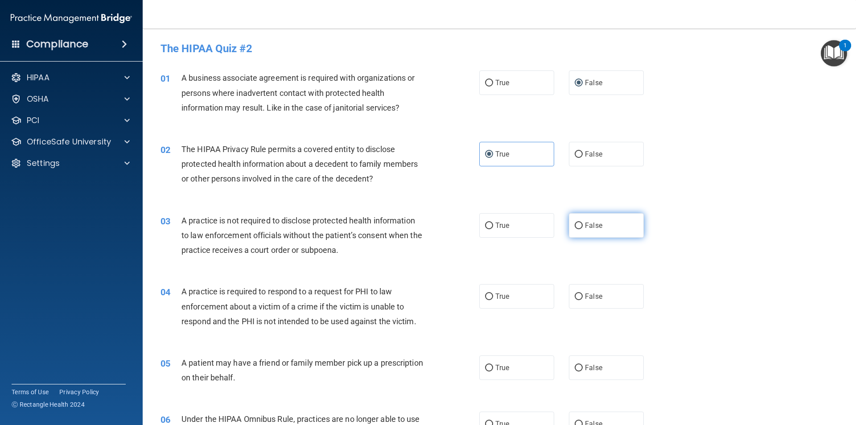
radio input "true"
click at [486, 291] on label "True" at bounding box center [516, 296] width 75 height 25
click at [486, 293] on input "True" at bounding box center [489, 296] width 8 height 7
radio input "true"
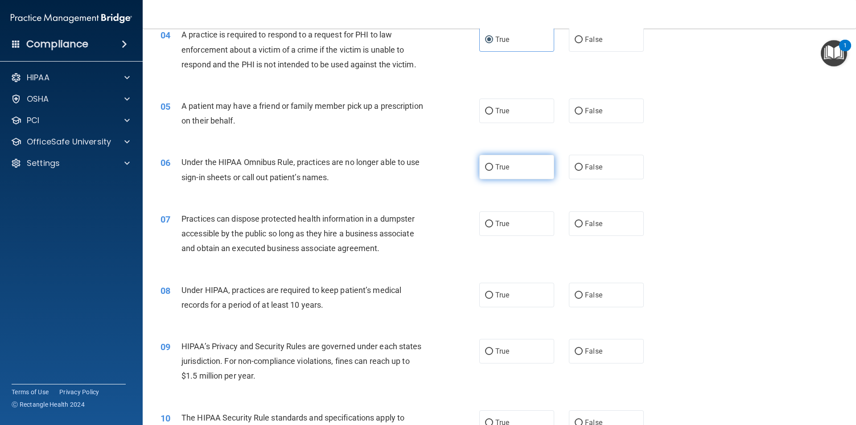
scroll to position [267, 0]
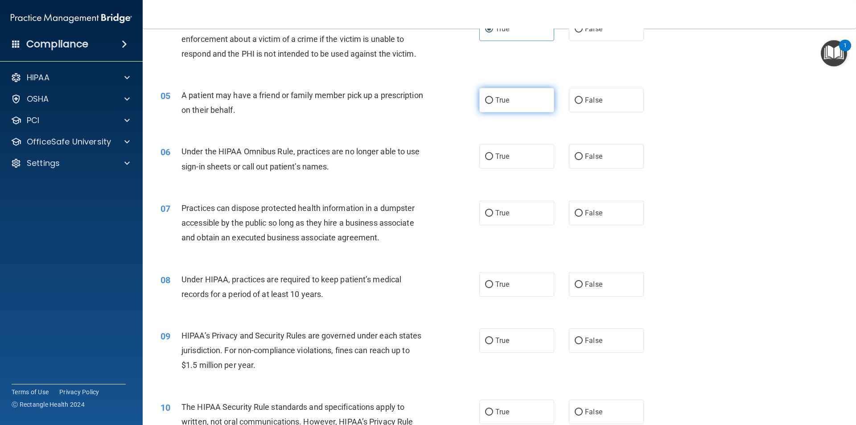
click at [493, 95] on label "True" at bounding box center [516, 100] width 75 height 25
click at [493, 97] on input "True" at bounding box center [489, 100] width 8 height 7
radio input "true"
click at [592, 158] on span "False" at bounding box center [593, 156] width 17 height 8
click at [582, 158] on input "False" at bounding box center [578, 156] width 8 height 7
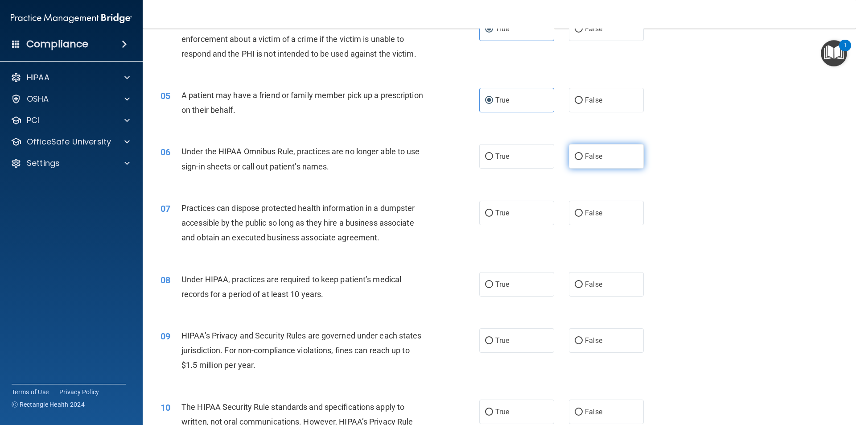
radio input "true"
click at [580, 212] on label "False" at bounding box center [606, 213] width 75 height 25
click at [580, 212] on input "False" at bounding box center [578, 213] width 8 height 7
radio input "true"
click at [585, 281] on span "False" at bounding box center [593, 284] width 17 height 8
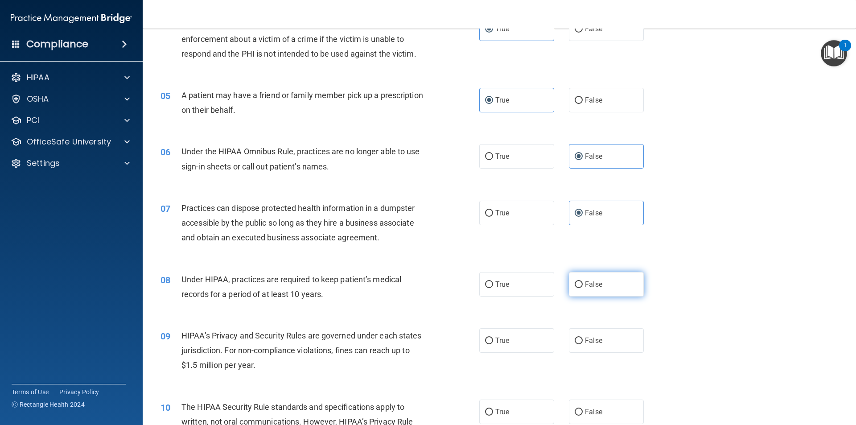
click at [582, 281] on input "False" at bounding box center [578, 284] width 8 height 7
radio input "true"
click at [576, 337] on input "False" at bounding box center [578, 340] width 8 height 7
radio input "true"
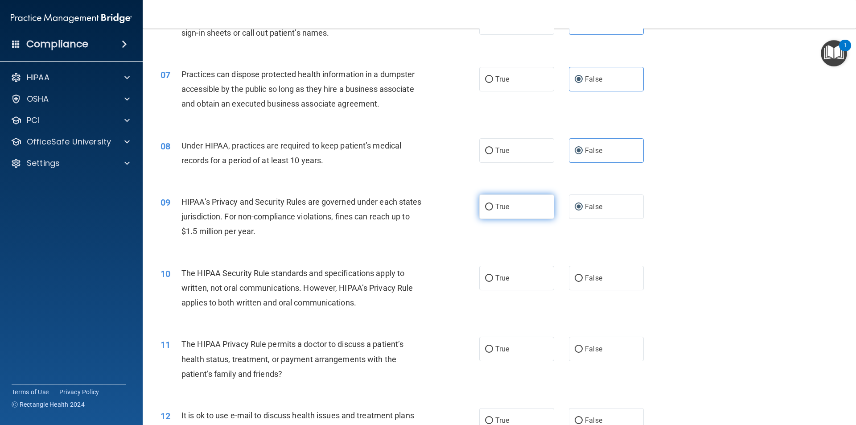
click at [485, 204] on input "True" at bounding box center [489, 207] width 8 height 7
radio input "true"
click at [574, 204] on input "False" at bounding box center [578, 207] width 8 height 7
radio input "true"
radio input "false"
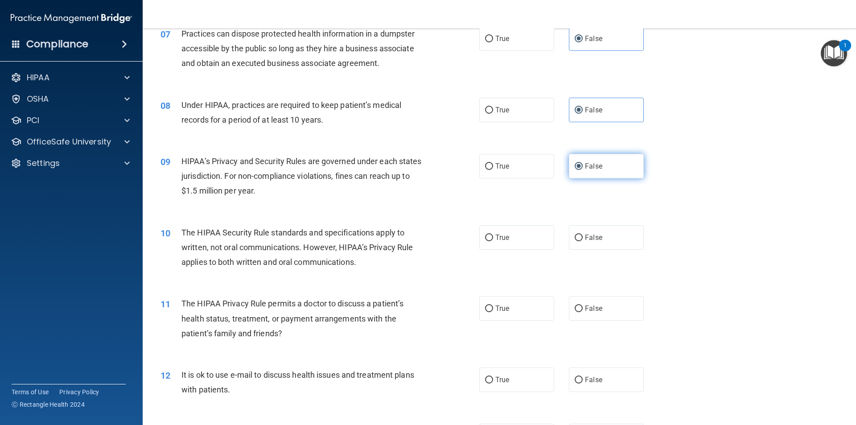
scroll to position [446, 0]
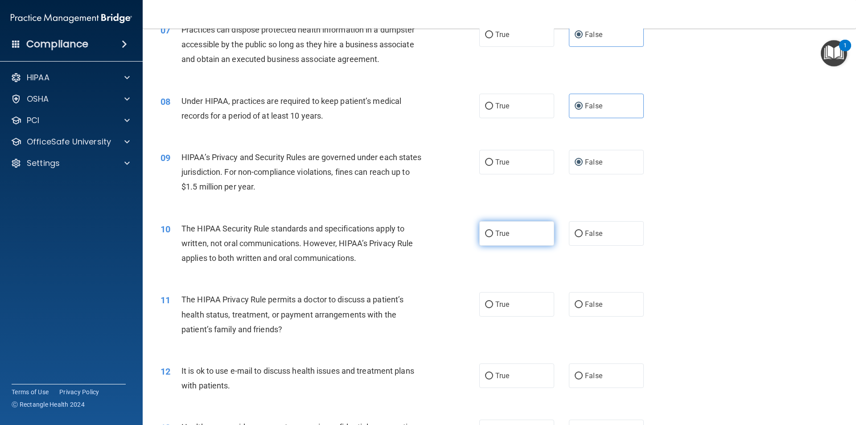
click at [498, 230] on span "True" at bounding box center [502, 233] width 14 height 8
click at [493, 230] on input "True" at bounding box center [489, 233] width 8 height 7
radio input "true"
click at [495, 302] on span "True" at bounding box center [502, 304] width 14 height 8
click at [493, 302] on input "True" at bounding box center [489, 304] width 8 height 7
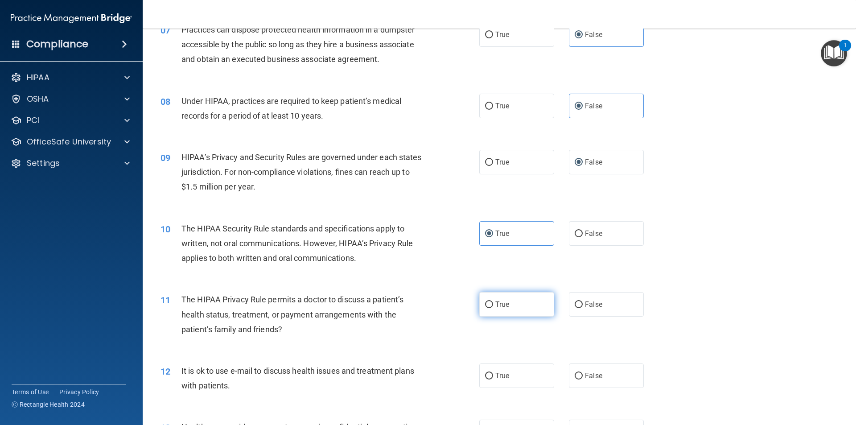
radio input "true"
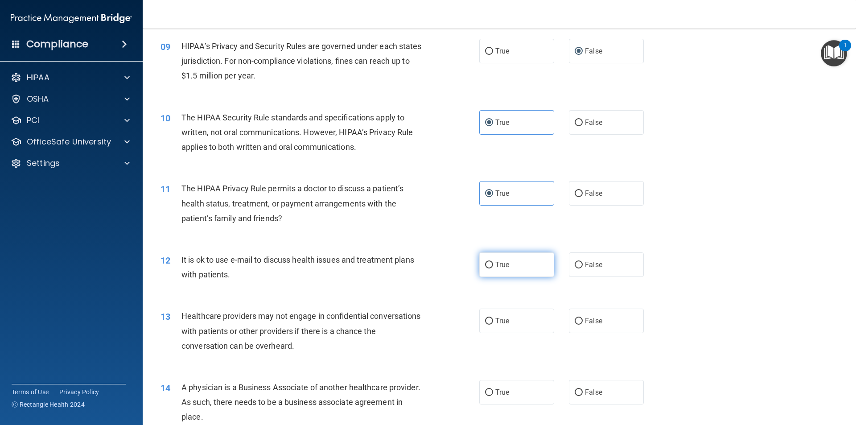
scroll to position [535, 0]
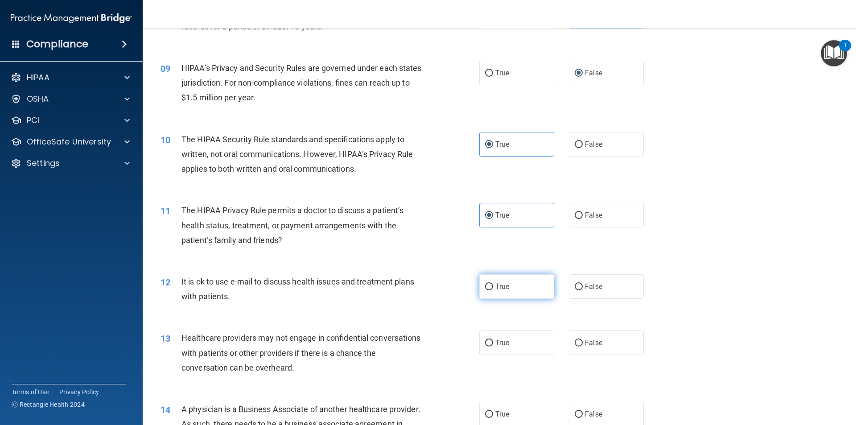
click at [495, 283] on span "True" at bounding box center [502, 286] width 14 height 8
click at [493, 283] on input "True" at bounding box center [489, 286] width 8 height 7
radio input "true"
click at [579, 342] on label "False" at bounding box center [606, 342] width 75 height 25
click at [579, 342] on input "False" at bounding box center [578, 343] width 8 height 7
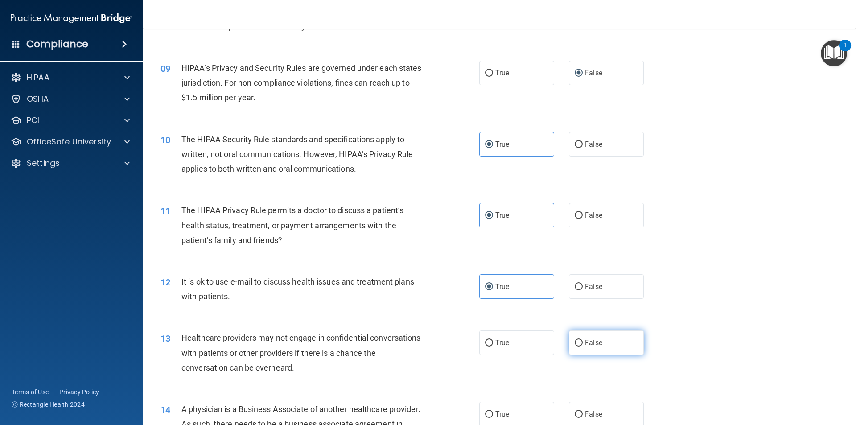
radio input "true"
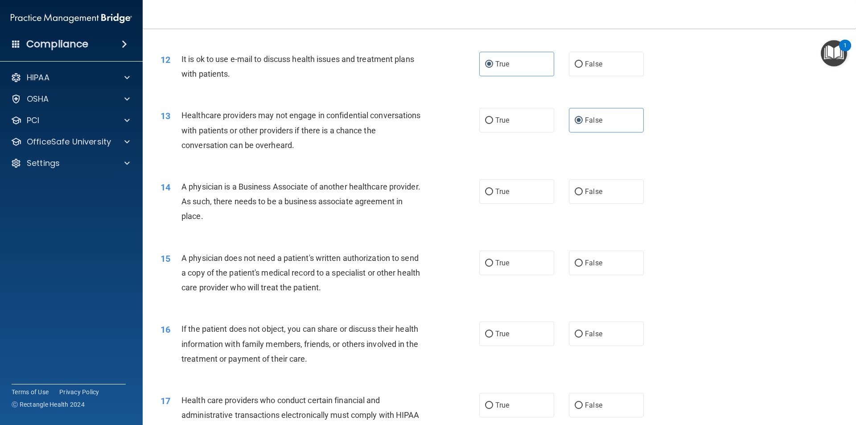
scroll to position [758, 0]
click at [579, 192] on label "False" at bounding box center [606, 191] width 75 height 25
click at [579, 192] on input "False" at bounding box center [578, 191] width 8 height 7
radio input "true"
click at [494, 258] on label "True" at bounding box center [516, 262] width 75 height 25
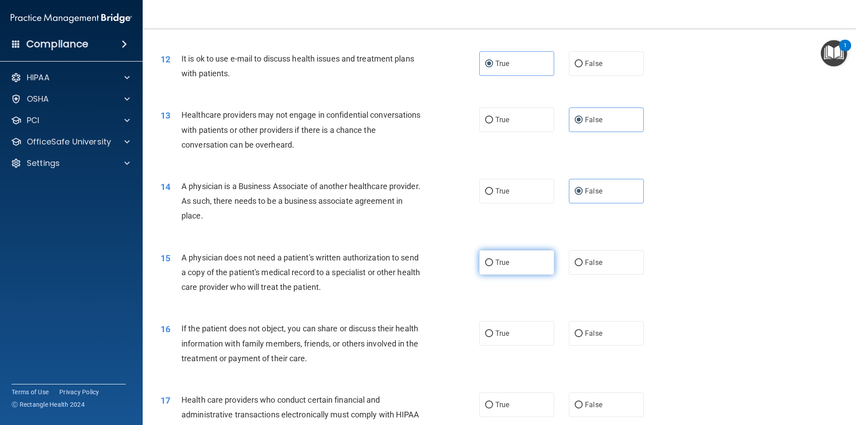
click at [493, 259] on input "True" at bounding box center [489, 262] width 8 height 7
radio input "true"
click at [500, 328] on label "True" at bounding box center [516, 333] width 75 height 25
click at [493, 330] on input "True" at bounding box center [489, 333] width 8 height 7
radio input "true"
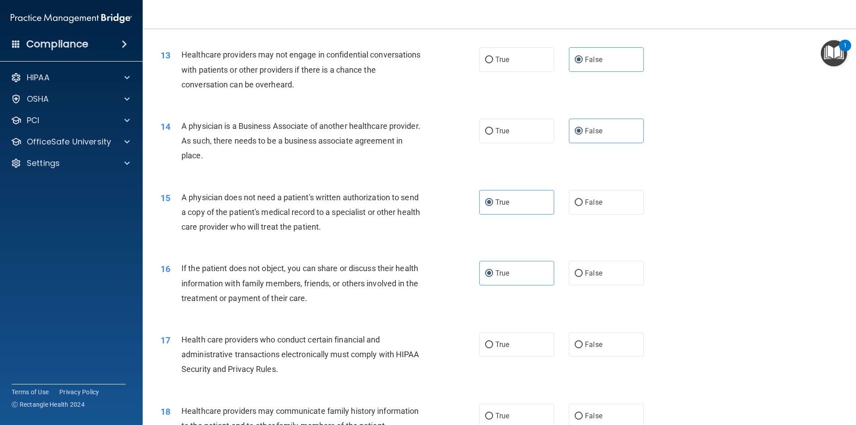
scroll to position [891, 0]
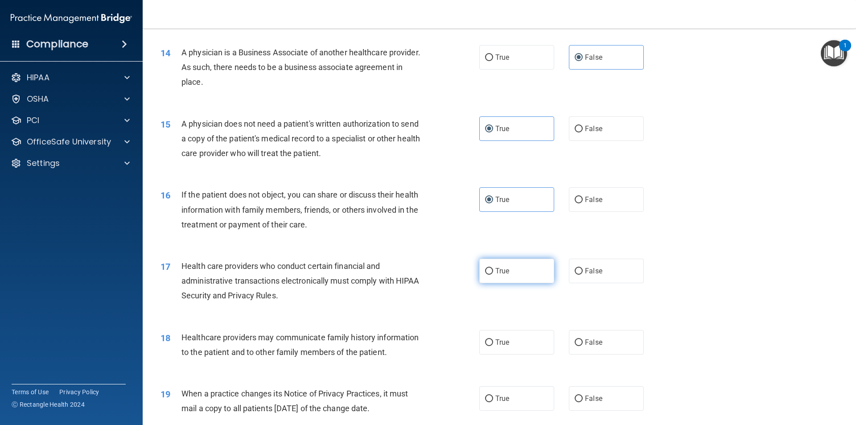
click at [496, 271] on span "True" at bounding box center [502, 271] width 14 height 8
click at [493, 271] on input "True" at bounding box center [489, 271] width 8 height 7
radio input "true"
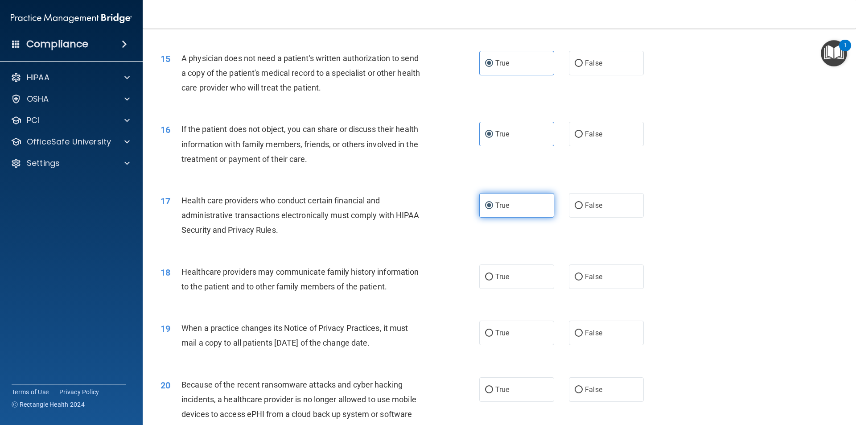
scroll to position [1025, 0]
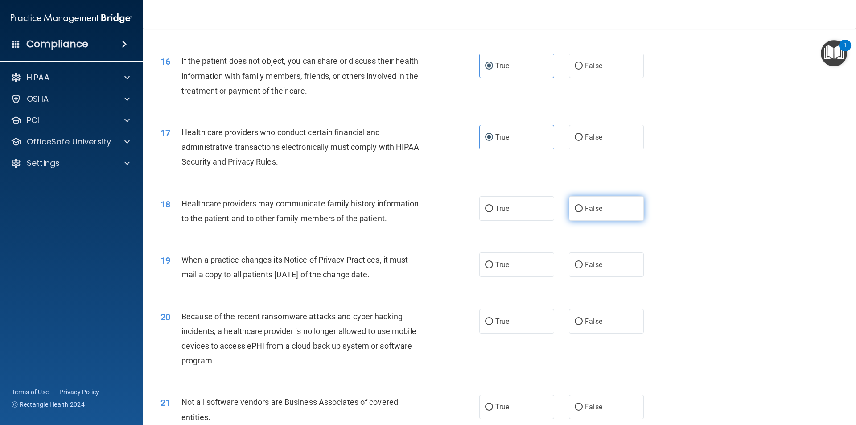
click at [585, 205] on span "False" at bounding box center [593, 208] width 17 height 8
click at [582, 205] on input "False" at bounding box center [578, 208] width 8 height 7
radio input "true"
drag, startPoint x: 578, startPoint y: 266, endPoint x: 578, endPoint y: 273, distance: 7.1
click at [578, 267] on input "False" at bounding box center [578, 265] width 8 height 7
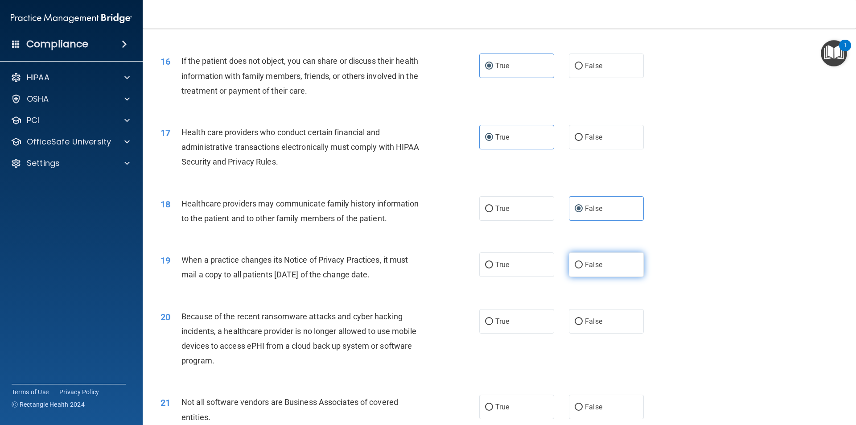
radio input "true"
click at [585, 319] on span "False" at bounding box center [593, 321] width 17 height 8
click at [582, 319] on input "False" at bounding box center [578, 321] width 8 height 7
radio input "true"
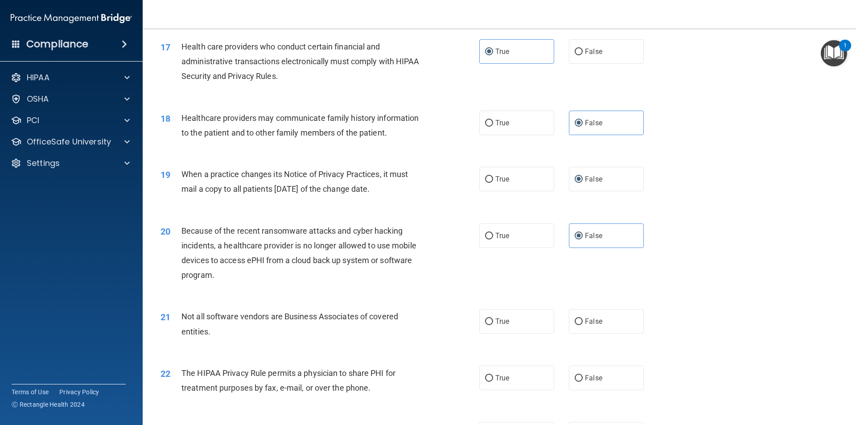
scroll to position [1114, 0]
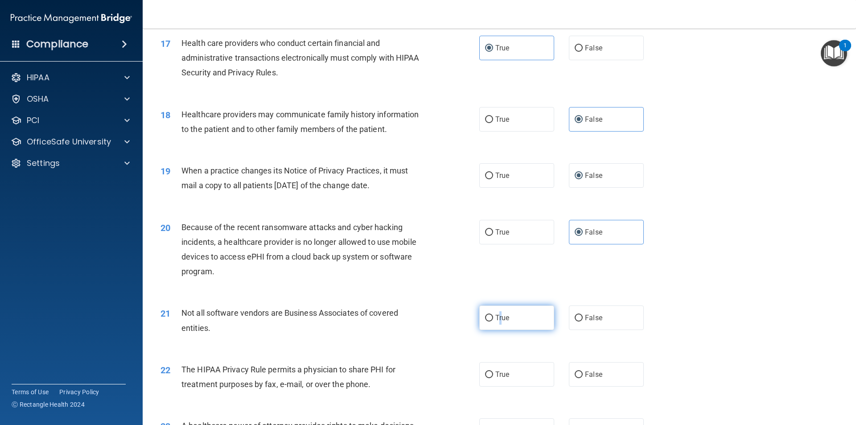
click at [496, 316] on span "True" at bounding box center [502, 317] width 14 height 8
click at [488, 316] on input "True" at bounding box center [489, 318] width 8 height 7
radio input "true"
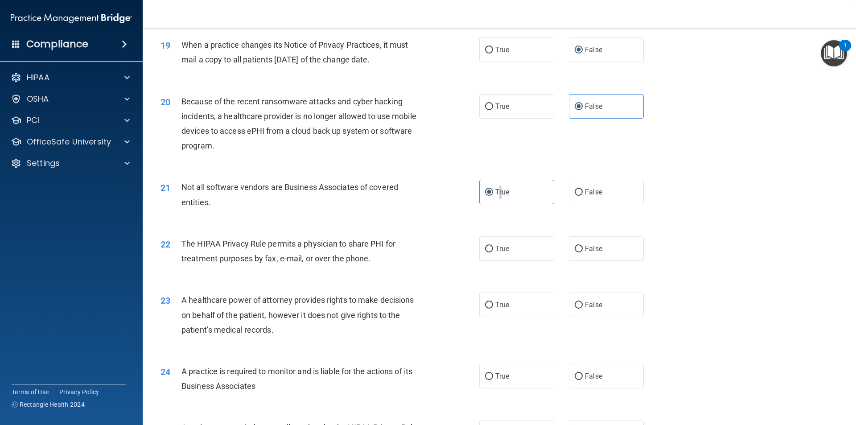
scroll to position [1248, 0]
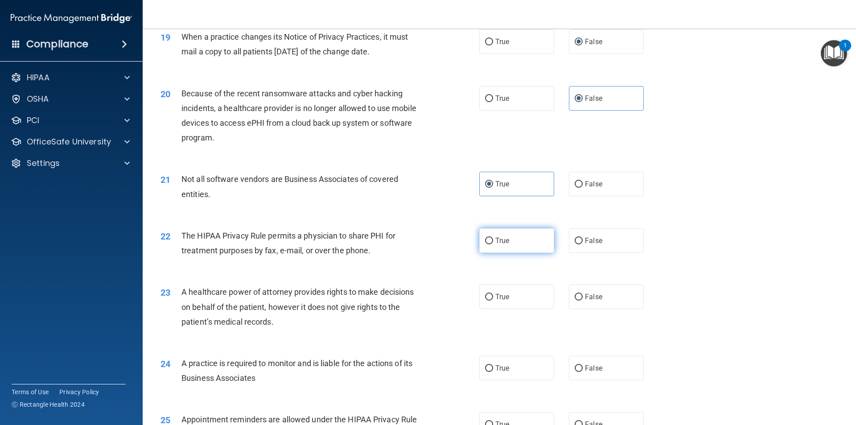
click at [498, 234] on label "True" at bounding box center [516, 240] width 75 height 25
click at [493, 238] on input "True" at bounding box center [489, 241] width 8 height 7
radio input "true"
click at [579, 295] on label "False" at bounding box center [606, 296] width 75 height 25
click at [579, 295] on input "False" at bounding box center [578, 297] width 8 height 7
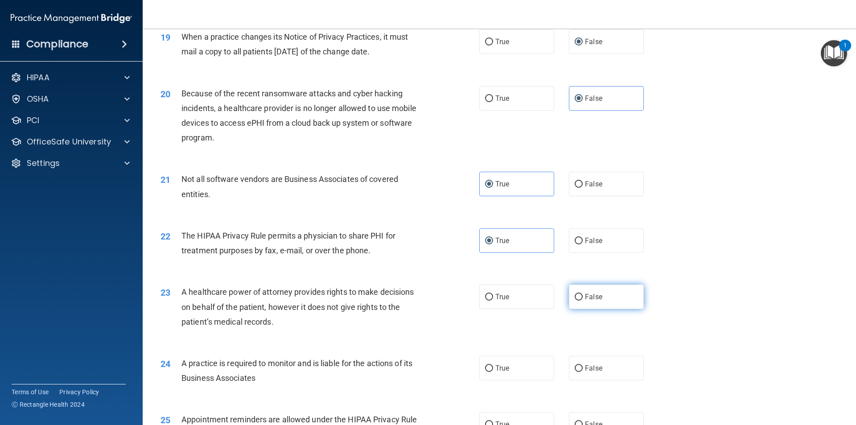
radio input "true"
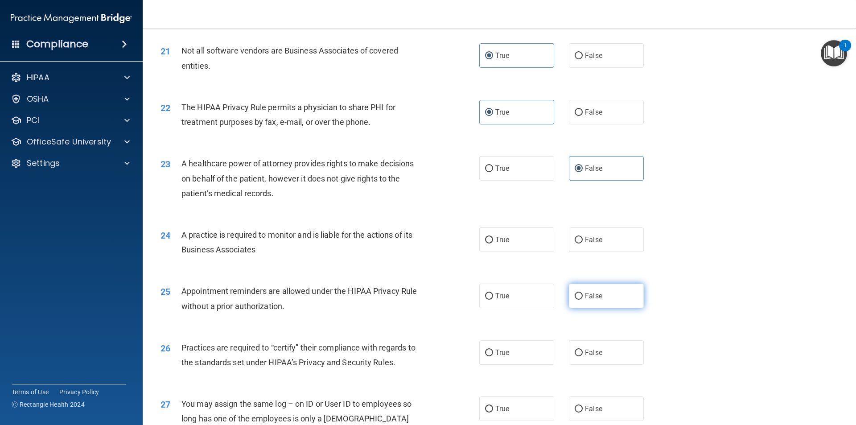
scroll to position [1382, 0]
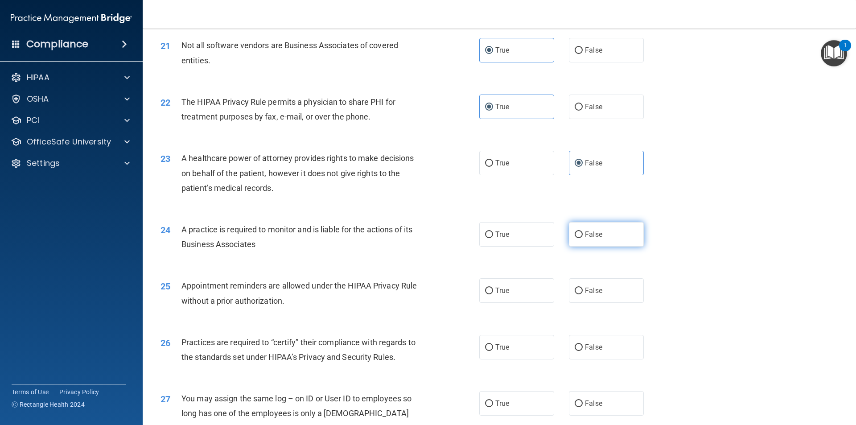
click at [574, 227] on label "False" at bounding box center [606, 234] width 75 height 25
click at [574, 231] on input "False" at bounding box center [578, 234] width 8 height 7
radio input "true"
click at [498, 286] on span "True" at bounding box center [502, 290] width 14 height 8
click at [493, 287] on input "True" at bounding box center [489, 290] width 8 height 7
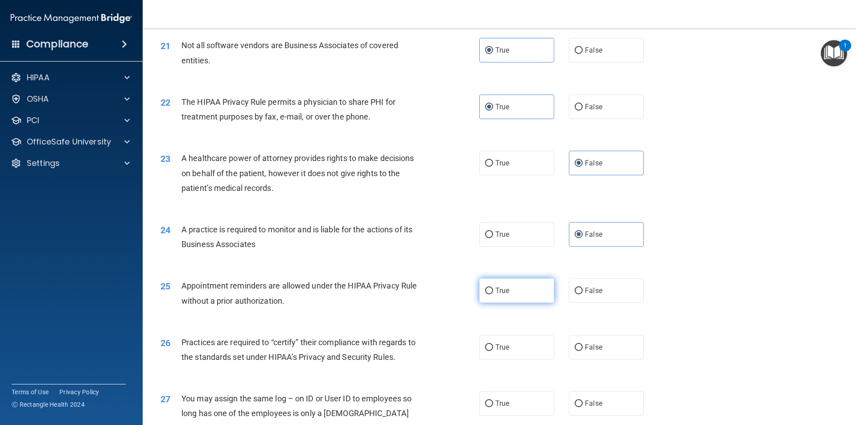
radio input "true"
click at [578, 344] on input "False" at bounding box center [578, 347] width 8 height 7
radio input "true"
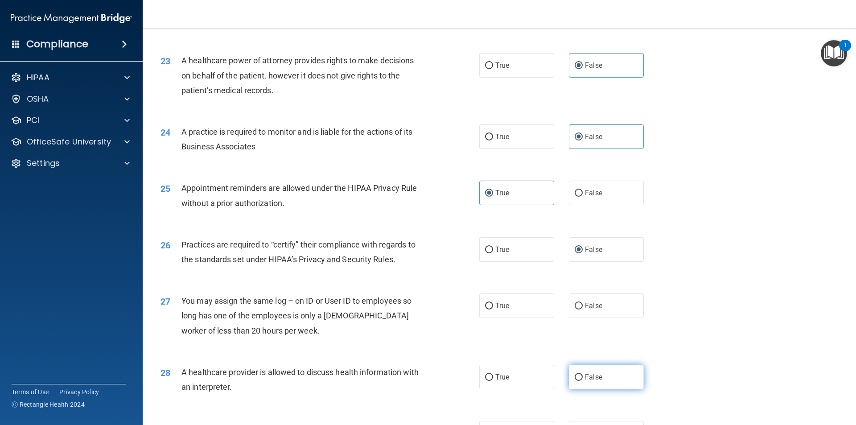
scroll to position [1515, 0]
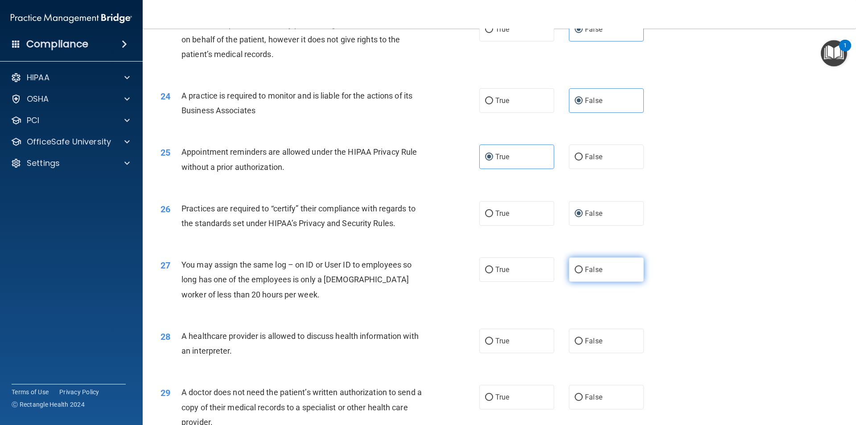
click at [577, 263] on label "False" at bounding box center [606, 269] width 75 height 25
click at [577, 267] on input "False" at bounding box center [578, 270] width 8 height 7
radio input "true"
click at [491, 338] on label "True" at bounding box center [516, 340] width 75 height 25
click at [491, 338] on input "True" at bounding box center [489, 341] width 8 height 7
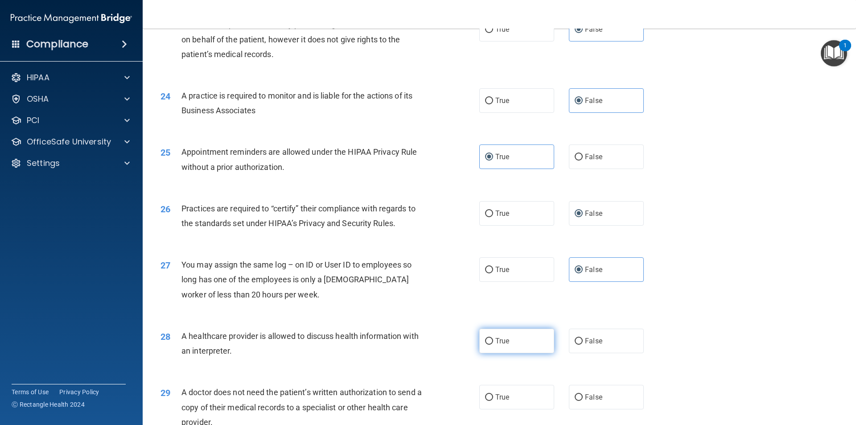
radio input "true"
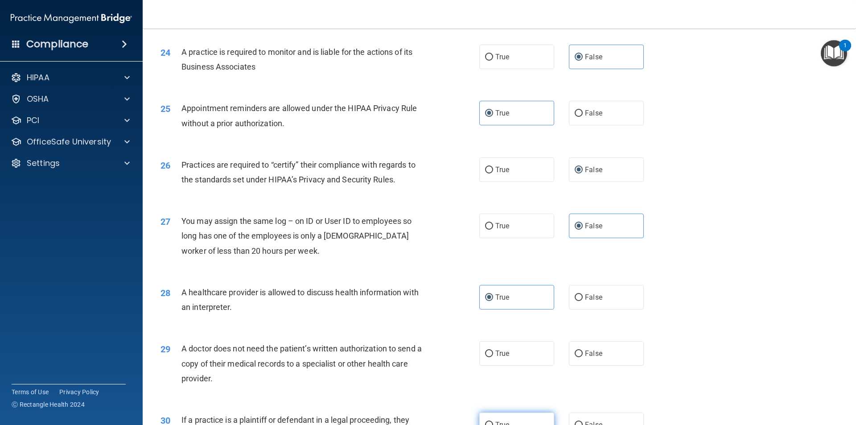
scroll to position [1649, 0]
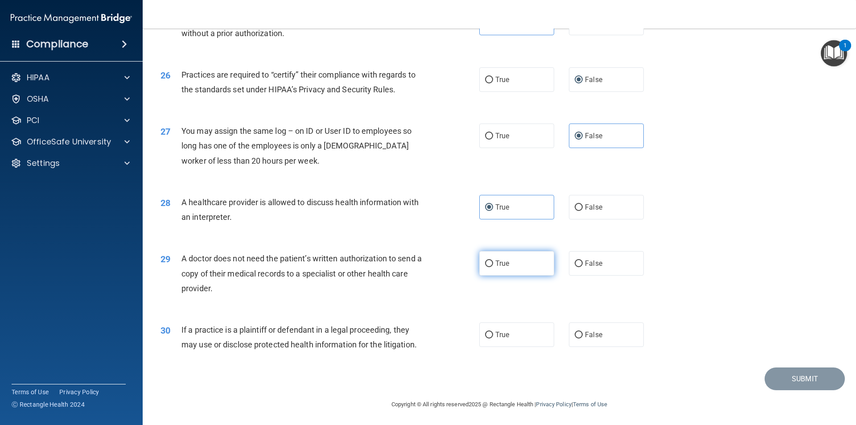
click at [499, 260] on span "True" at bounding box center [502, 263] width 14 height 8
click at [493, 260] on input "True" at bounding box center [489, 263] width 8 height 7
radio input "true"
click at [496, 332] on span "True" at bounding box center [502, 334] width 14 height 8
click at [493, 332] on input "True" at bounding box center [489, 335] width 8 height 7
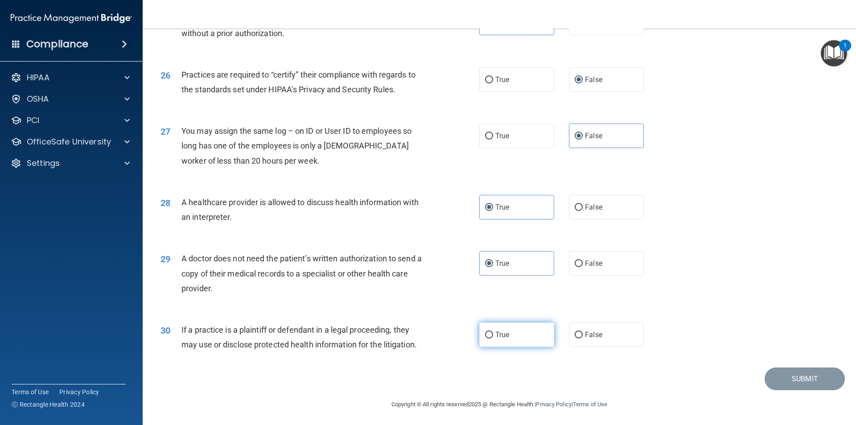
radio input "true"
click at [777, 379] on button "Submit" at bounding box center [804, 378] width 80 height 23
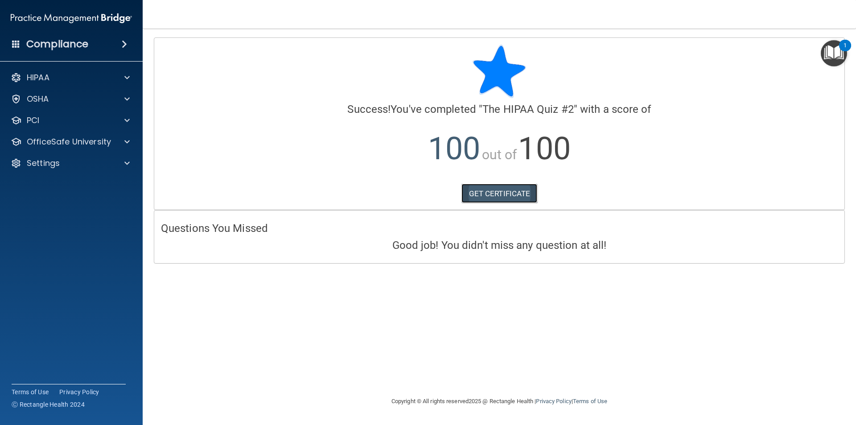
click at [502, 199] on link "GET CERTIFICATE" at bounding box center [499, 194] width 76 height 20
click at [68, 140] on p "OfficeSafe University" at bounding box center [69, 141] width 84 height 11
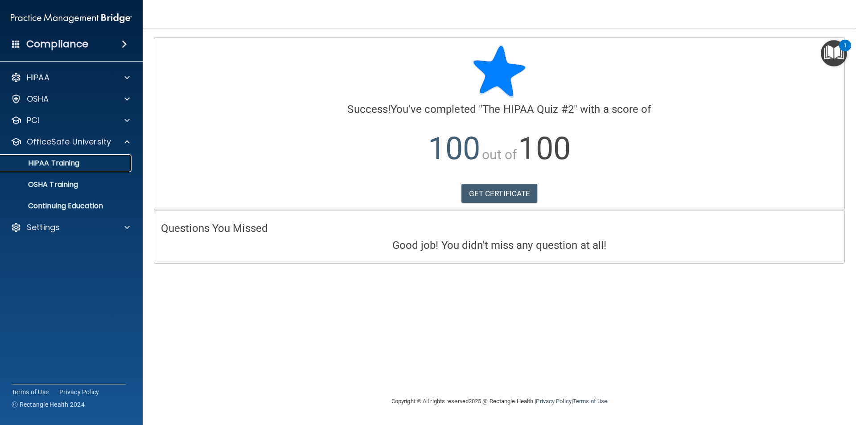
click at [66, 164] on p "HIPAA Training" at bounding box center [43, 163] width 74 height 9
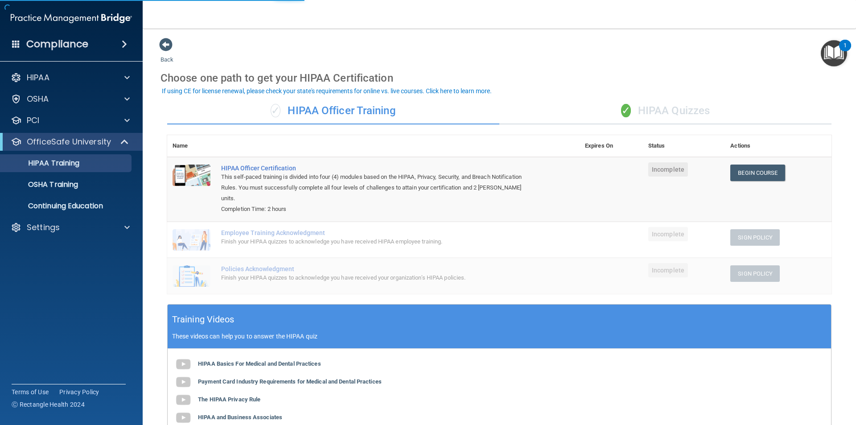
click at [656, 120] on div "✓ HIPAA Quizzes" at bounding box center [665, 111] width 332 height 27
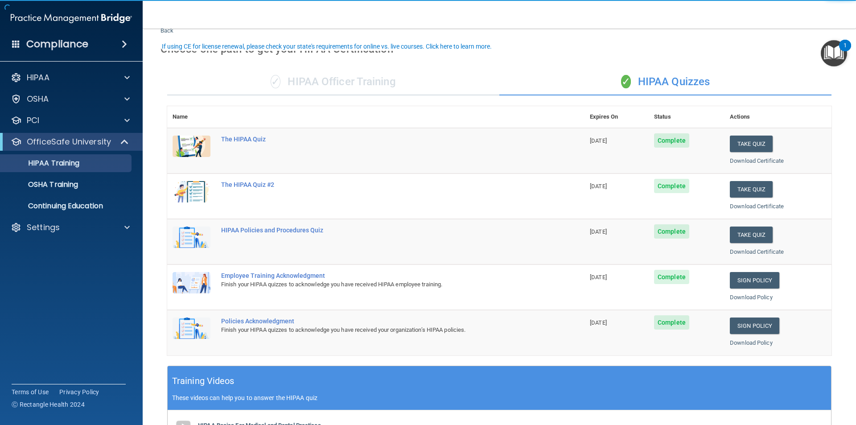
scroll to position [45, 0]
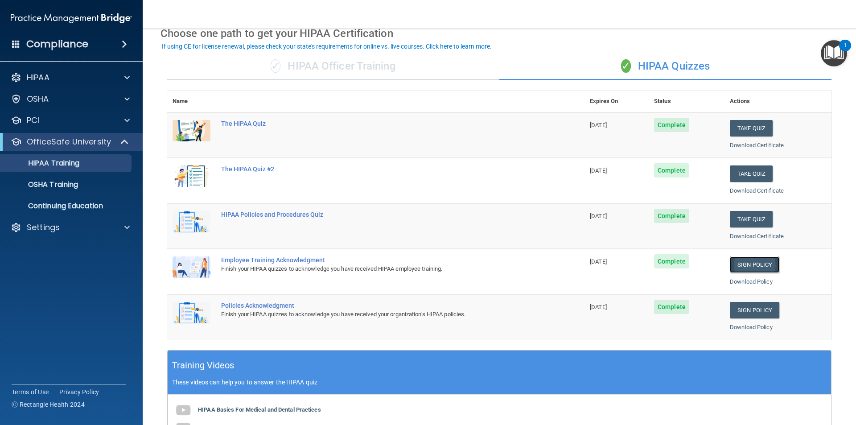
click at [733, 261] on link "Sign Policy" at bounding box center [754, 264] width 49 height 16
click at [741, 306] on link "Sign Policy" at bounding box center [754, 310] width 49 height 16
click at [79, 182] on div "OSHA Training" at bounding box center [67, 184] width 122 height 9
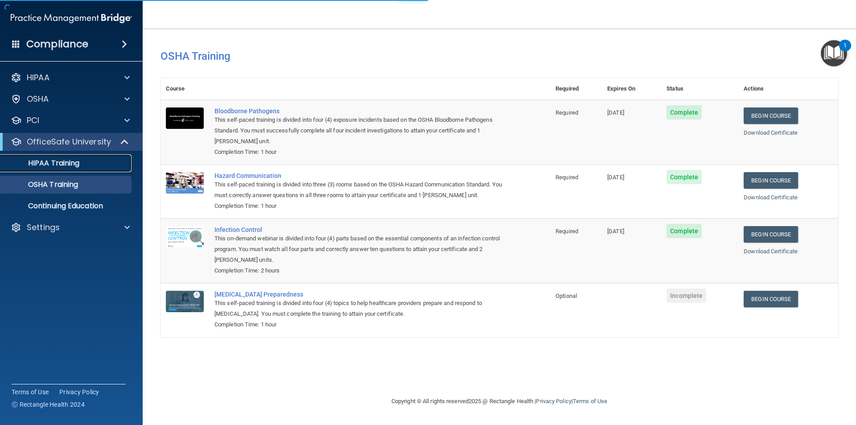
click at [78, 159] on p "HIPAA Training" at bounding box center [43, 163] width 74 height 9
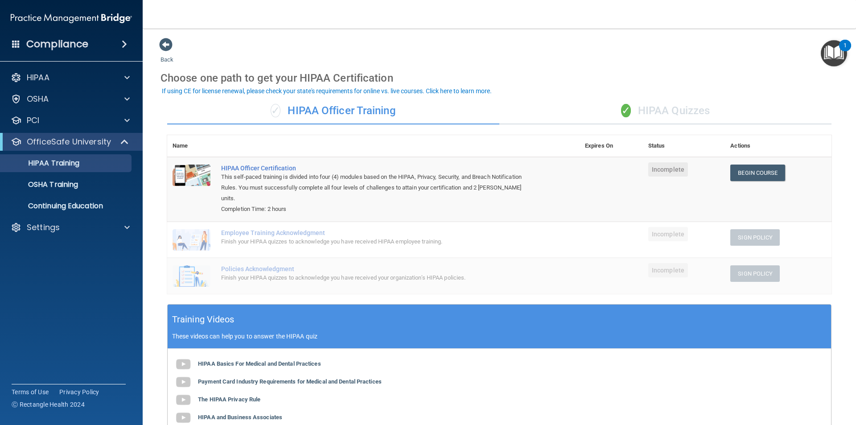
click at [617, 118] on div "✓ HIPAA Quizzes" at bounding box center [665, 111] width 332 height 27
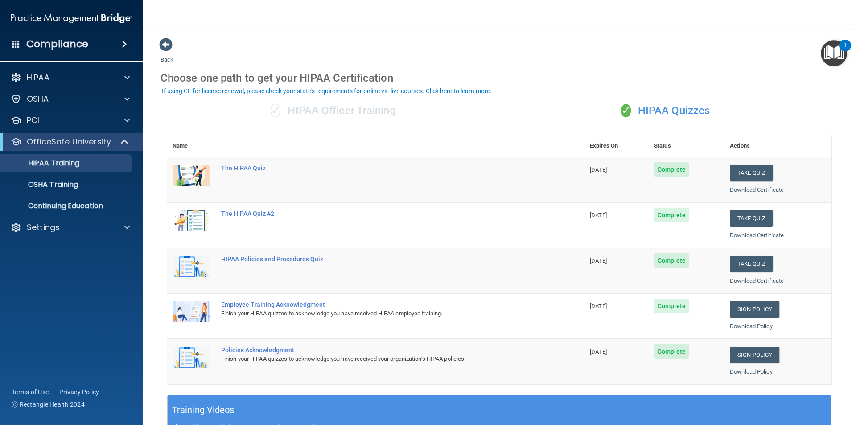
click at [274, 110] on span "✓" at bounding box center [276, 110] width 10 height 13
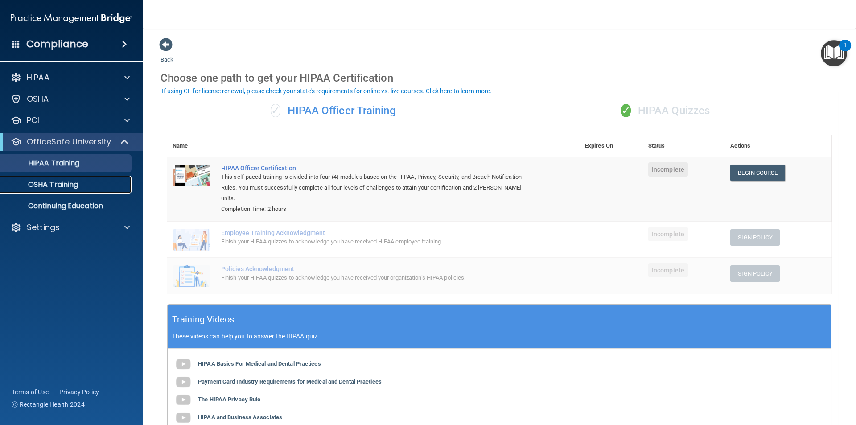
click at [74, 185] on p "OSHA Training" at bounding box center [42, 184] width 72 height 9
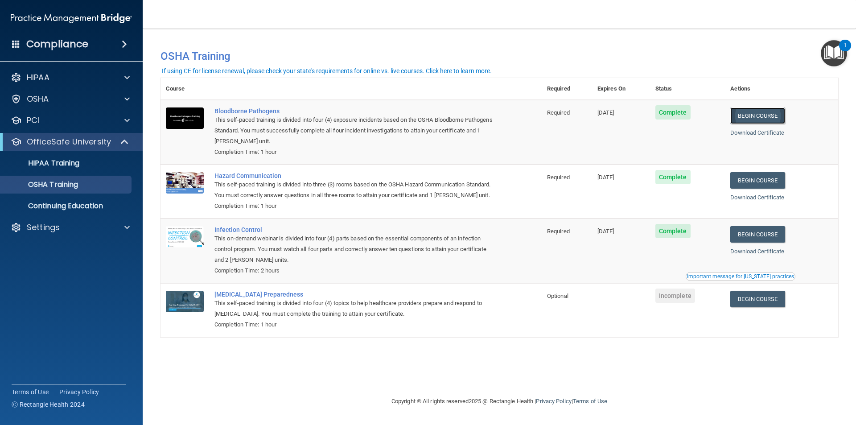
click at [761, 117] on link "Begin Course" at bounding box center [757, 115] width 54 height 16
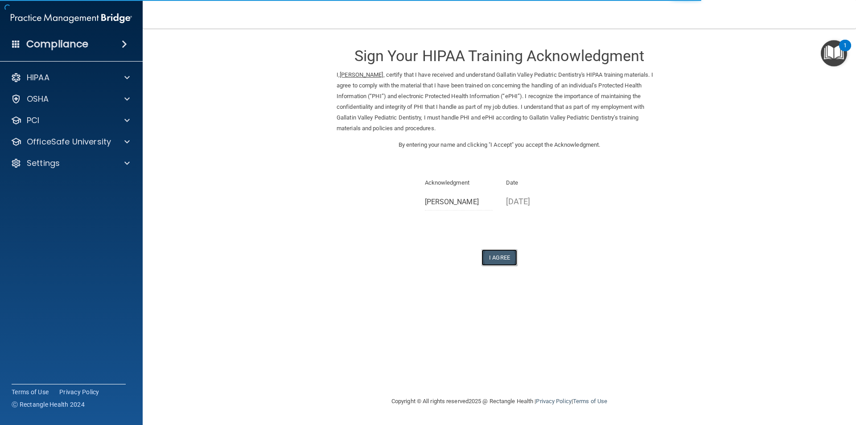
click at [500, 258] on button "I Agree" at bounding box center [499, 257] width 36 height 16
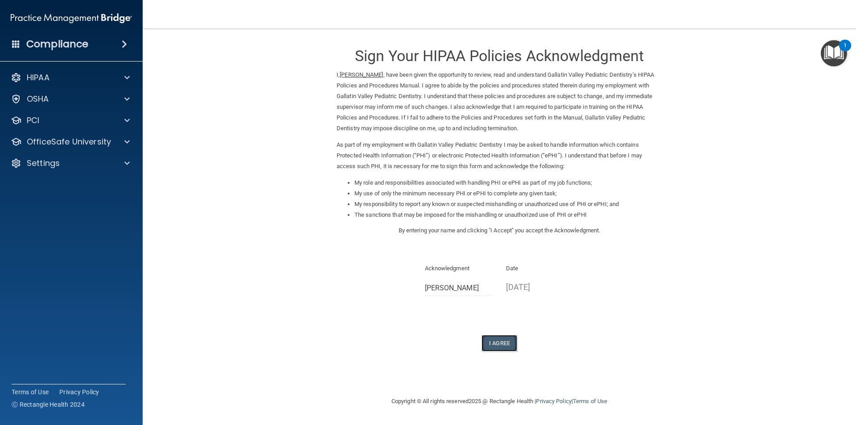
click at [500, 341] on button "I Agree" at bounding box center [499, 343] width 36 height 16
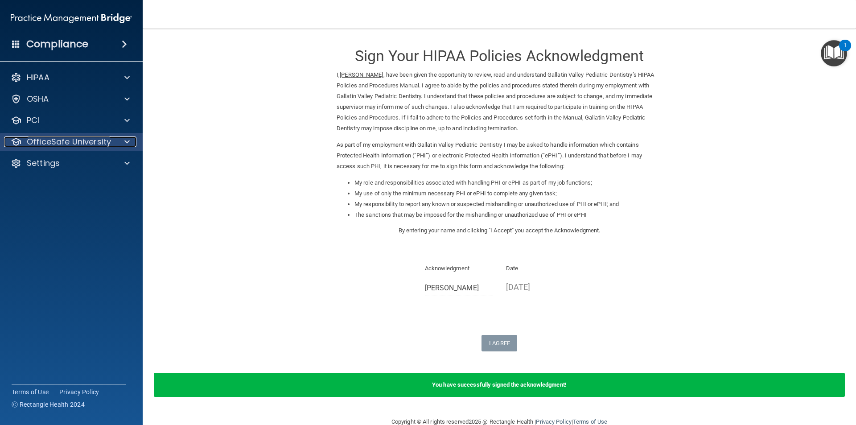
click at [127, 144] on span at bounding box center [126, 141] width 5 height 11
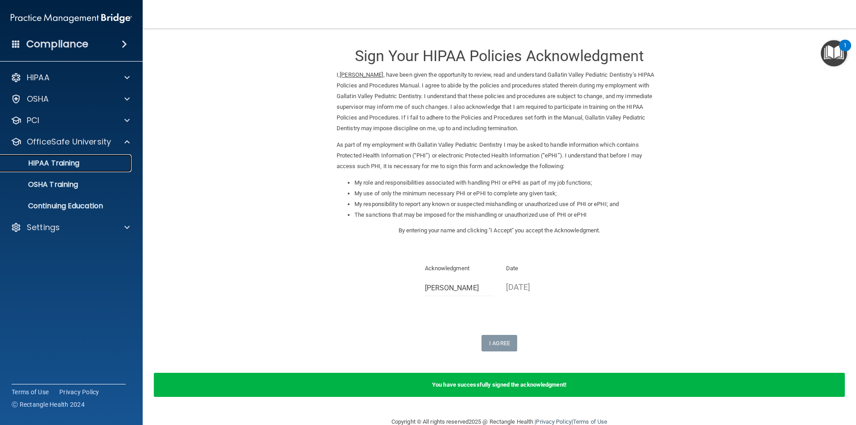
click at [103, 168] on link "HIPAA Training" at bounding box center [61, 163] width 140 height 18
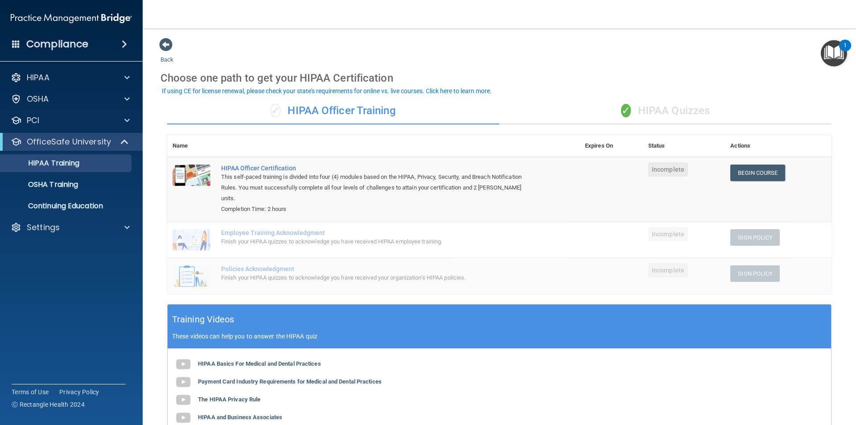
click at [701, 106] on div "✓ HIPAA Quizzes" at bounding box center [665, 111] width 332 height 27
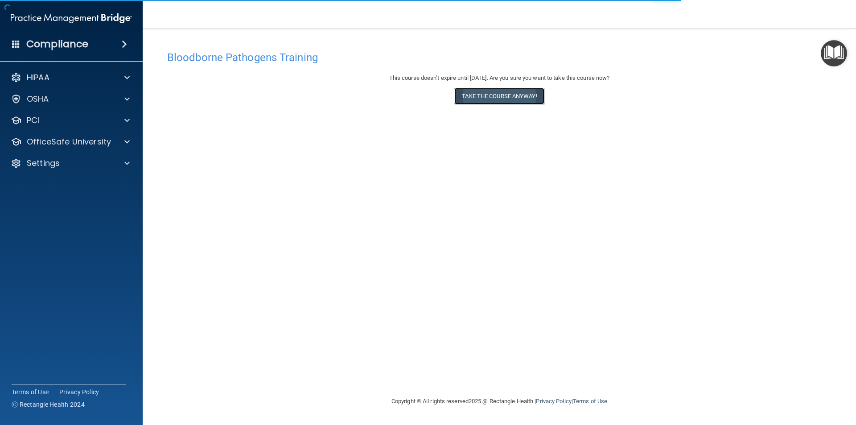
click at [508, 97] on button "Take the course anyway!" at bounding box center [499, 96] width 90 height 16
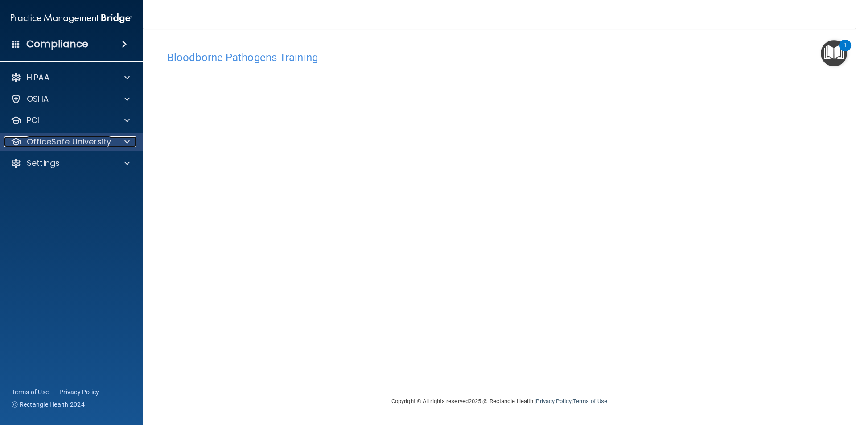
click at [87, 140] on p "OfficeSafe University" at bounding box center [69, 141] width 84 height 11
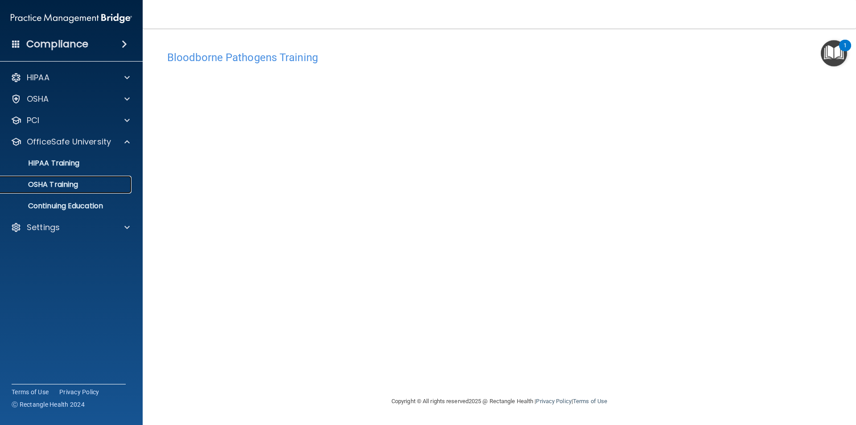
click at [61, 186] on p "OSHA Training" at bounding box center [42, 184] width 72 height 9
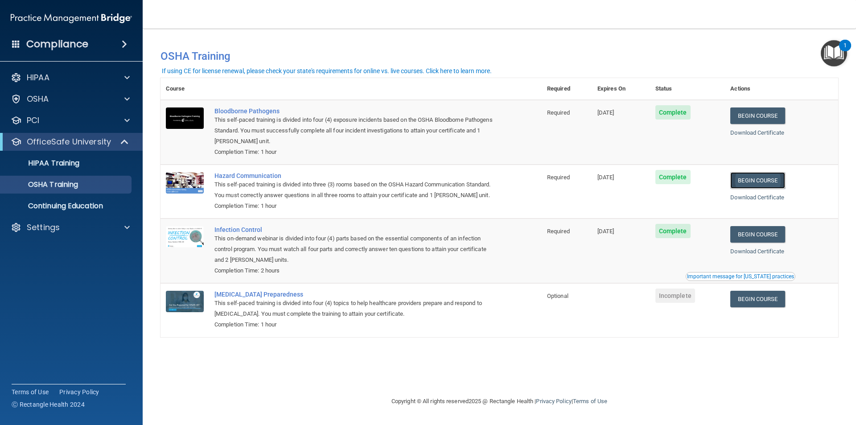
click at [759, 179] on link "Begin Course" at bounding box center [757, 180] width 54 height 16
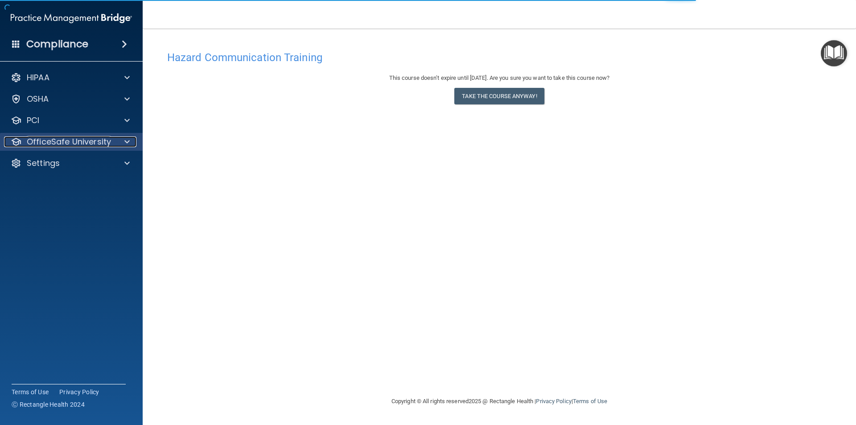
click at [57, 137] on p "OfficeSafe University" at bounding box center [69, 141] width 84 height 11
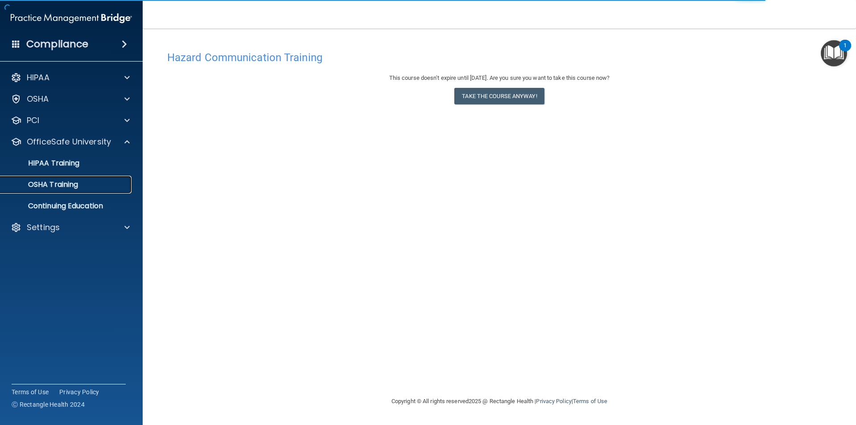
click at [86, 183] on div "OSHA Training" at bounding box center [67, 184] width 122 height 9
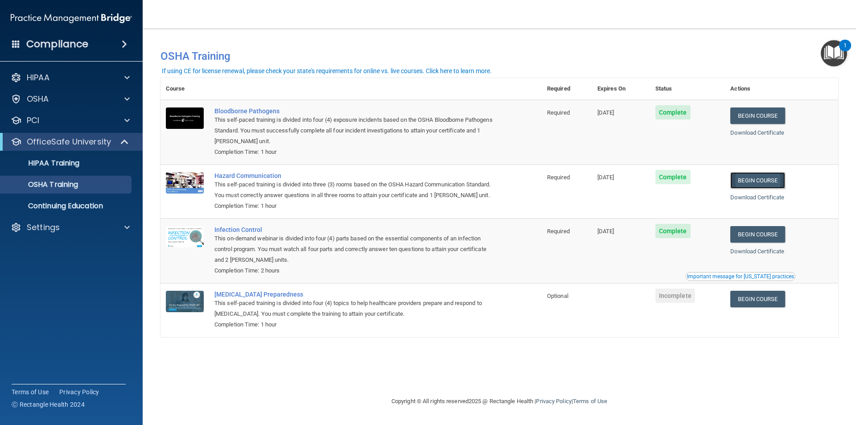
click at [755, 180] on link "Begin Course" at bounding box center [757, 180] width 54 height 16
click at [82, 184] on div "OSHA Training" at bounding box center [67, 184] width 122 height 9
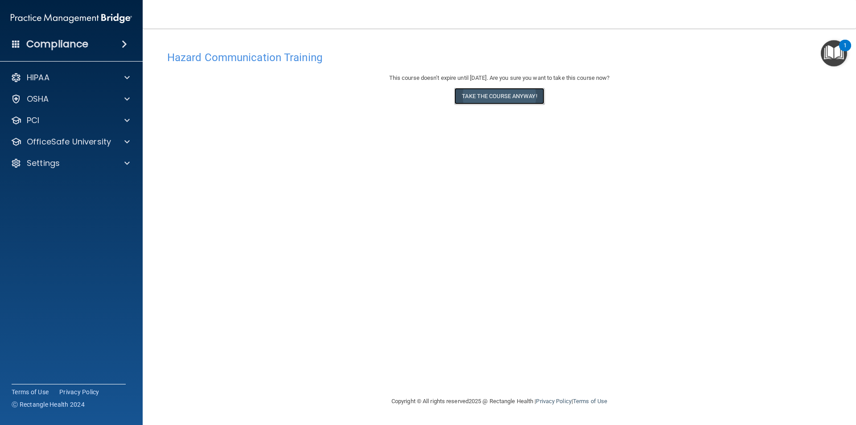
click at [469, 96] on button "Take the course anyway!" at bounding box center [499, 96] width 90 height 16
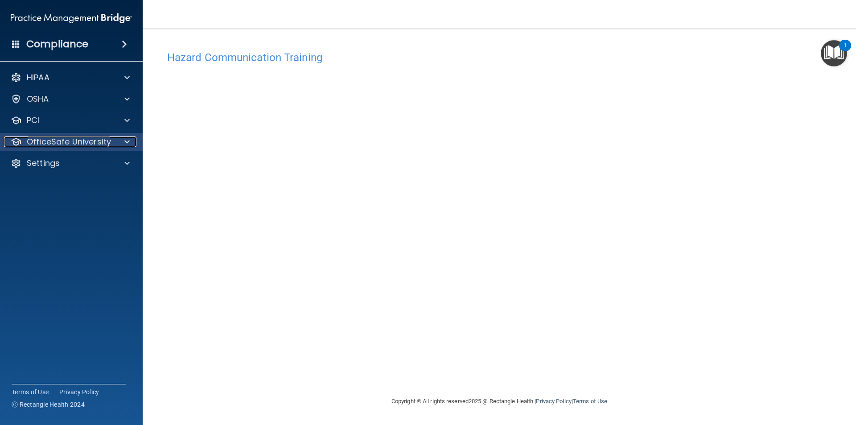
click at [123, 139] on div at bounding box center [126, 141] width 22 height 11
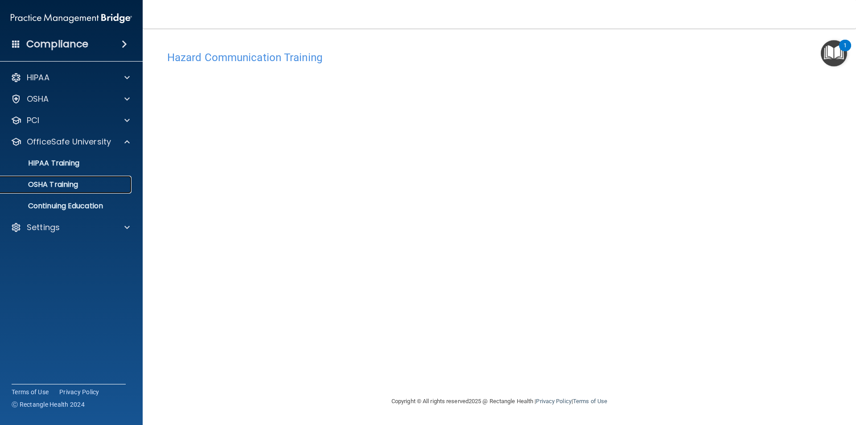
click at [96, 185] on div "OSHA Training" at bounding box center [67, 184] width 122 height 9
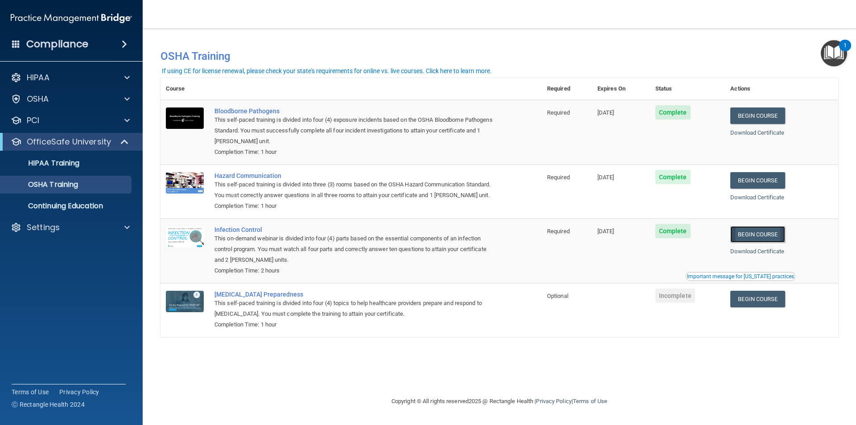
click at [754, 231] on link "Begin Course" at bounding box center [757, 234] width 54 height 16
click at [59, 166] on p "HIPAA Training" at bounding box center [43, 163] width 74 height 9
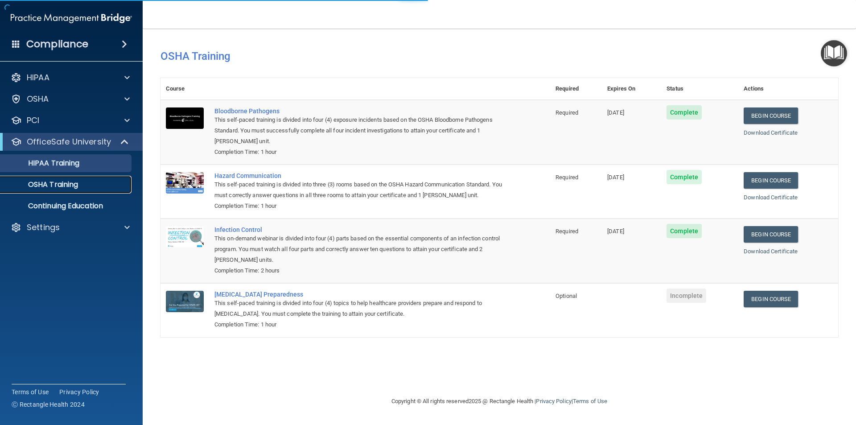
click at [61, 181] on p "OSHA Training" at bounding box center [42, 184] width 72 height 9
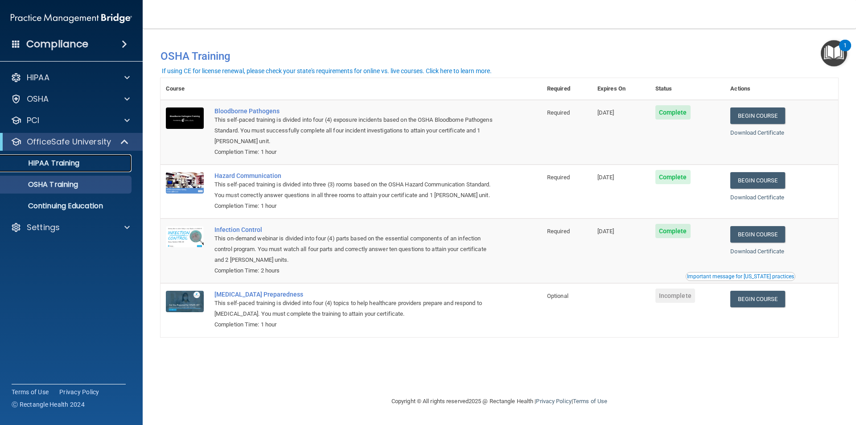
click at [89, 164] on div "HIPAA Training" at bounding box center [67, 163] width 122 height 9
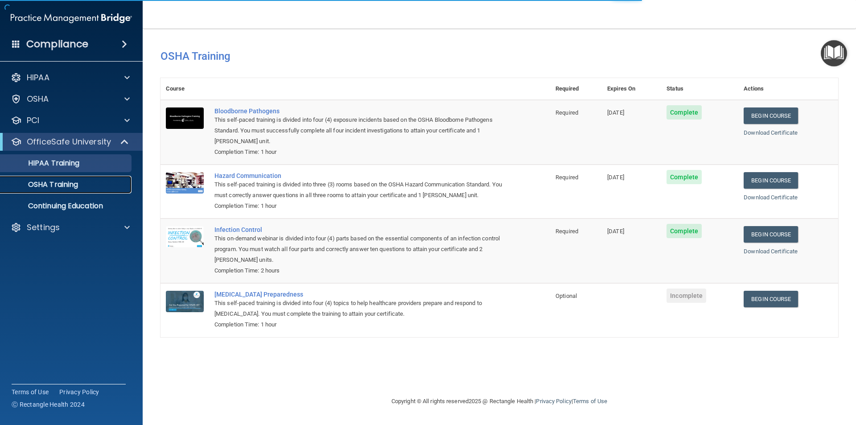
click at [86, 182] on div "OSHA Training" at bounding box center [67, 184] width 122 height 9
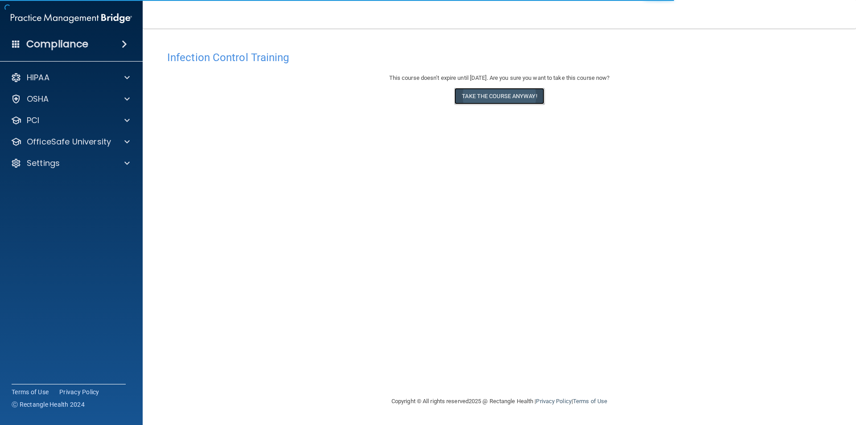
click at [515, 97] on button "Take the course anyway!" at bounding box center [499, 96] width 90 height 16
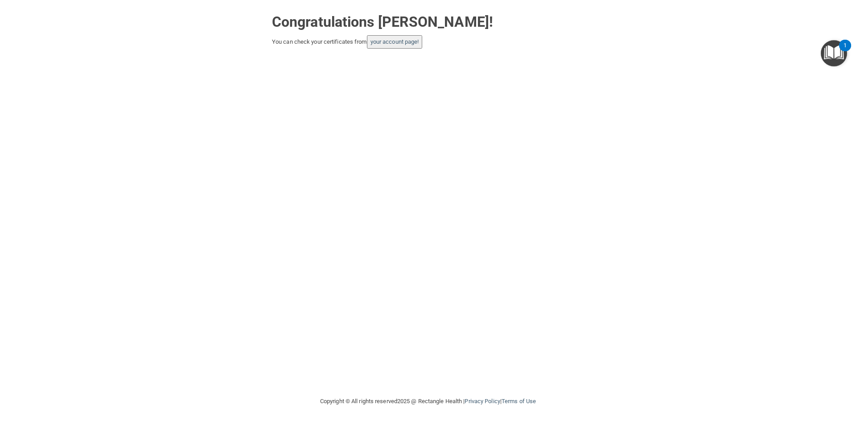
click at [551, 116] on div "Congratulations [PERSON_NAME]! You can check your certificates from your accoun…" at bounding box center [428, 198] width 820 height 378
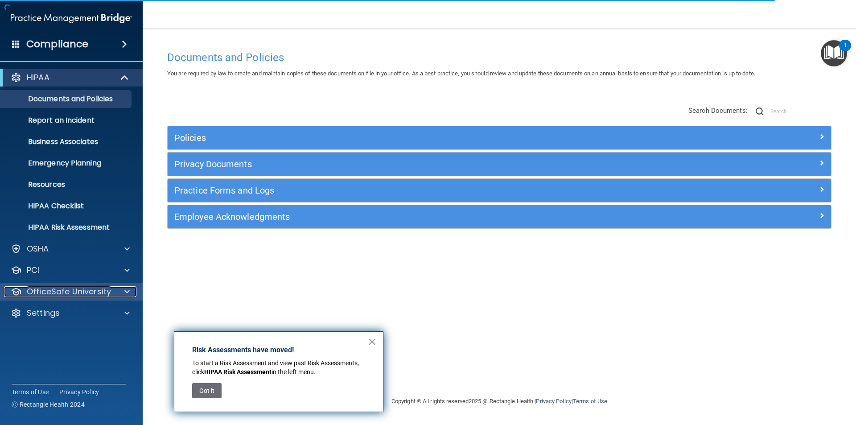
click at [73, 288] on p "OfficeSafe University" at bounding box center [69, 291] width 84 height 11
click at [85, 297] on div "OfficeSafe University" at bounding box center [71, 292] width 143 height 18
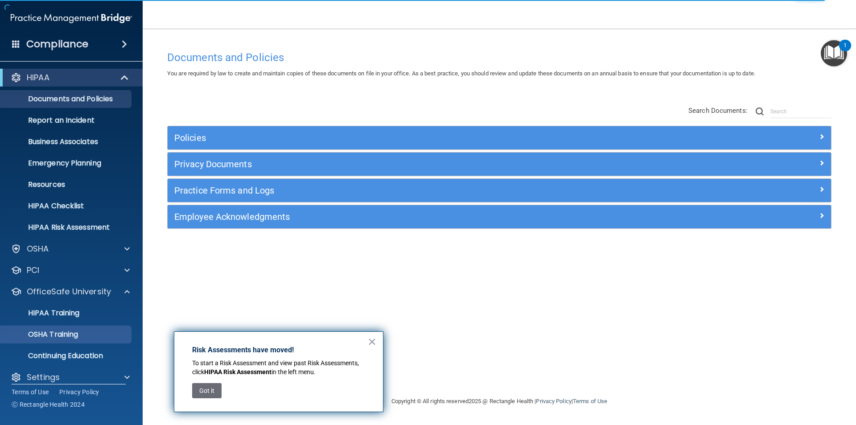
scroll to position [9, 0]
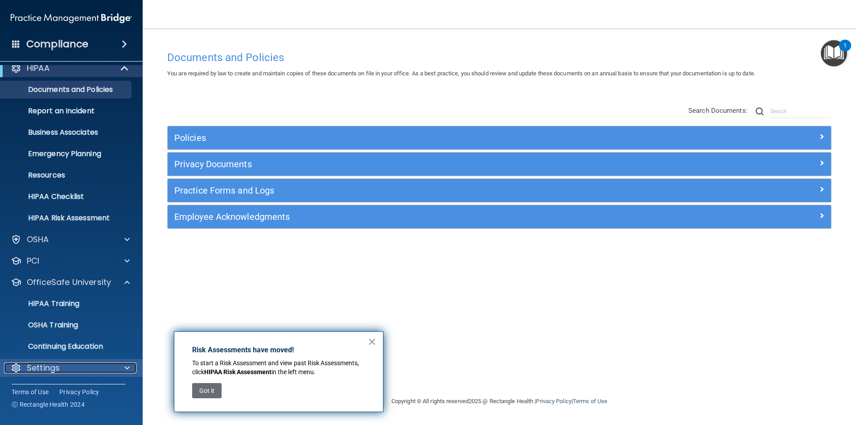
click at [124, 369] on div at bounding box center [126, 367] width 22 height 11
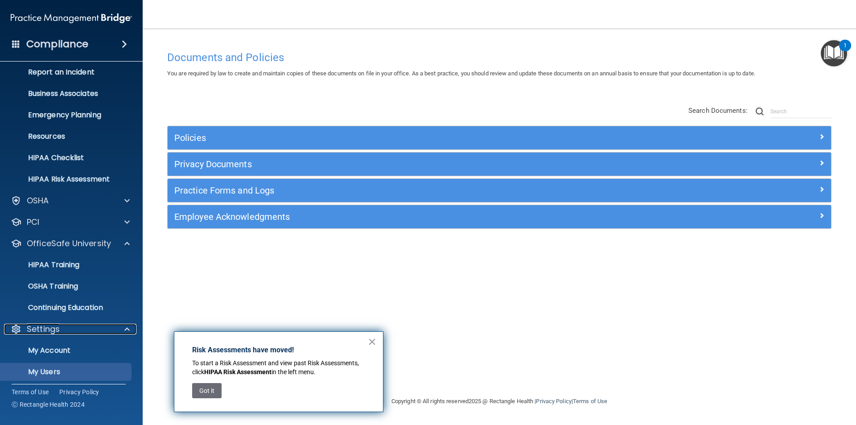
scroll to position [95, 0]
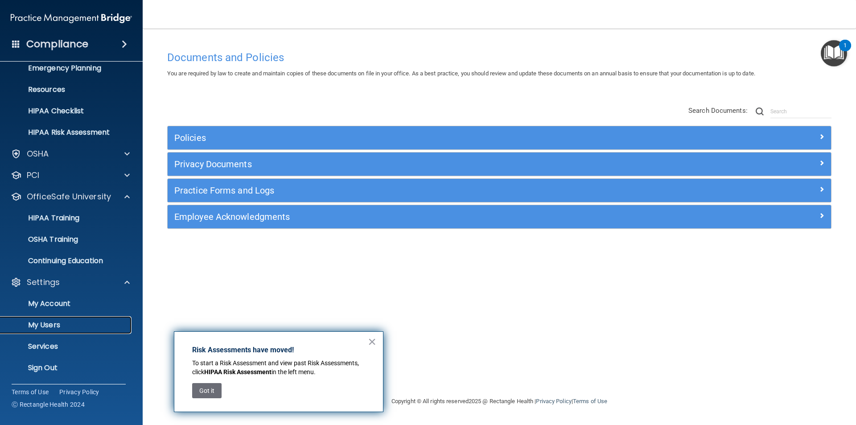
drag, startPoint x: 39, startPoint y: 325, endPoint x: 45, endPoint y: 332, distance: 9.8
click at [39, 325] on p "My Users" at bounding box center [67, 324] width 122 height 9
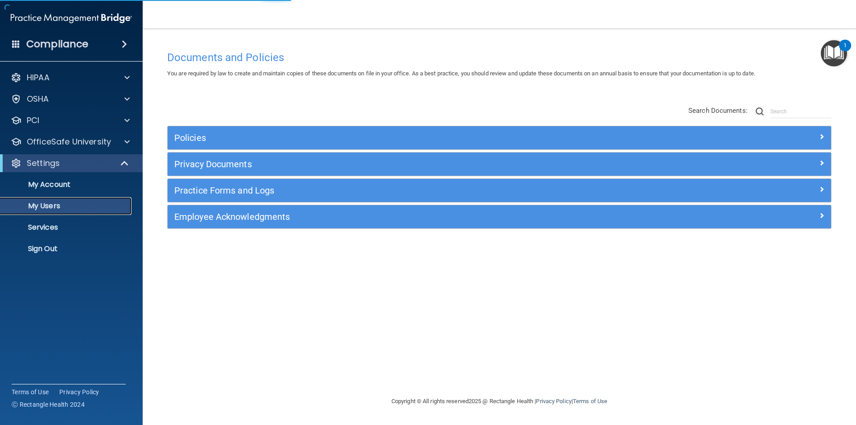
select select "20"
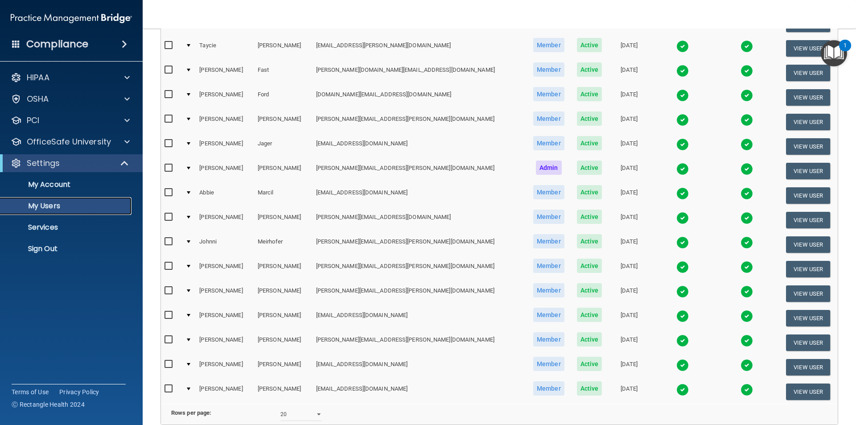
scroll to position [178, 0]
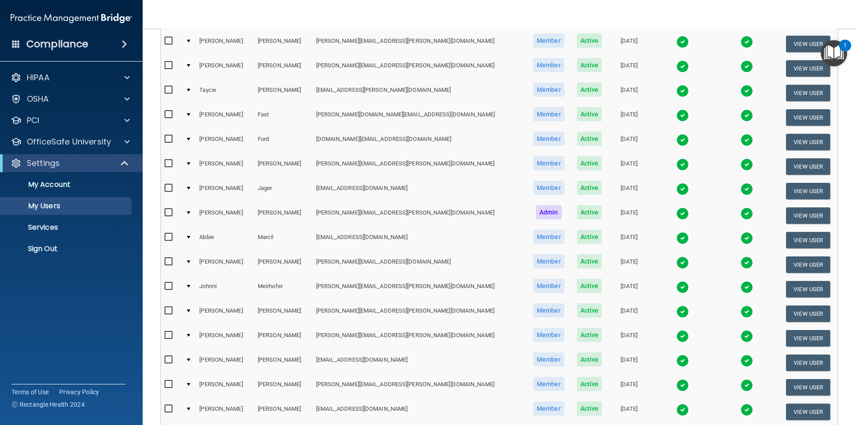
click at [234, 117] on td "[PERSON_NAME]" at bounding box center [225, 117] width 58 height 25
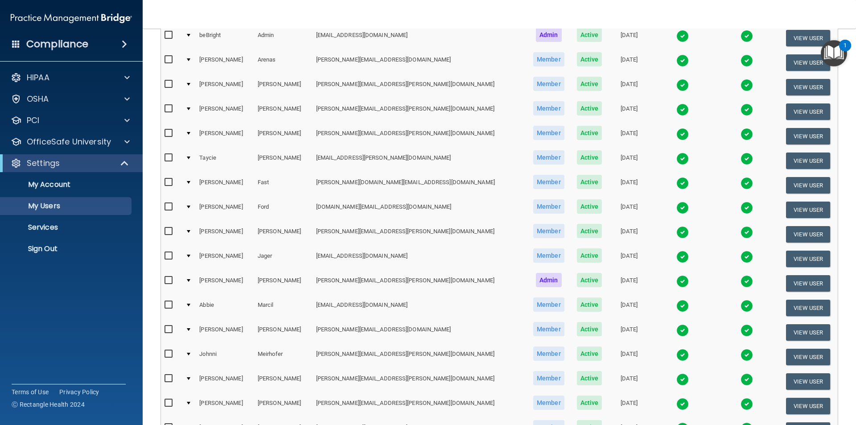
scroll to position [89, 0]
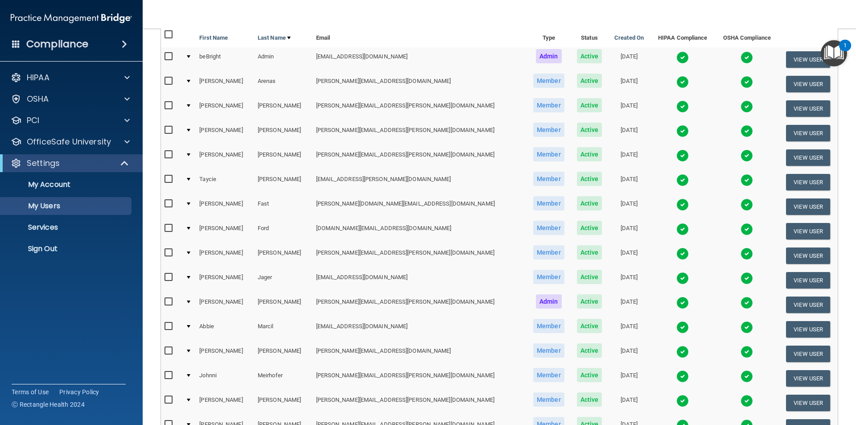
click at [676, 204] on img at bounding box center [682, 204] width 12 height 12
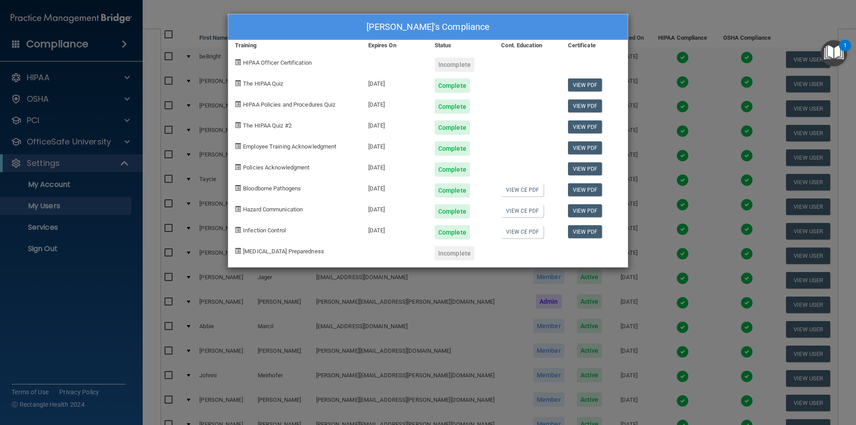
click at [648, 25] on div "[PERSON_NAME]'s Compliance Training Expires On Status Cont. Education Certifica…" at bounding box center [428, 212] width 856 height 425
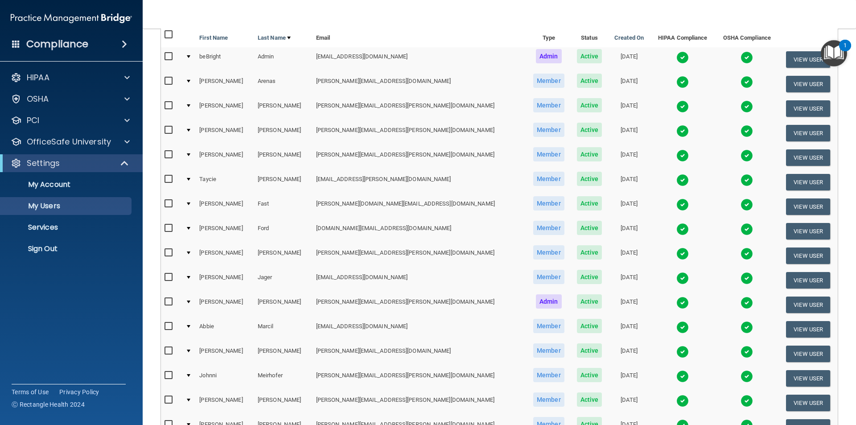
click at [740, 202] on img at bounding box center [746, 204] width 12 height 12
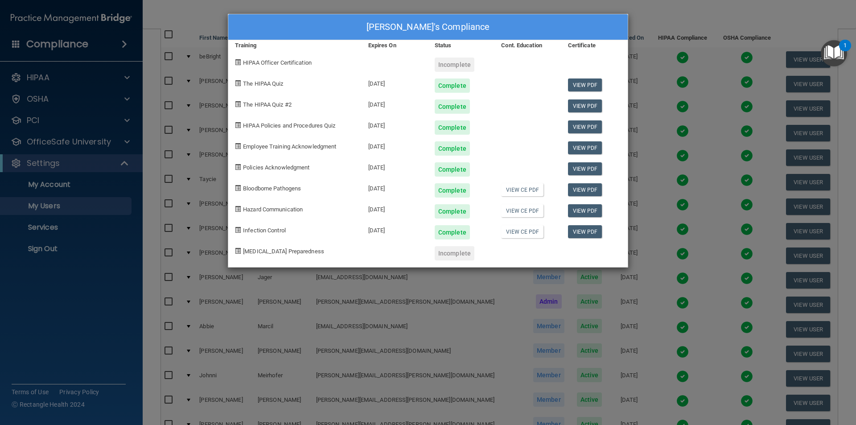
click at [657, 12] on div "[PERSON_NAME]'s Compliance Training Expires On Status Cont. Education Certifica…" at bounding box center [428, 212] width 856 height 425
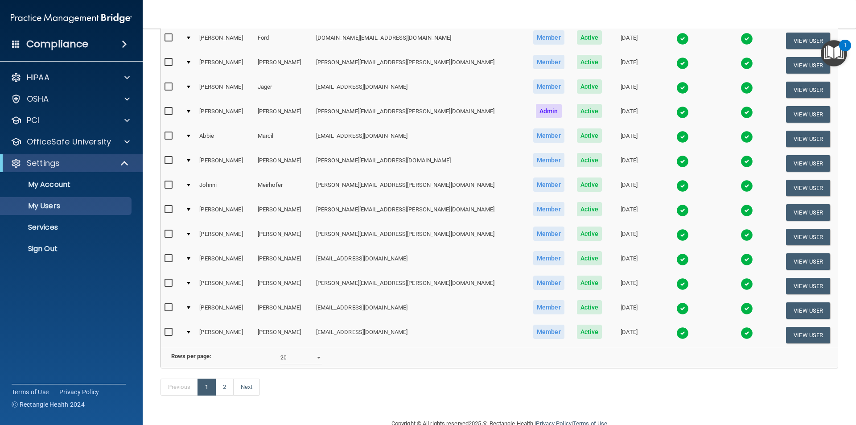
scroll to position [312, 0]
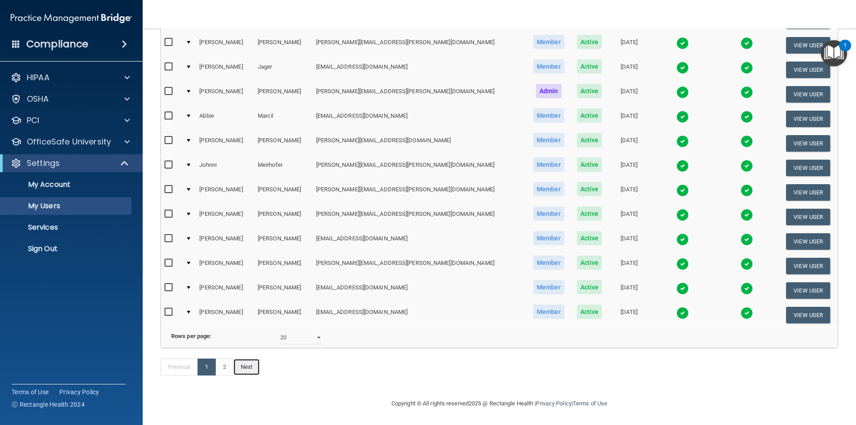
click at [246, 368] on link "Next" at bounding box center [246, 366] width 27 height 17
select select "20"
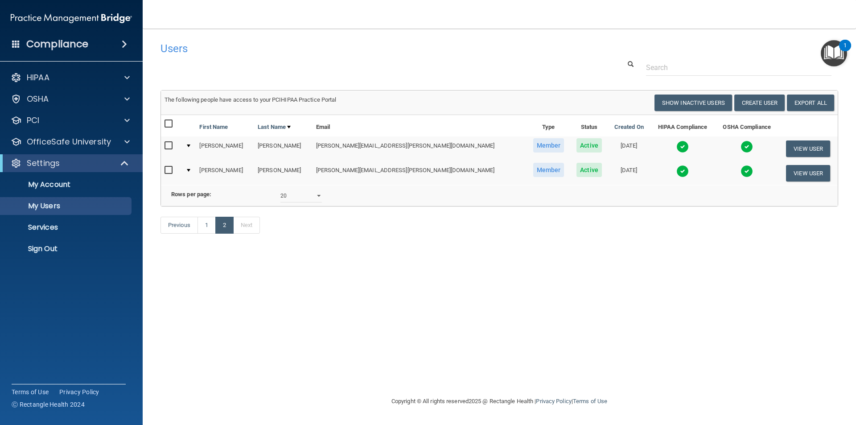
click at [740, 172] on img at bounding box center [746, 171] width 12 height 12
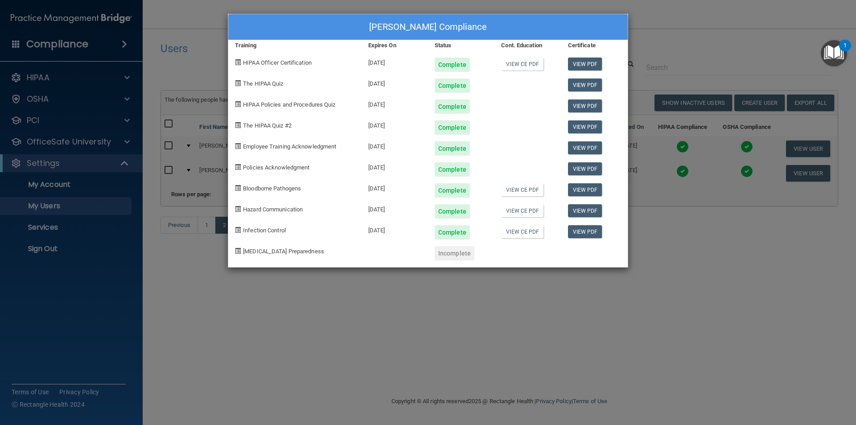
click at [674, 28] on div "[PERSON_NAME] Compliance Training Expires On Status Cont. Education Certificate…" at bounding box center [428, 212] width 856 height 425
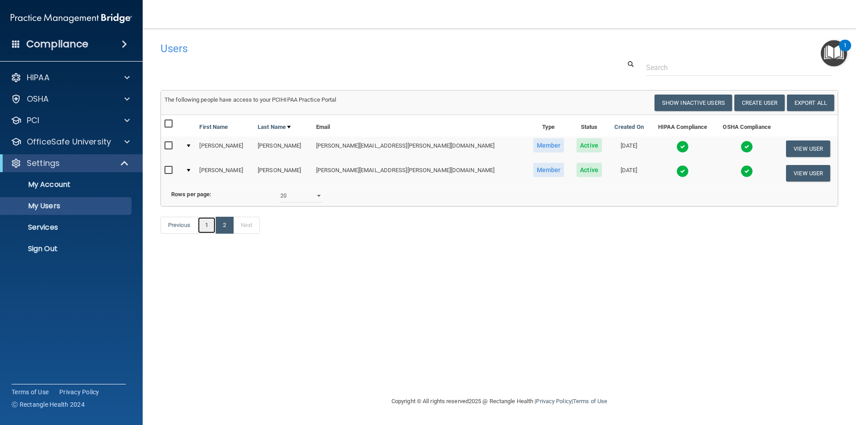
click at [205, 234] on link "1" at bounding box center [206, 225] width 18 height 17
select select "20"
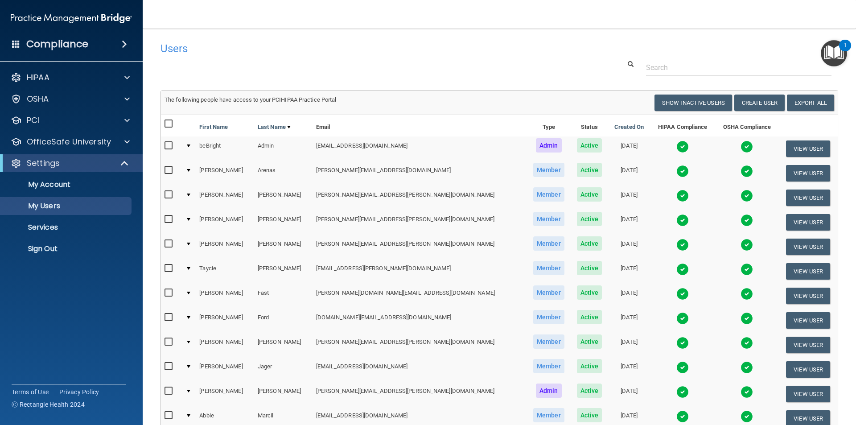
click at [676, 292] on img at bounding box center [682, 293] width 12 height 12
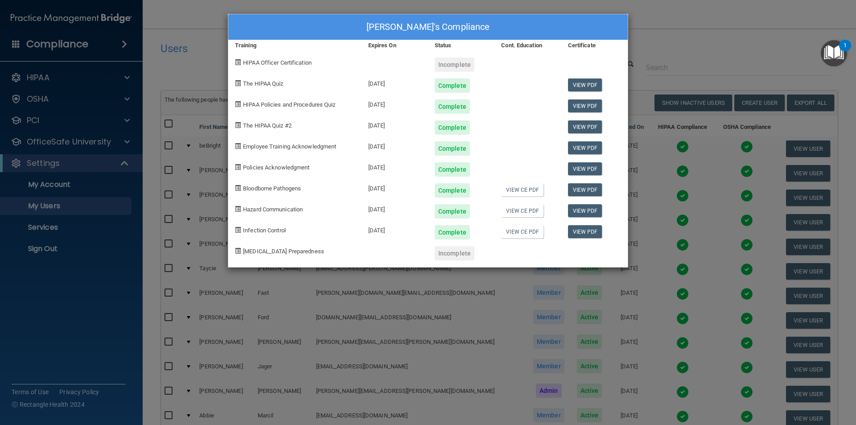
drag, startPoint x: 688, startPoint y: 50, endPoint x: 702, endPoint y: 78, distance: 31.5
click at [689, 49] on div "[PERSON_NAME]'s Compliance Training Expires On Status Cont. Education Certifica…" at bounding box center [428, 212] width 856 height 425
